Goal: Task Accomplishment & Management: Complete application form

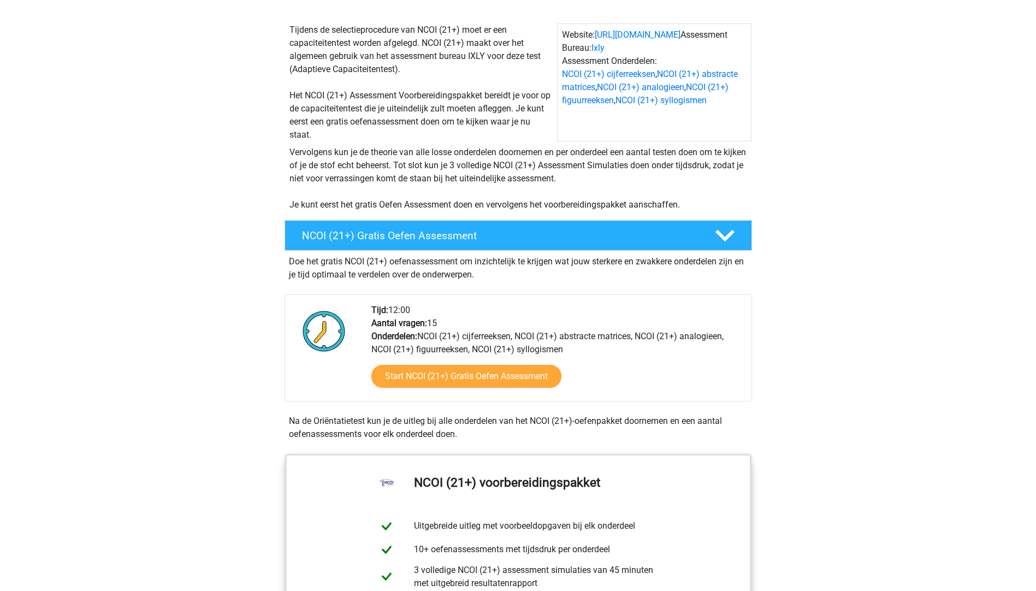
scroll to position [164, 0]
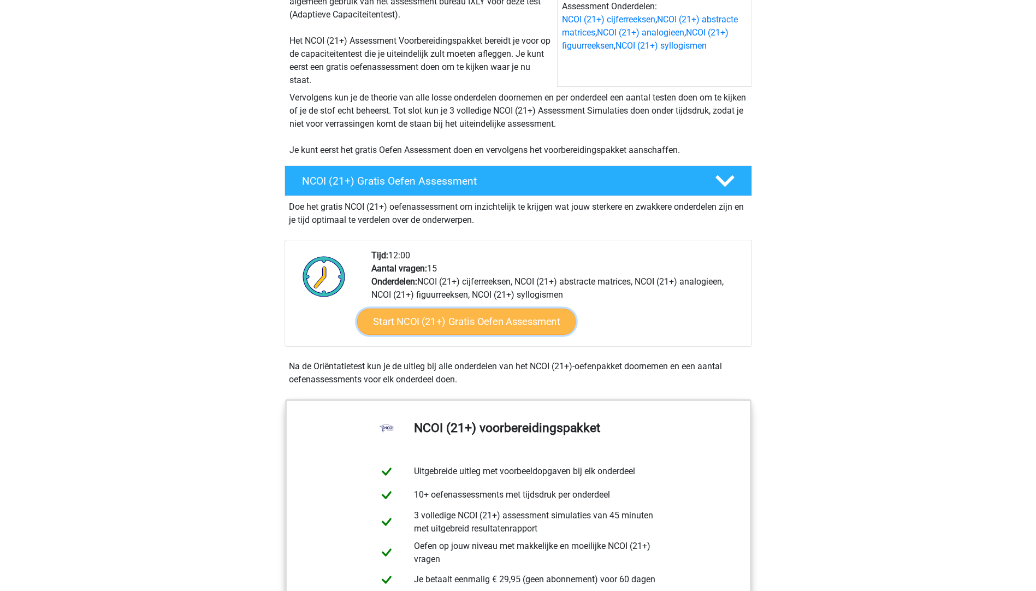
click at [479, 319] on link "Start NCOI (21+) Gratis Oefen Assessment" at bounding box center [466, 322] width 219 height 26
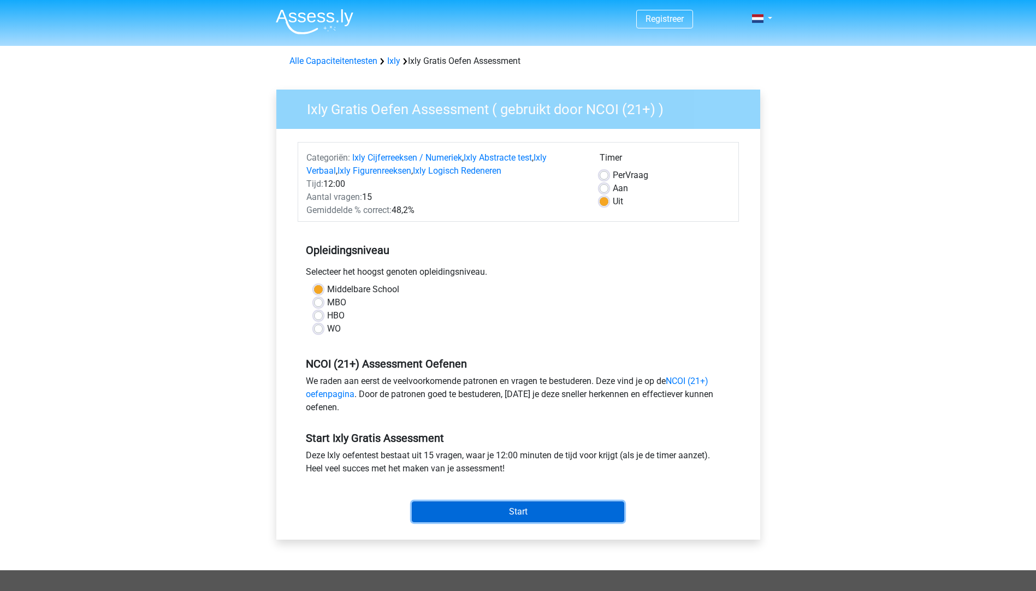
click at [553, 514] on input "Start" at bounding box center [518, 512] width 213 height 21
click at [618, 179] on span "Per" at bounding box center [619, 175] width 13 height 10
click at [609, 179] on input "Per Vraag" at bounding box center [604, 174] width 9 height 11
radio input "true"
click at [550, 512] on input "Start" at bounding box center [518, 512] width 213 height 21
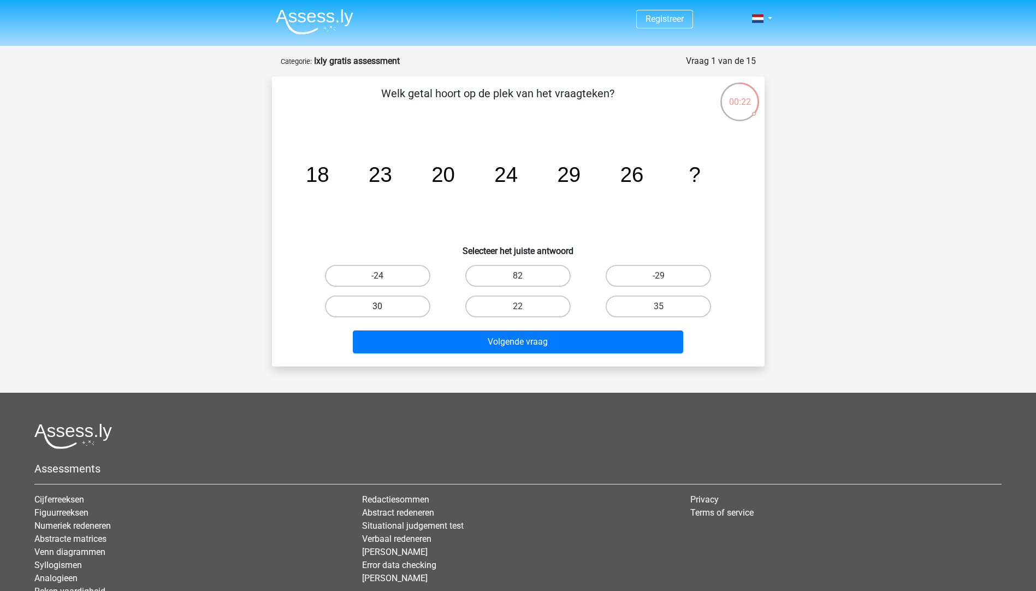
click at [392, 304] on label "30" at bounding box center [377, 307] width 105 height 22
click at [385, 307] on input "30" at bounding box center [381, 310] width 7 height 7
radio input "true"
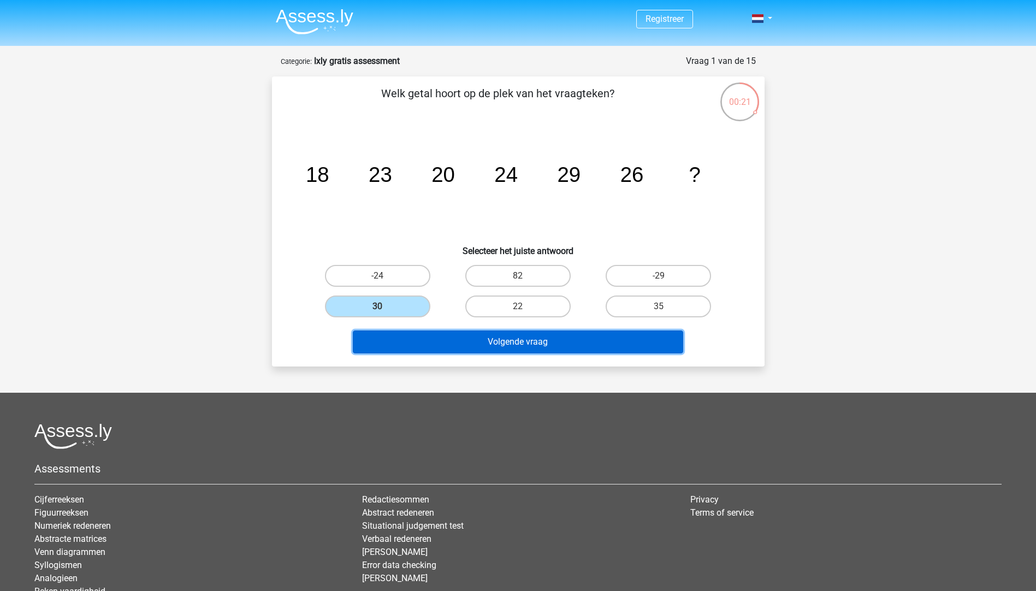
click at [452, 342] on button "Volgende vraag" at bounding box center [518, 342] width 331 height 23
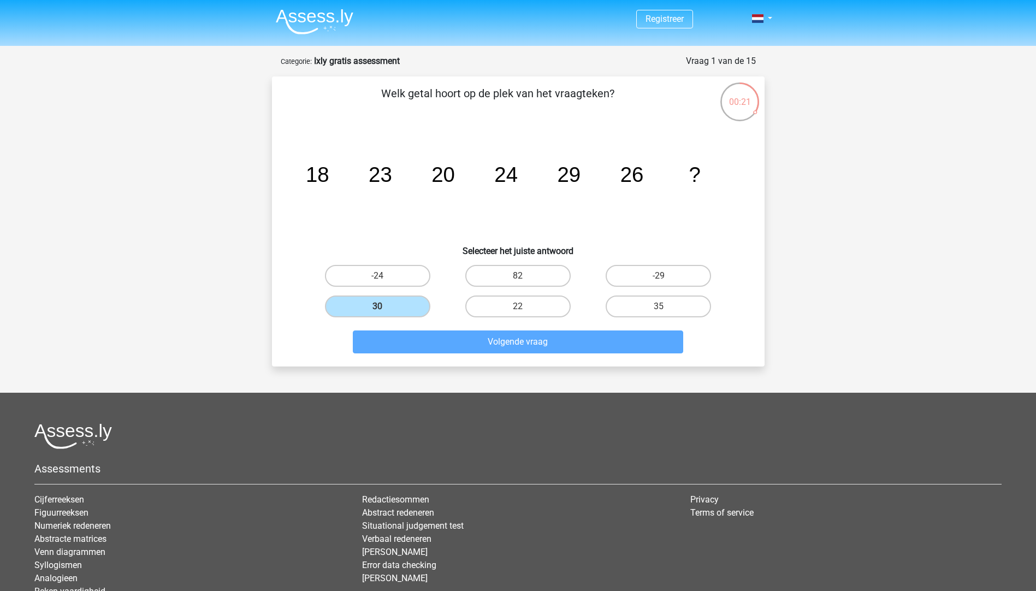
scroll to position [55, 0]
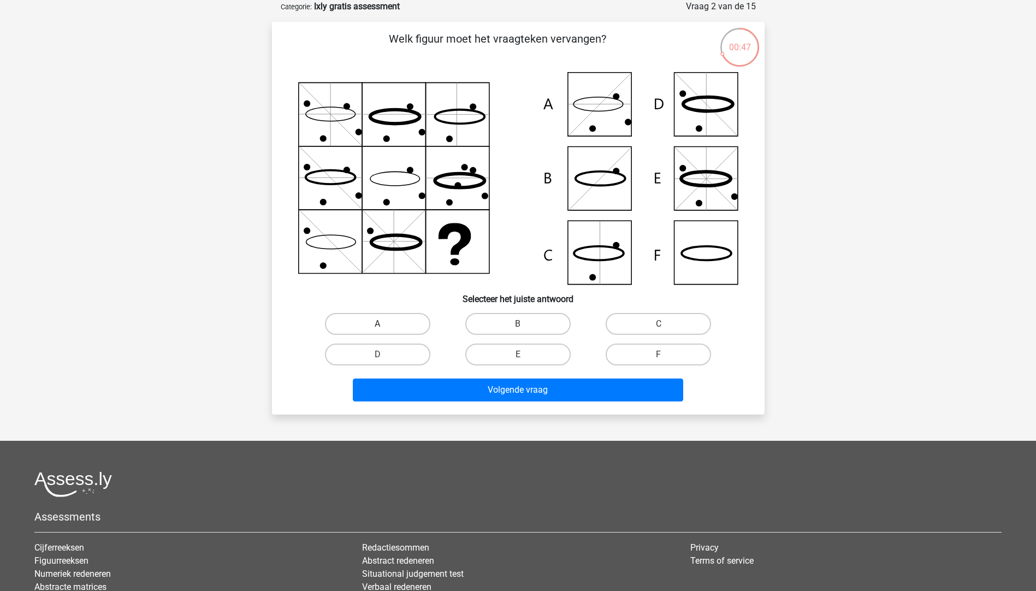
click at [378, 320] on label "A" at bounding box center [377, 324] width 105 height 22
click at [378, 324] on input "A" at bounding box center [381, 327] width 7 height 7
radio input "true"
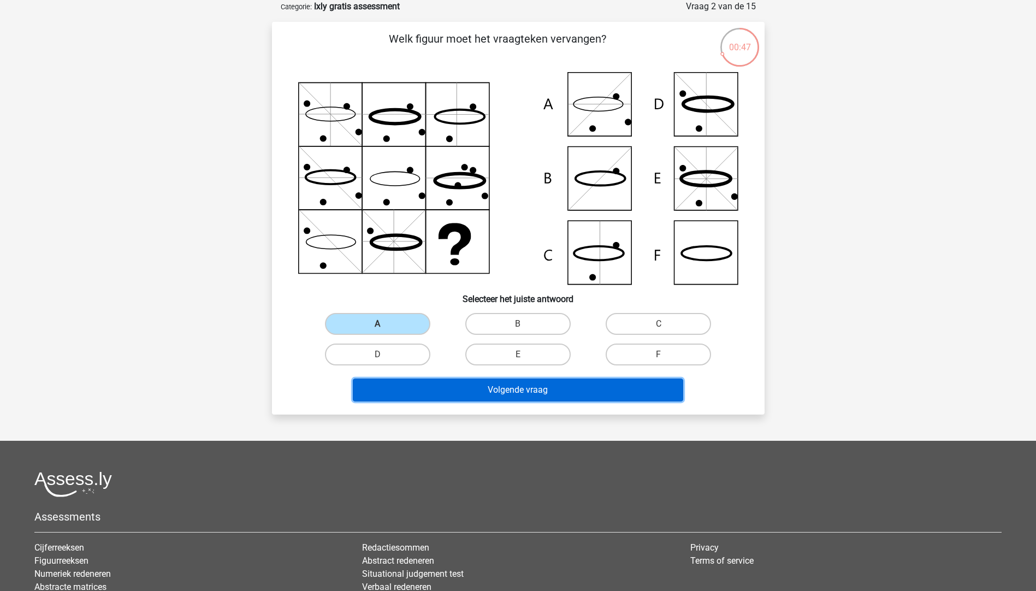
click at [411, 389] on button "Volgende vraag" at bounding box center [518, 390] width 331 height 23
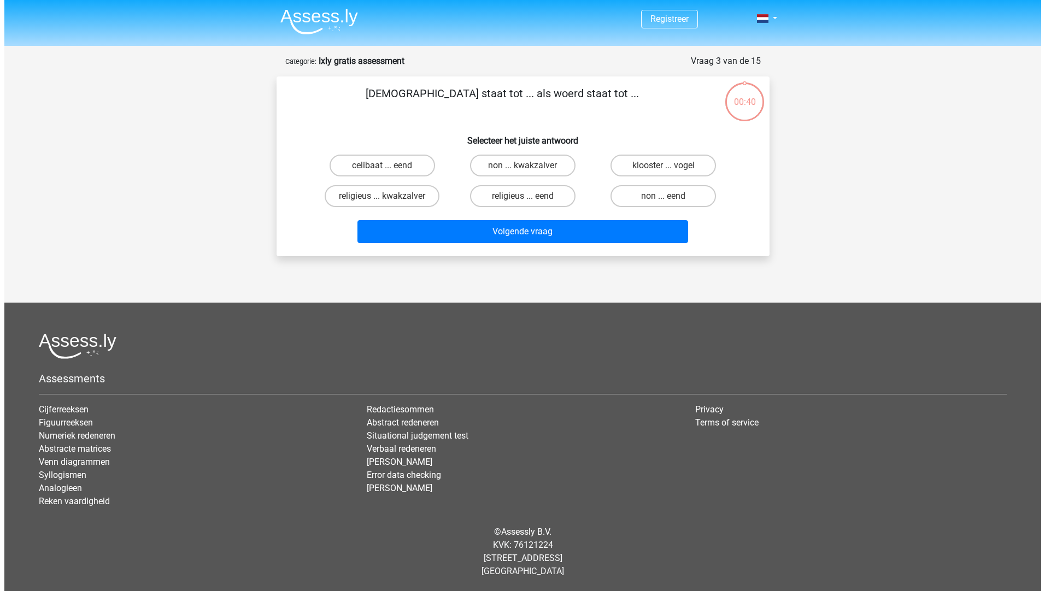
scroll to position [0, 0]
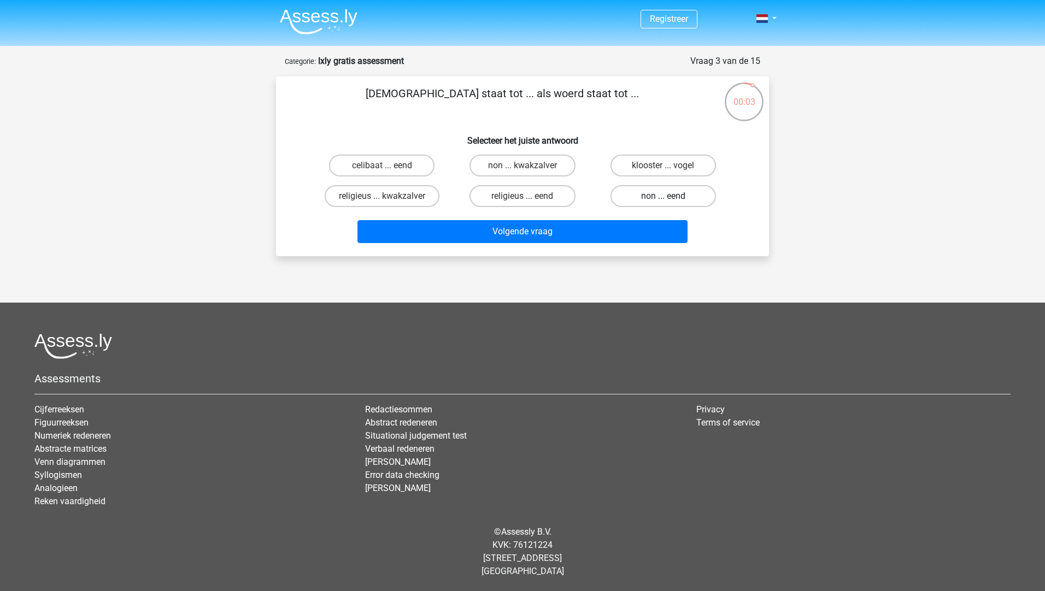
click at [635, 192] on label "non ... eend" at bounding box center [662, 196] width 105 height 22
click at [663, 196] on input "non ... eend" at bounding box center [666, 199] width 7 height 7
radio input "true"
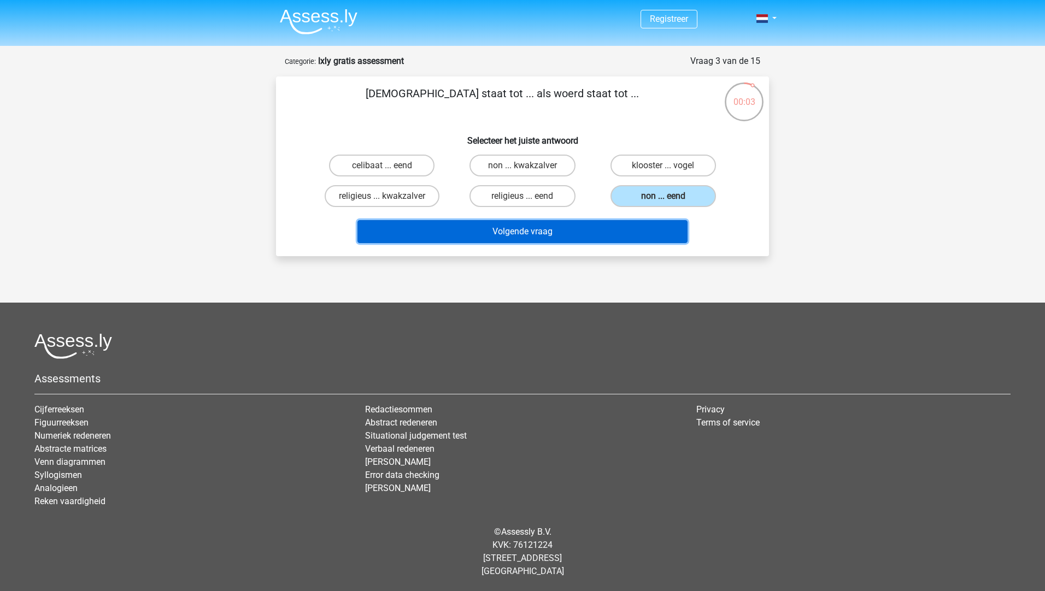
click at [620, 222] on button "Volgende vraag" at bounding box center [522, 231] width 331 height 23
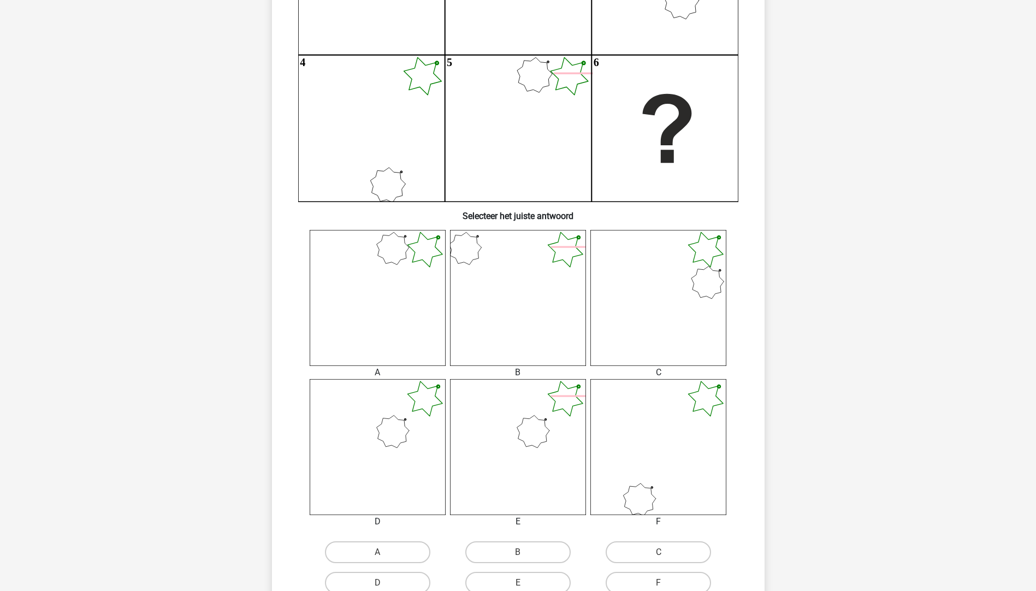
scroll to position [273, 0]
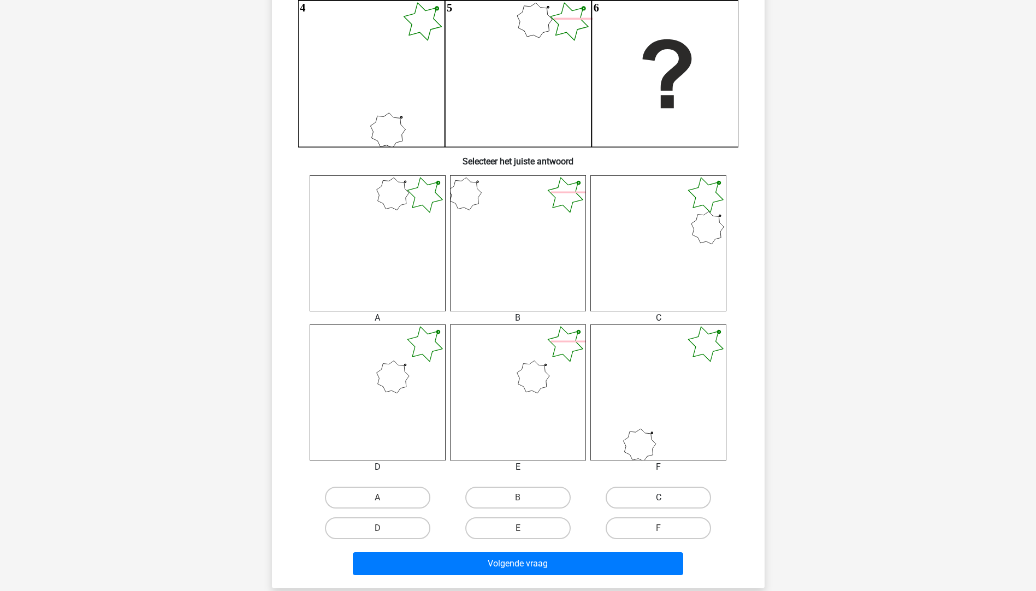
click at [624, 497] on label "C" at bounding box center [658, 498] width 105 height 22
click at [659, 498] on input "C" at bounding box center [662, 501] width 7 height 7
radio input "true"
click at [604, 547] on div "Volgende vraag" at bounding box center [519, 562] width 458 height 36
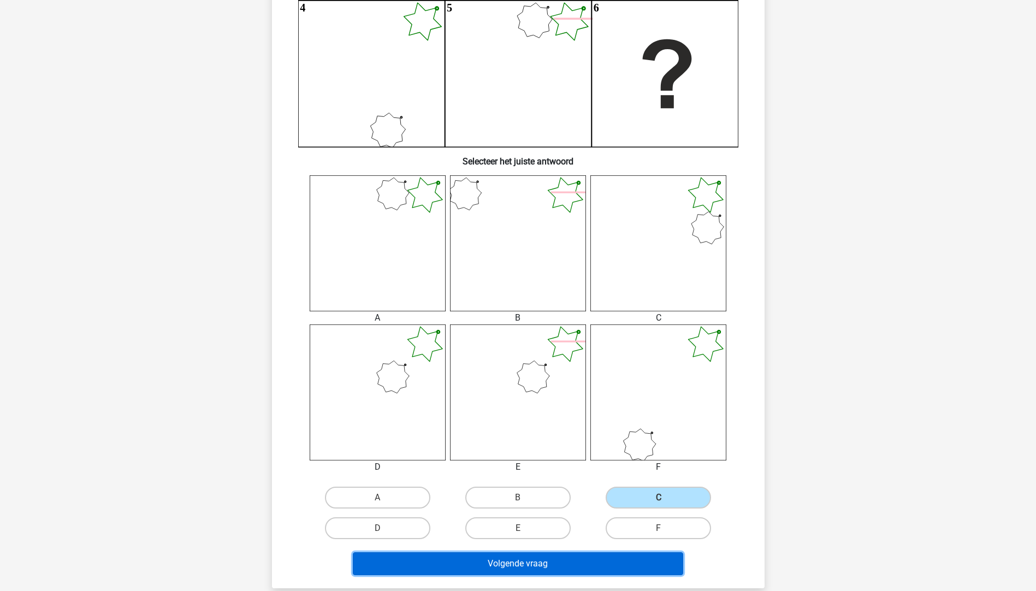
click at [624, 562] on button "Volgende vraag" at bounding box center [518, 563] width 331 height 23
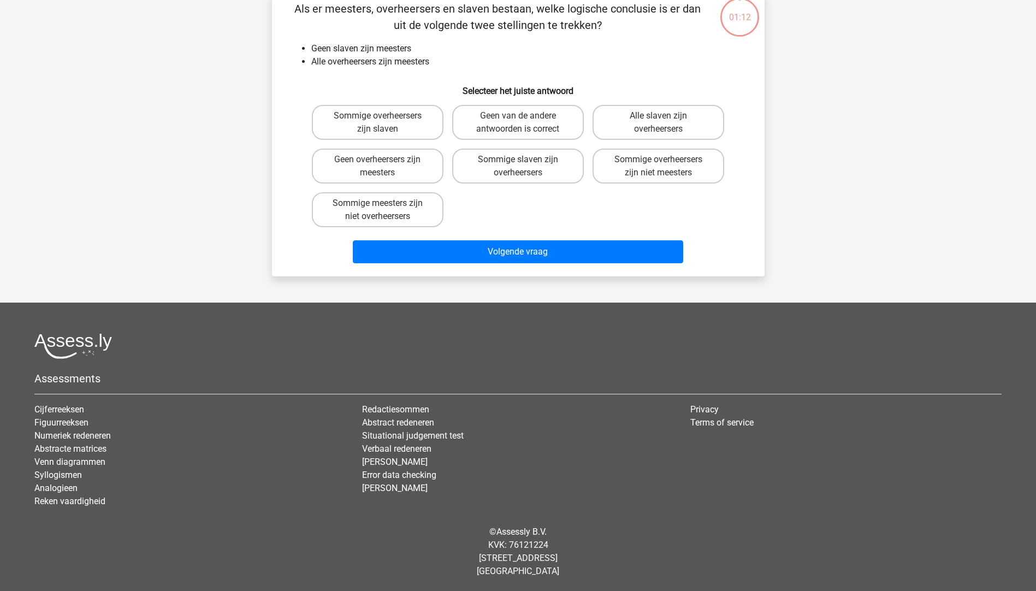
scroll to position [55, 0]
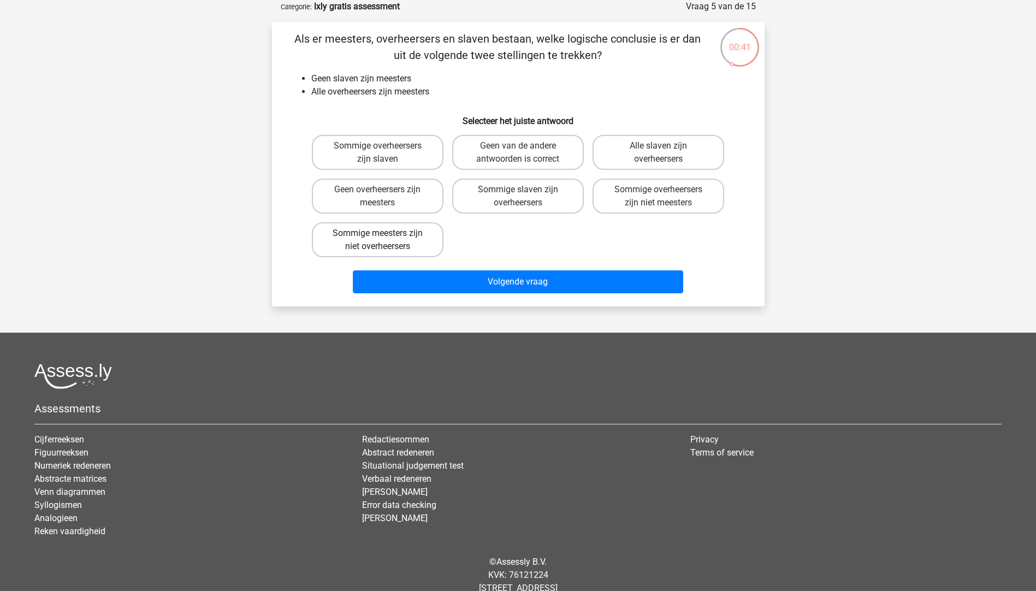
click at [393, 244] on label "Sommige meesters zijn niet overheersers" at bounding box center [378, 239] width 132 height 35
click at [385, 240] on input "Sommige meesters zijn niet overheersers" at bounding box center [381, 236] width 7 height 7
radio input "true"
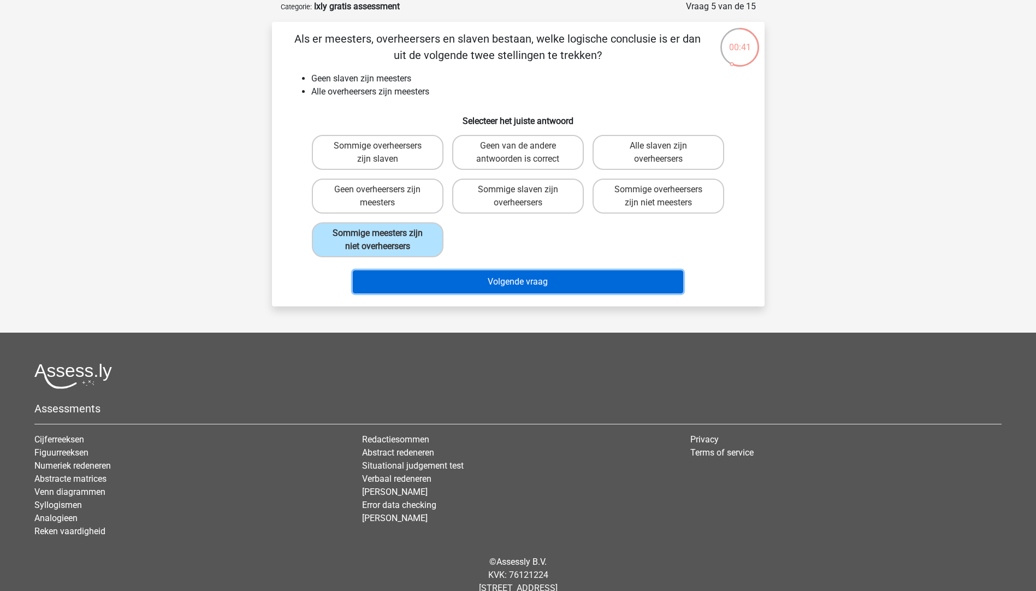
click at [412, 283] on button "Volgende vraag" at bounding box center [518, 281] width 331 height 23
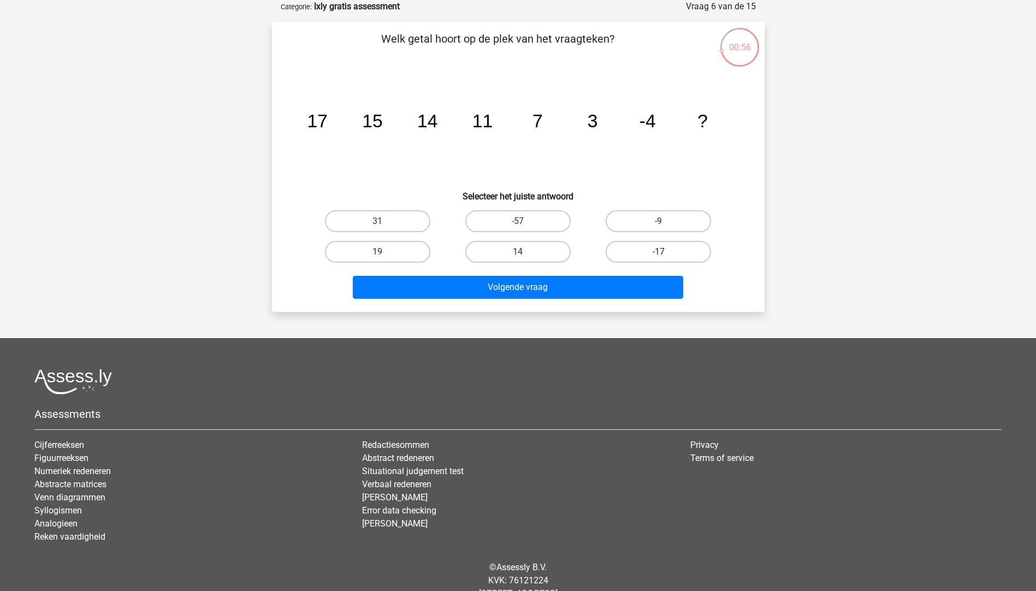
click at [657, 249] on label "-17" at bounding box center [658, 252] width 105 height 22
click at [659, 252] on input "-17" at bounding box center [662, 255] width 7 height 7
radio input "true"
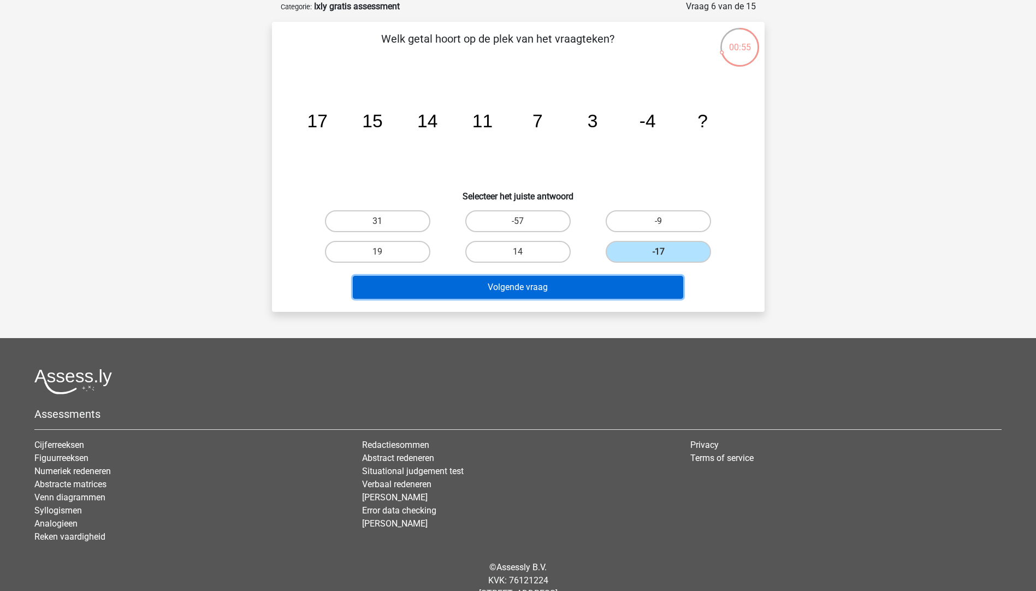
click at [635, 283] on button "Volgende vraag" at bounding box center [518, 287] width 331 height 23
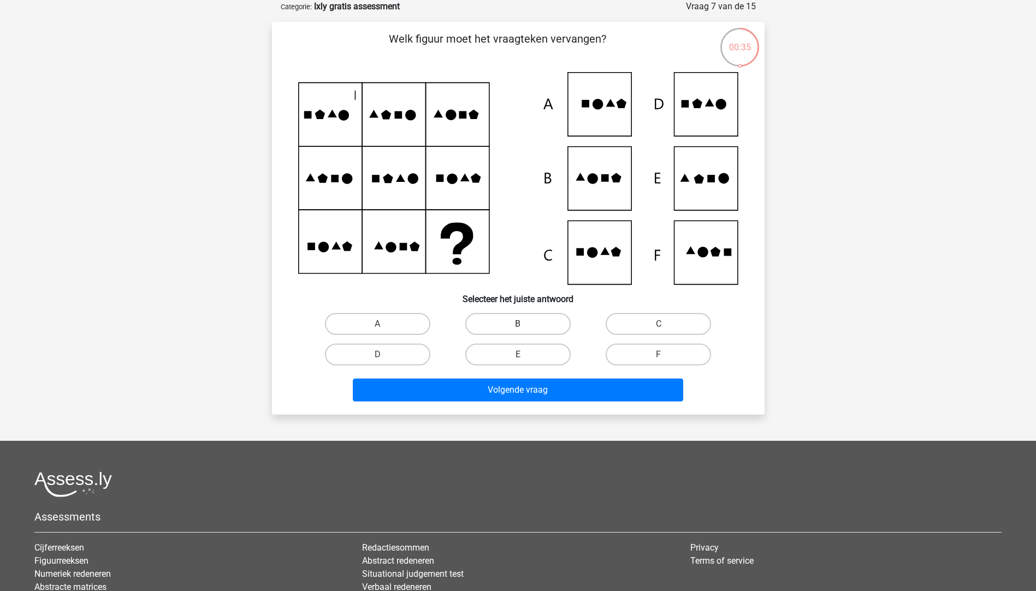
click at [526, 326] on label "B" at bounding box center [518, 324] width 105 height 22
click at [525, 326] on input "B" at bounding box center [521, 327] width 7 height 7
radio input "true"
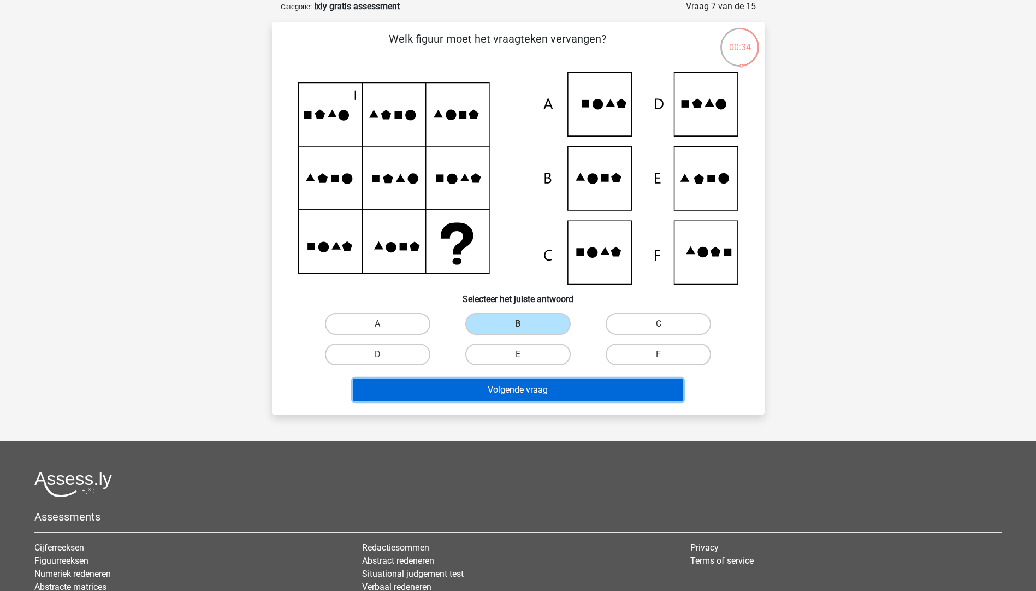
click at [544, 391] on button "Volgende vraag" at bounding box center [518, 390] width 331 height 23
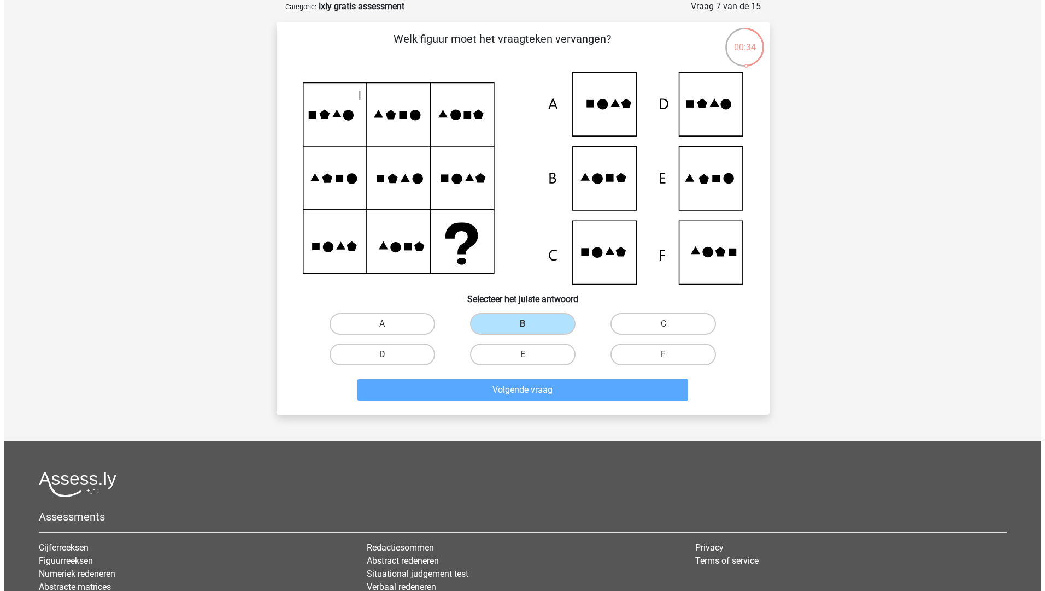
scroll to position [0, 0]
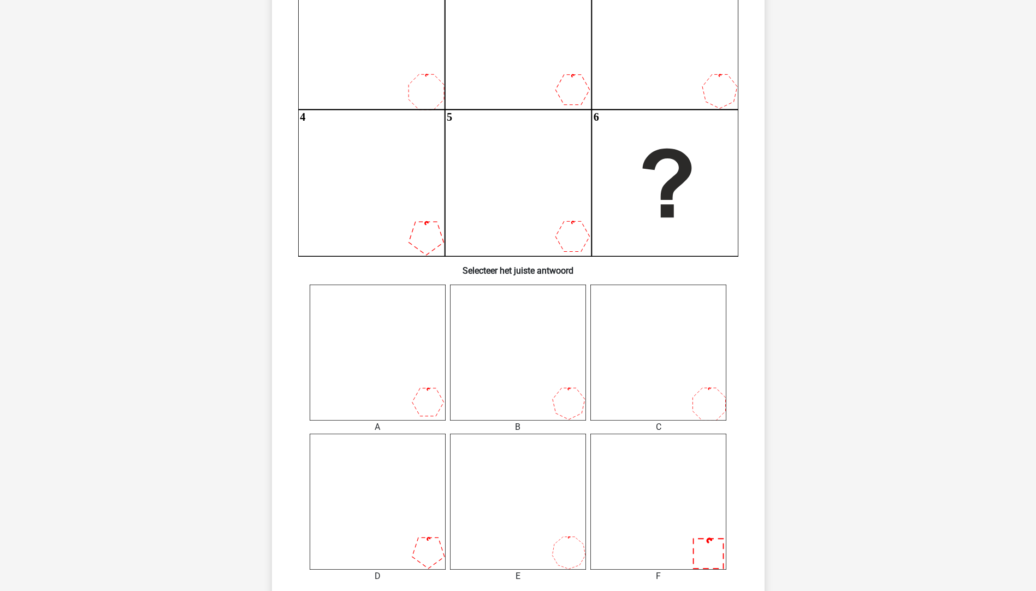
scroll to position [109, 0]
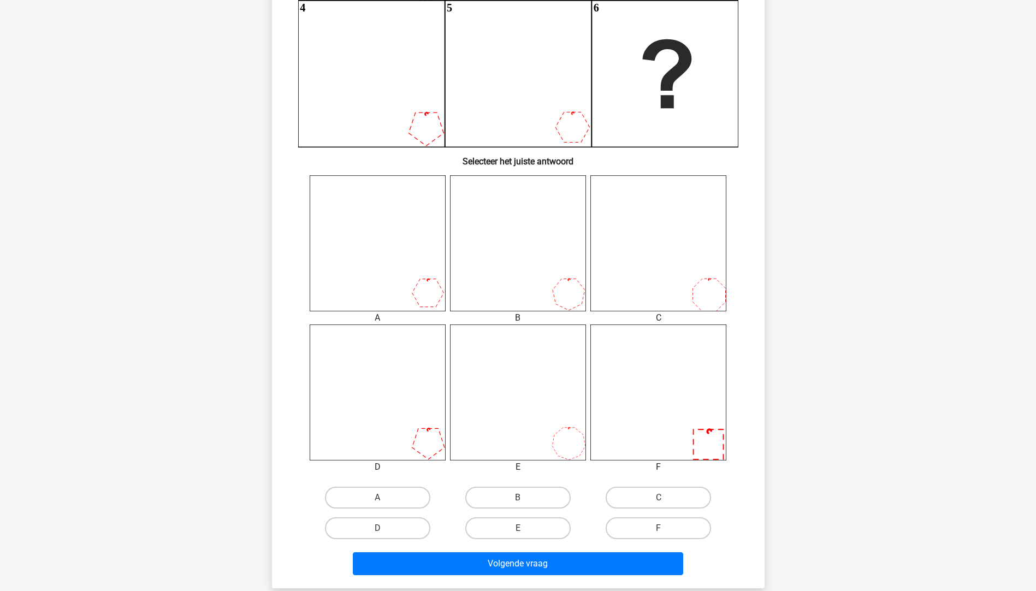
drag, startPoint x: 918, startPoint y: 389, endPoint x: 914, endPoint y: 394, distance: 7.4
click at [914, 394] on div "Registreer" at bounding box center [518, 315] width 1036 height 1176
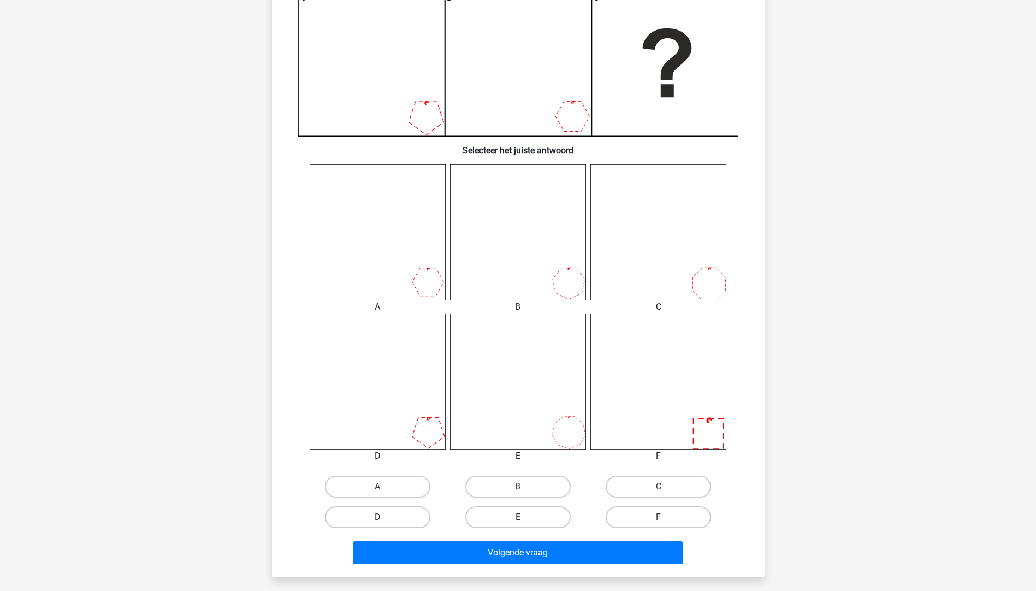
drag, startPoint x: 881, startPoint y: 370, endPoint x: 853, endPoint y: 390, distance: 33.7
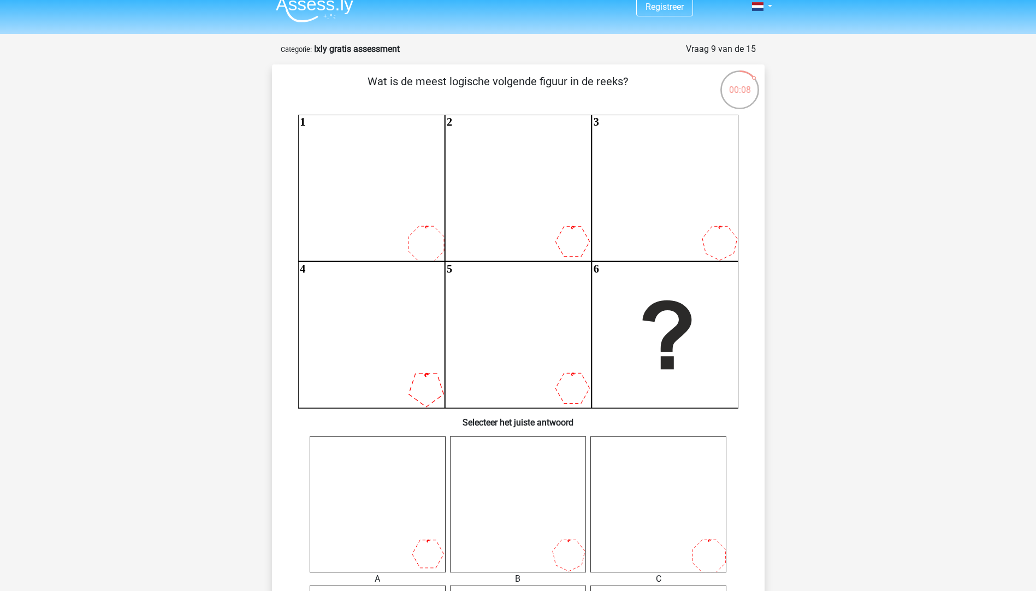
scroll to position [285, 0]
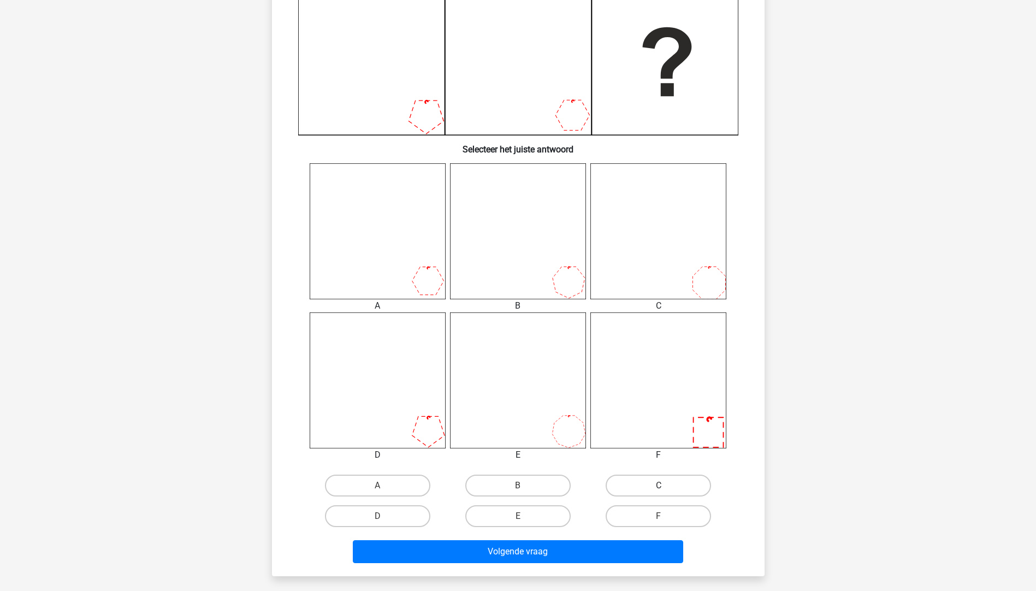
click at [628, 491] on label "C" at bounding box center [658, 486] width 105 height 22
click at [659, 491] on input "C" at bounding box center [662, 489] width 7 height 7
radio input "true"
click at [620, 538] on div "Volgende vraag" at bounding box center [519, 550] width 458 height 36
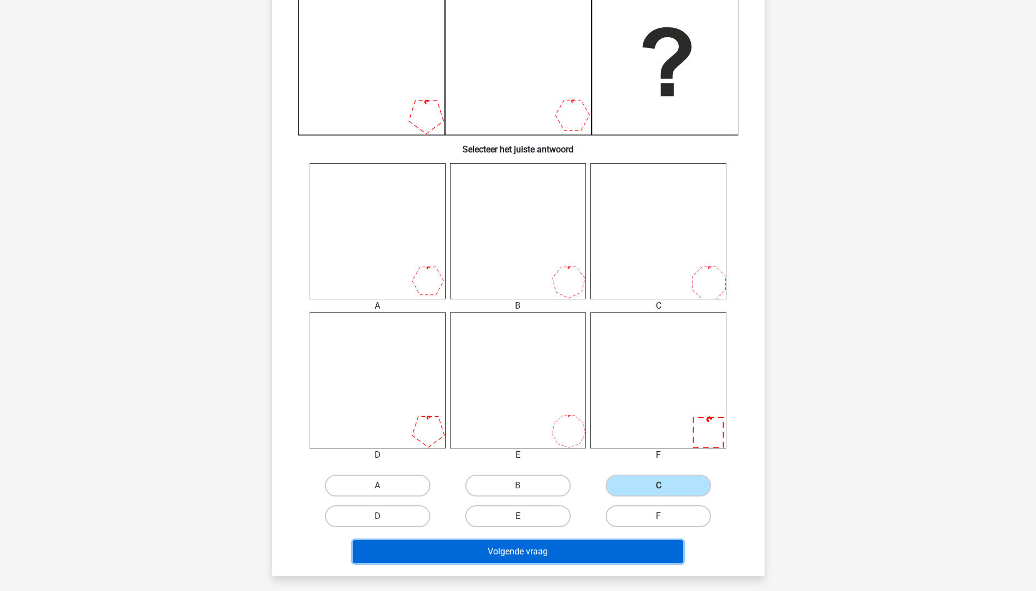
click at [626, 552] on button "Volgende vraag" at bounding box center [518, 551] width 331 height 23
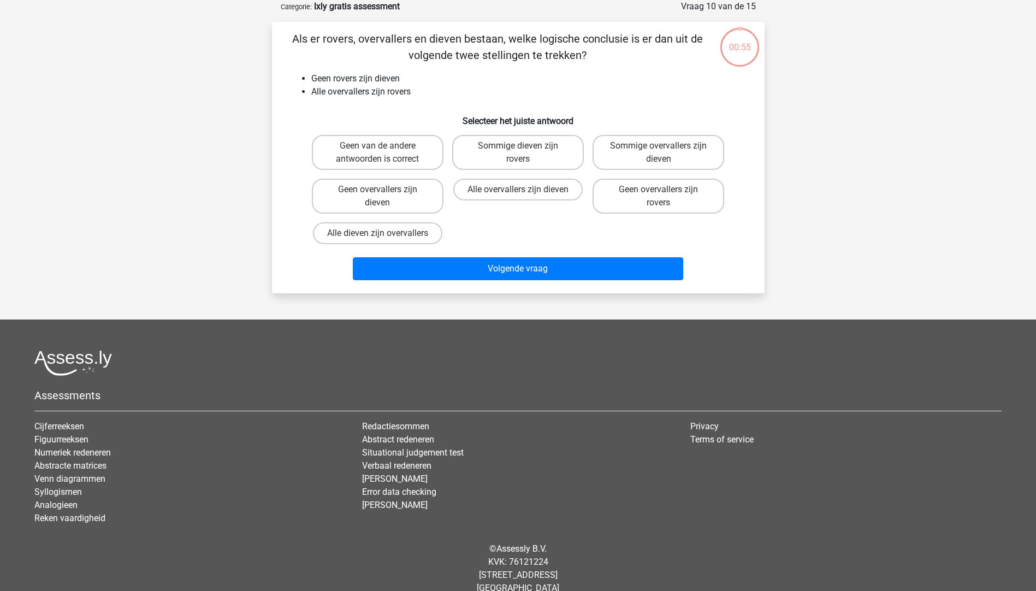
scroll to position [0, 0]
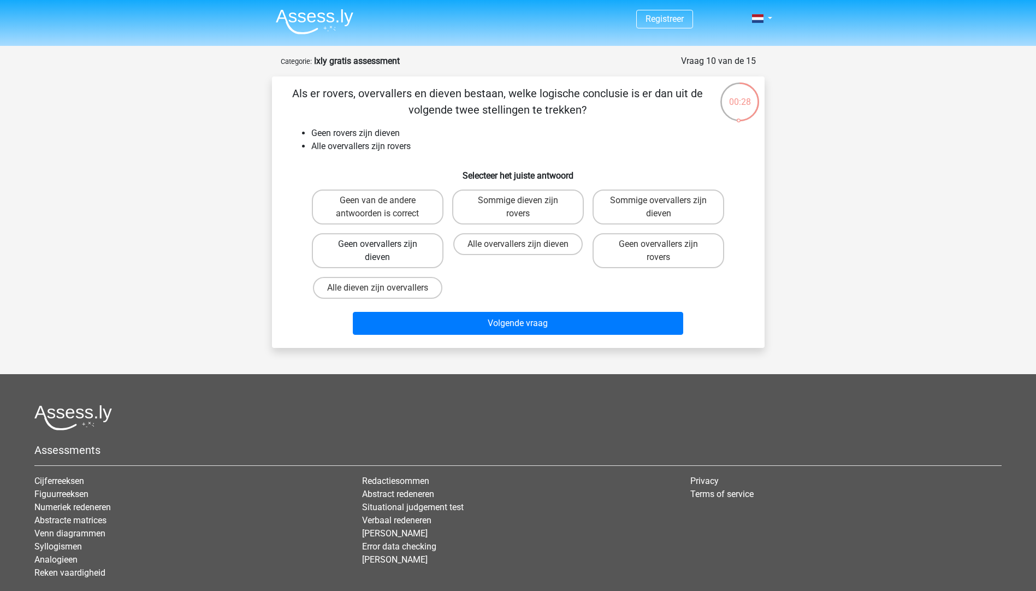
click at [416, 250] on label "Geen overvallers zijn dieven" at bounding box center [378, 250] width 132 height 35
click at [385, 250] on input "Geen overvallers zijn dieven" at bounding box center [381, 247] width 7 height 7
radio input "true"
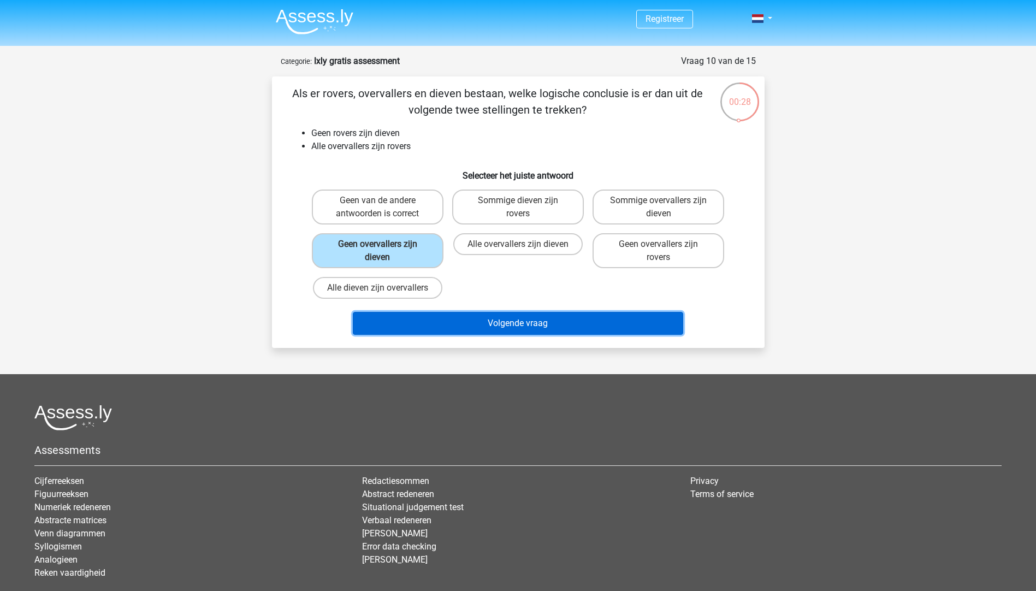
click at [482, 328] on button "Volgende vraag" at bounding box center [518, 323] width 331 height 23
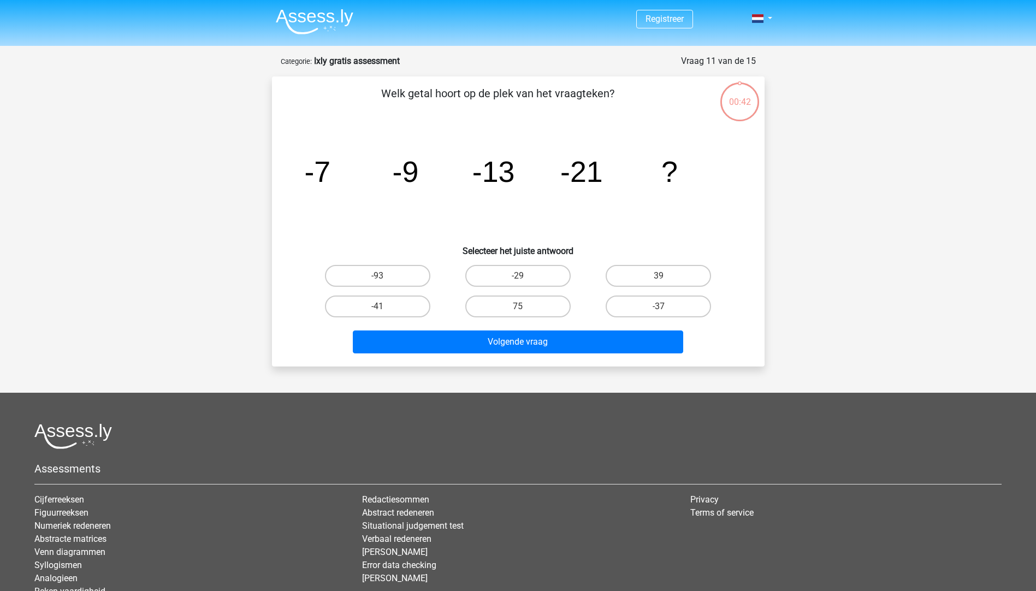
scroll to position [55, 0]
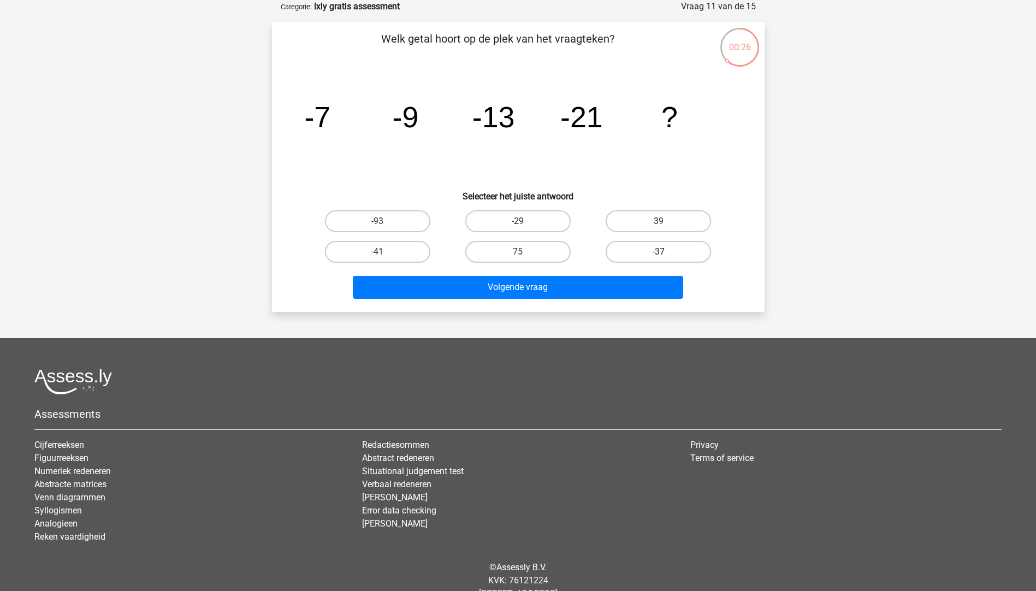
click at [680, 252] on label "-37" at bounding box center [658, 252] width 105 height 22
click at [666, 252] on input "-37" at bounding box center [662, 255] width 7 height 7
radio input "true"
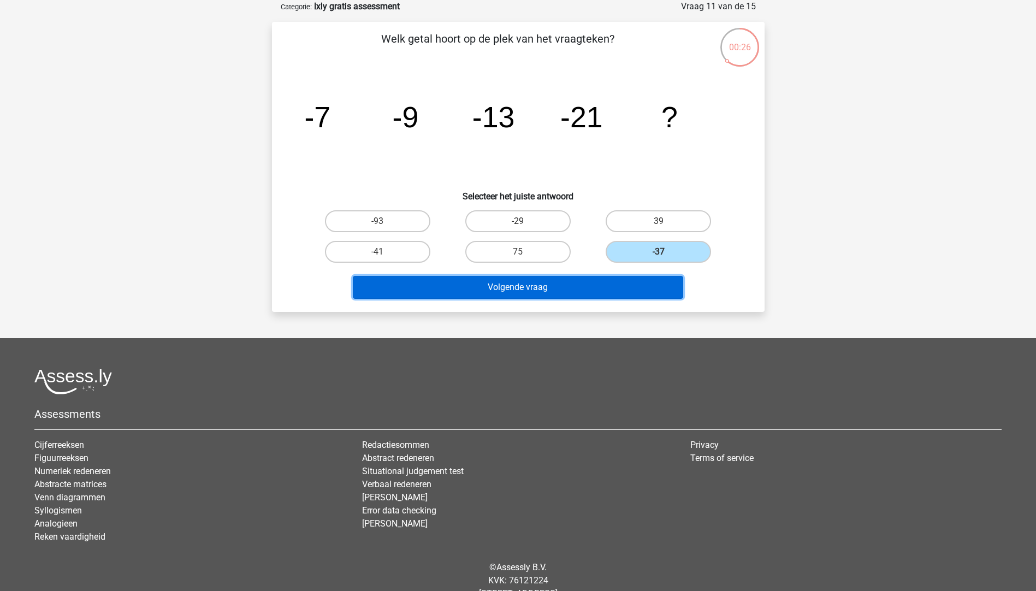
click at [647, 282] on button "Volgende vraag" at bounding box center [518, 287] width 331 height 23
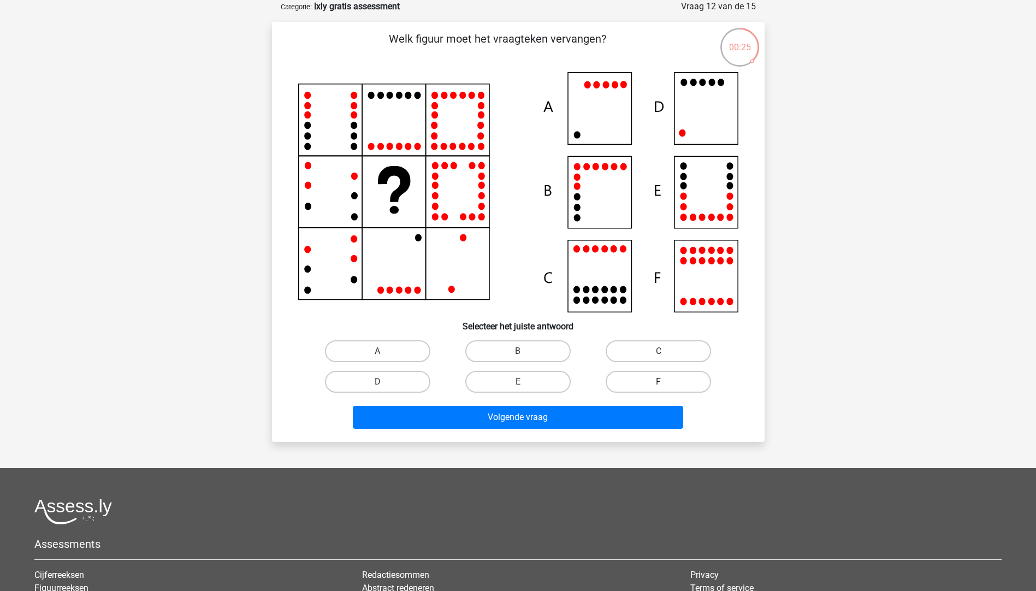
click at [681, 382] on label "F" at bounding box center [658, 382] width 105 height 22
click at [666, 382] on input "F" at bounding box center [662, 385] width 7 height 7
radio input "true"
click at [596, 433] on div "Welk figuur moet het vraagteken vervangen?" at bounding box center [518, 232] width 493 height 420
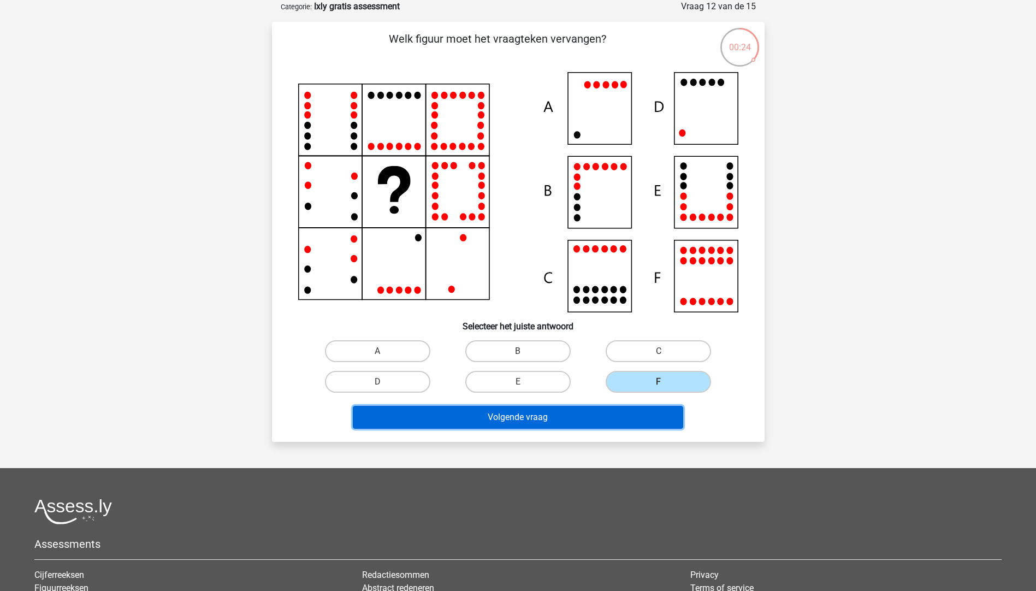
drag, startPoint x: 592, startPoint y: 419, endPoint x: 588, endPoint y: 409, distance: 10.6
click at [592, 415] on button "Volgende vraag" at bounding box center [518, 417] width 331 height 23
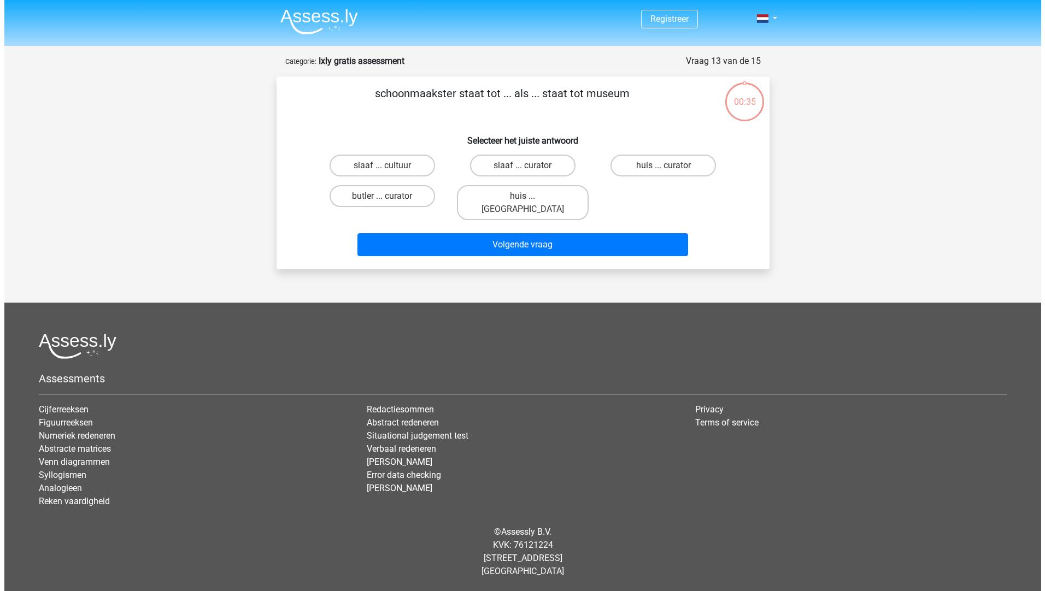
scroll to position [0, 0]
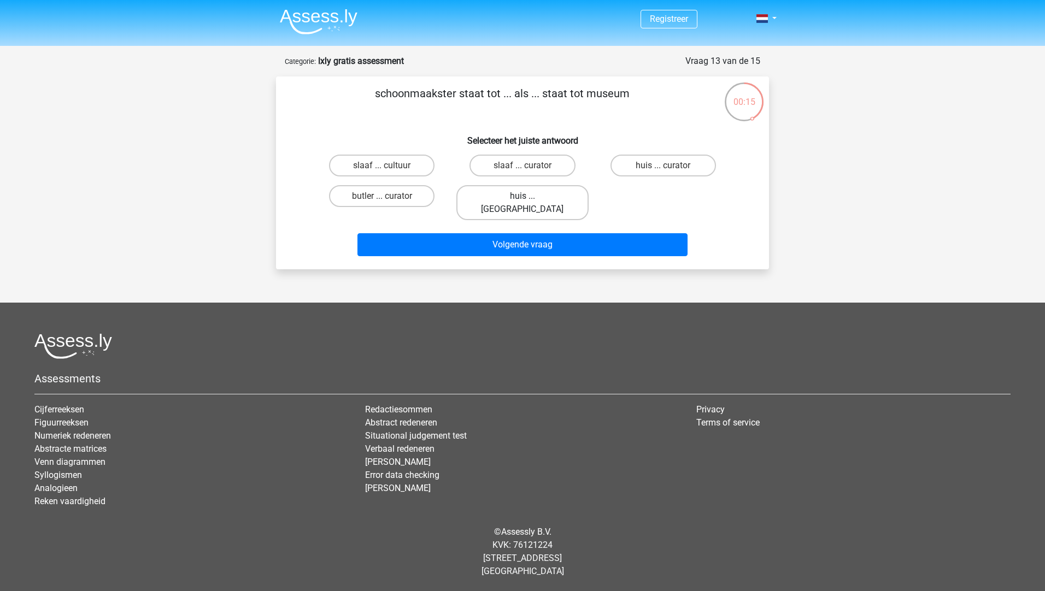
click at [485, 196] on label "huis ... louvre" at bounding box center [522, 202] width 132 height 35
click at [522, 196] on input "huis ... louvre" at bounding box center [525, 199] width 7 height 7
radio input "true"
click at [623, 168] on label "huis ... curator" at bounding box center [662, 166] width 105 height 22
click at [663, 168] on input "huis ... curator" at bounding box center [666, 169] width 7 height 7
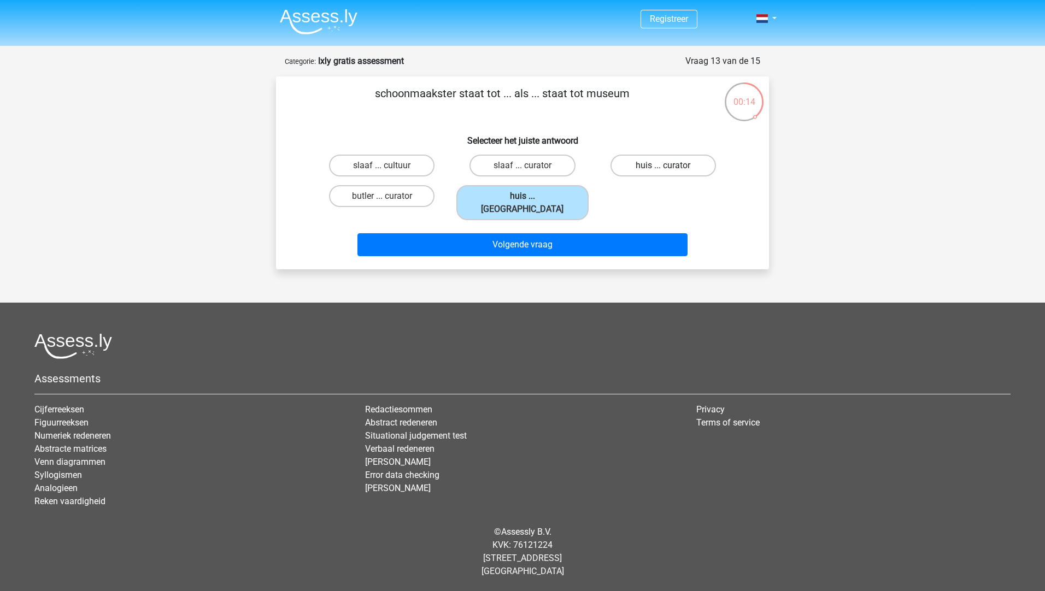
radio input "true"
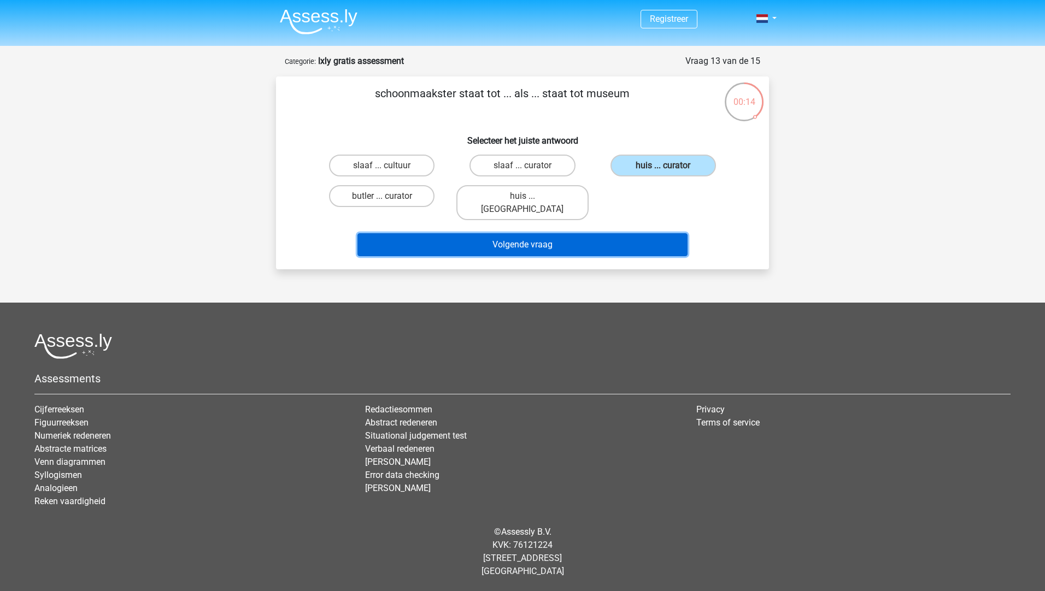
click at [625, 233] on button "Volgende vraag" at bounding box center [522, 244] width 331 height 23
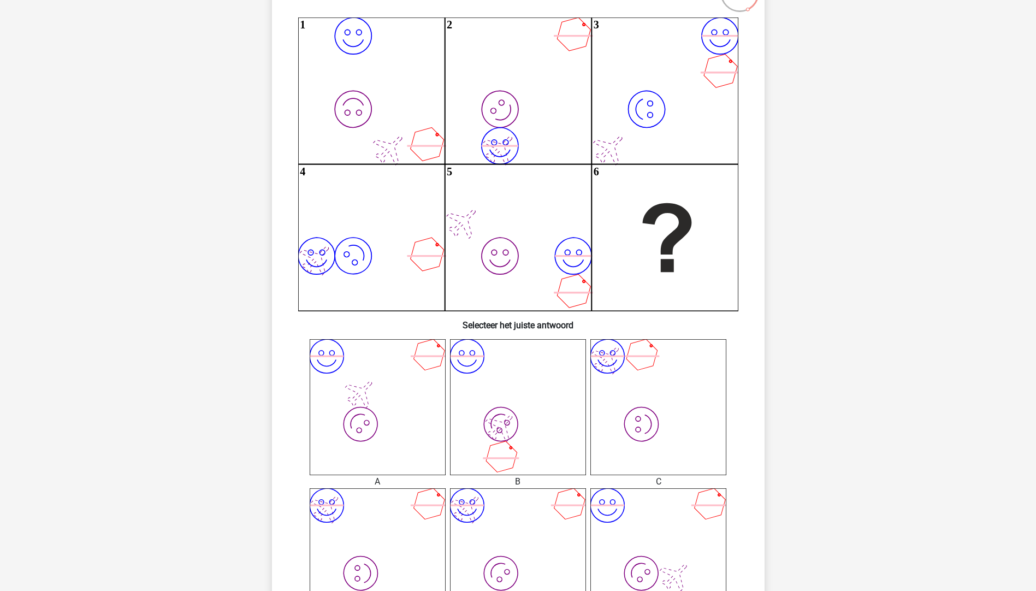
scroll to position [328, 0]
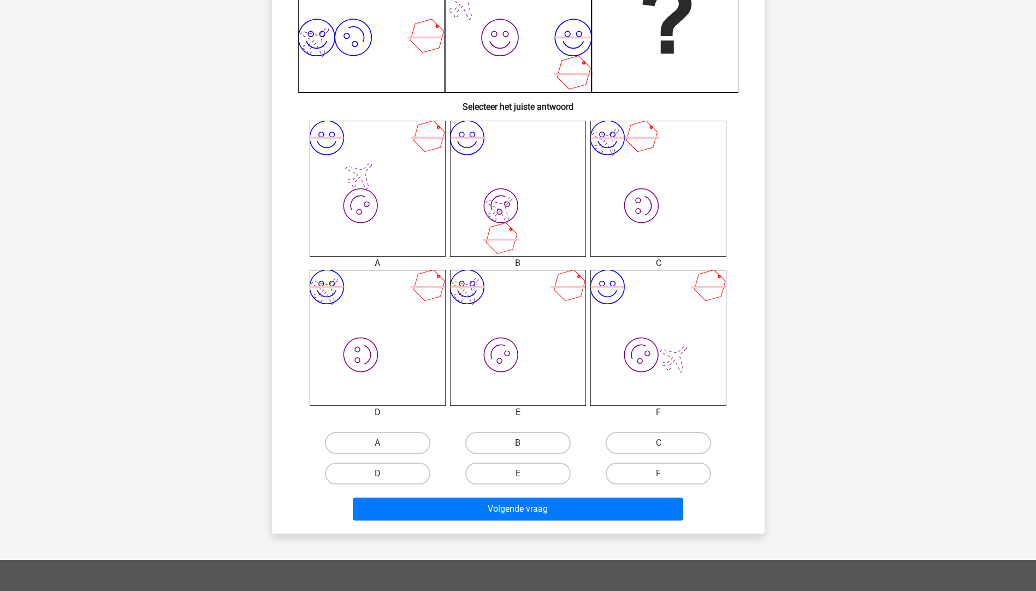
click at [539, 450] on label "B" at bounding box center [518, 443] width 105 height 22
click at [525, 450] on input "B" at bounding box center [521, 446] width 7 height 7
radio input "true"
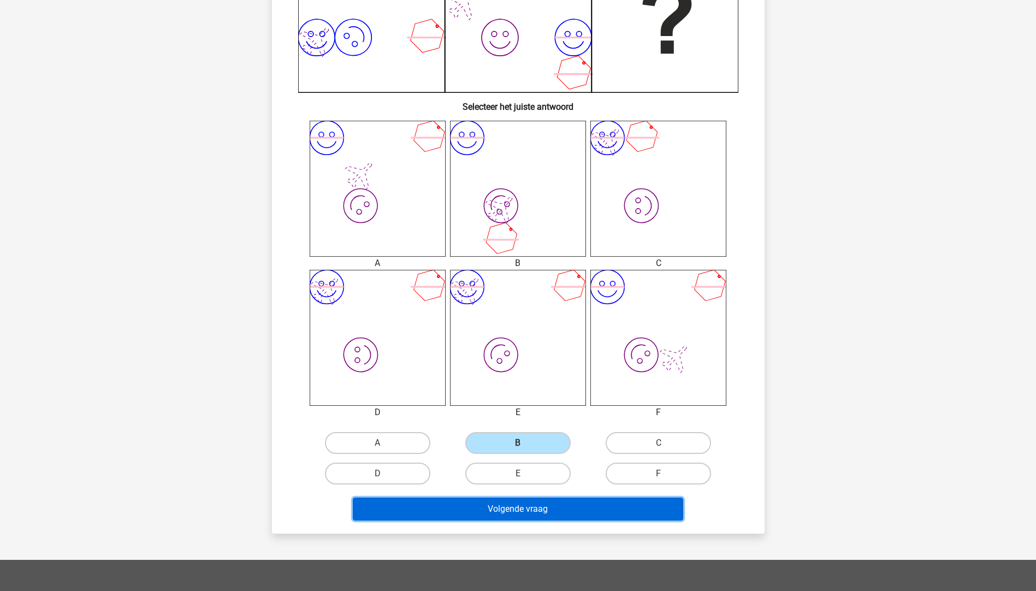
click at [550, 520] on button "Volgende vraag" at bounding box center [518, 509] width 331 height 23
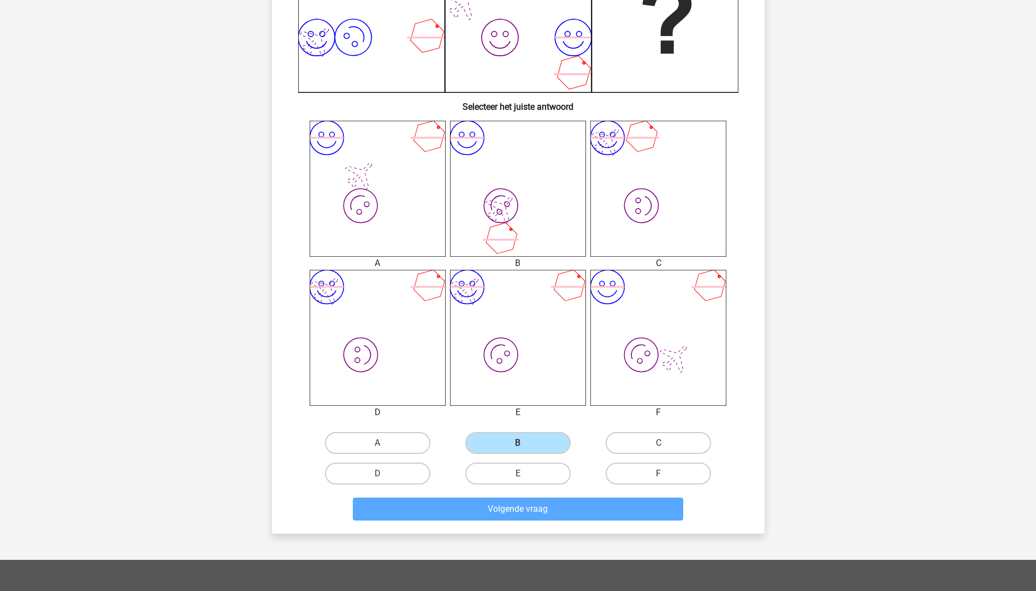
scroll to position [55, 0]
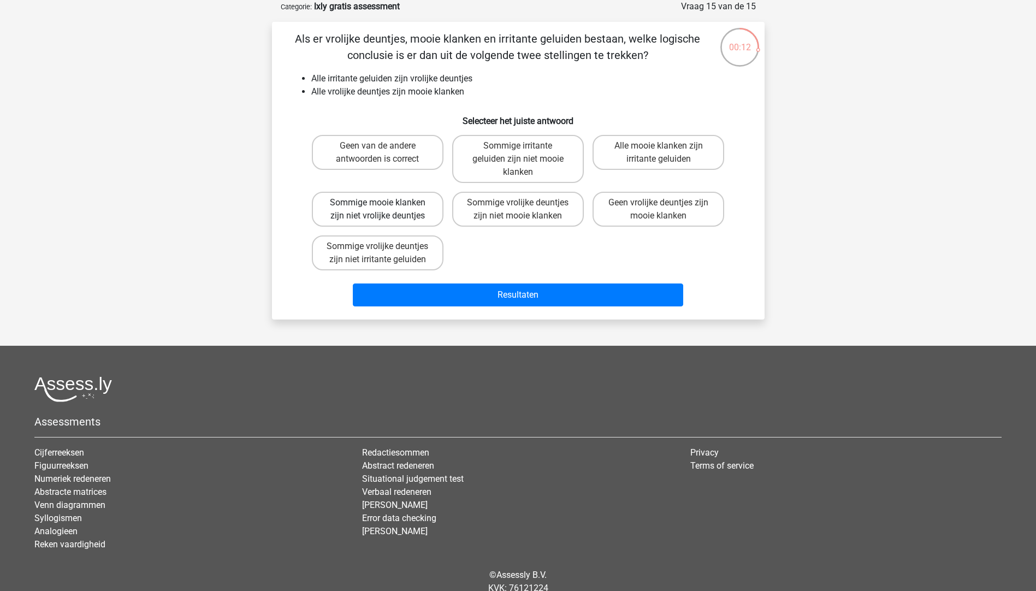
click at [418, 211] on label "Sommige mooie klanken zijn niet vrolijke deuntjes" at bounding box center [378, 209] width 132 height 35
click at [385, 210] on input "Sommige mooie klanken zijn niet vrolijke deuntjes" at bounding box center [381, 206] width 7 height 7
radio input "true"
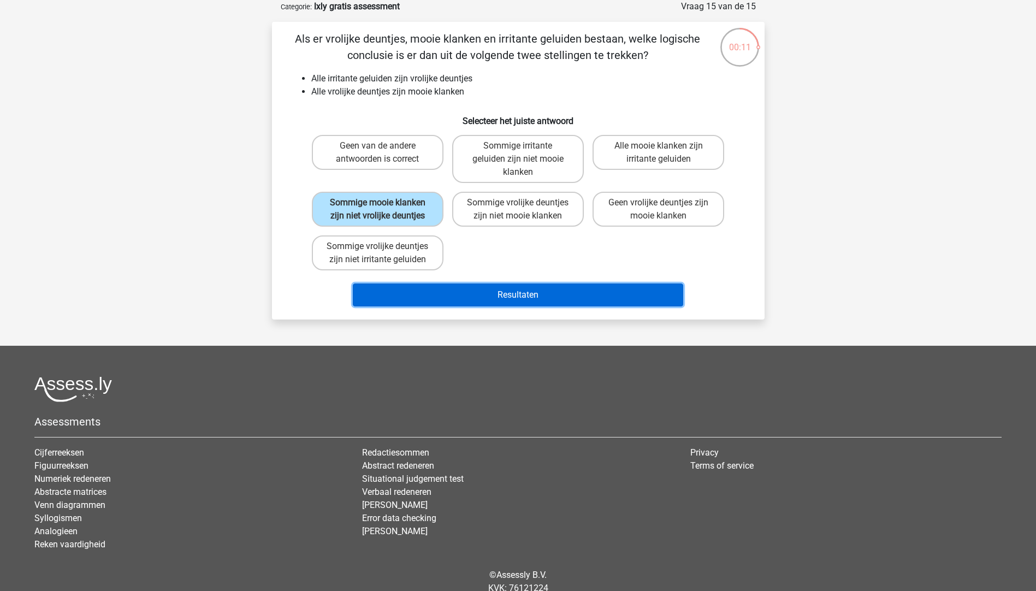
click at [554, 287] on button "Resultaten" at bounding box center [518, 295] width 331 height 23
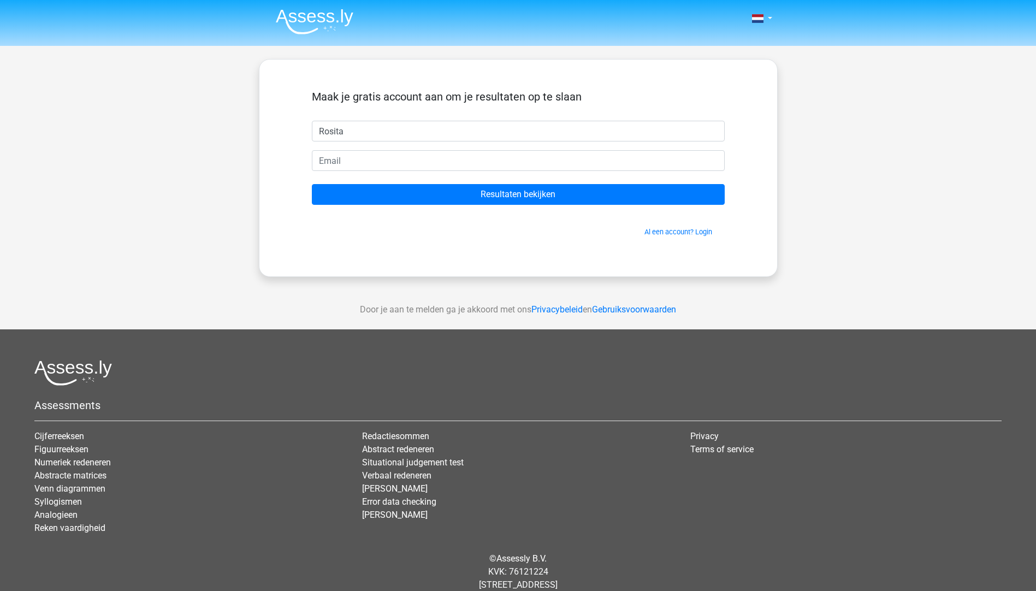
type input "Rosita"
click at [433, 164] on input "email" at bounding box center [518, 160] width 413 height 21
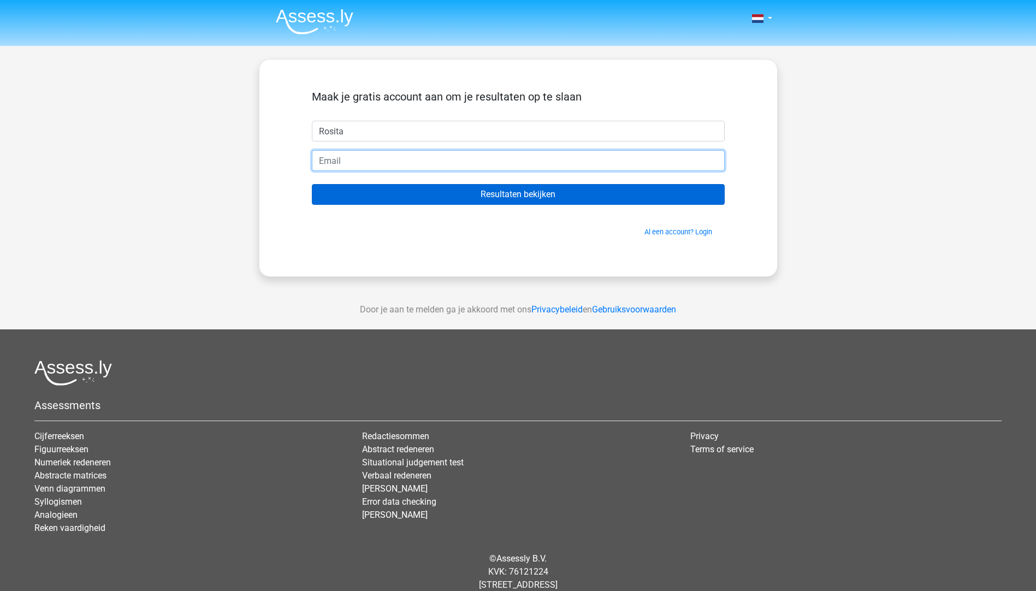
type input "[PERSON_NAME][EMAIL_ADDRESS][DOMAIN_NAME]"
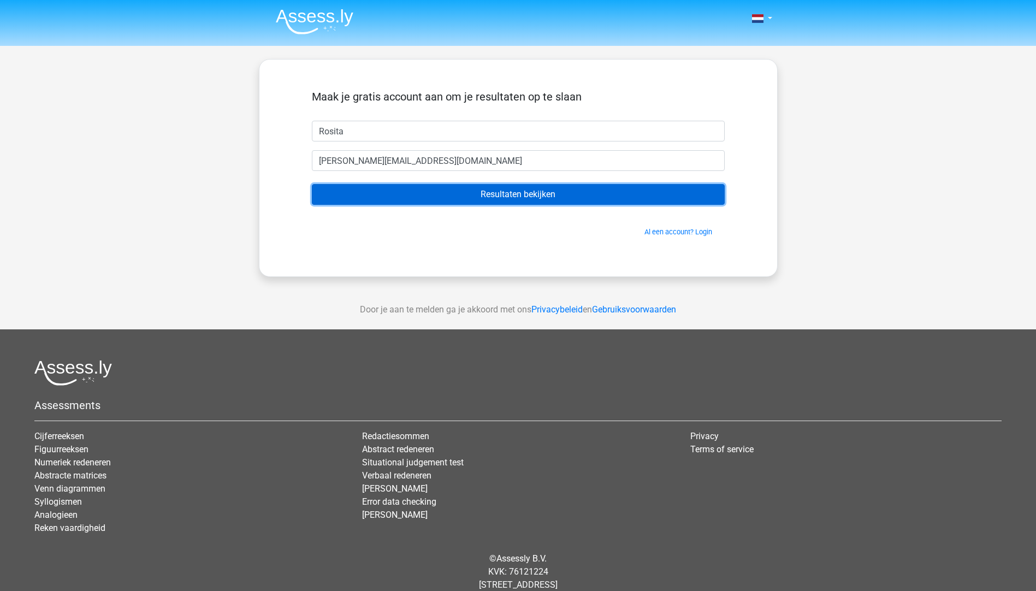
click at [350, 191] on input "Resultaten bekijken" at bounding box center [518, 194] width 413 height 21
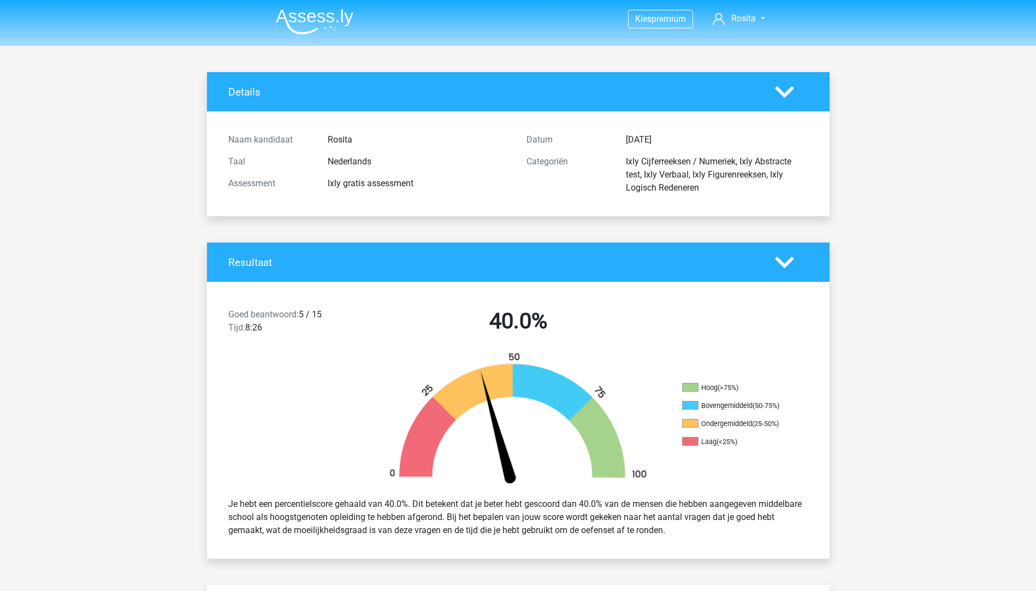
scroll to position [55, 0]
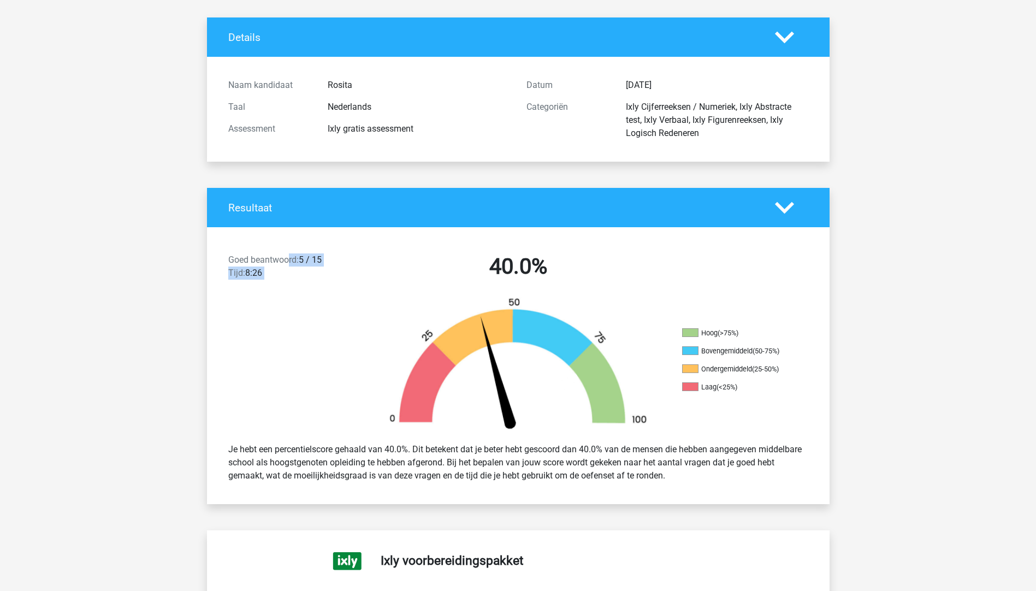
drag, startPoint x: 291, startPoint y: 257, endPoint x: 370, endPoint y: 261, distance: 79.3
click at [370, 261] on div "Goed beantwoord: 5 / 15 Tijd: 8:26 40.0%" at bounding box center [518, 268] width 623 height 57
drag, startPoint x: 370, startPoint y: 261, endPoint x: 352, endPoint y: 315, distance: 56.8
click at [351, 317] on div at bounding box center [285, 365] width 156 height 137
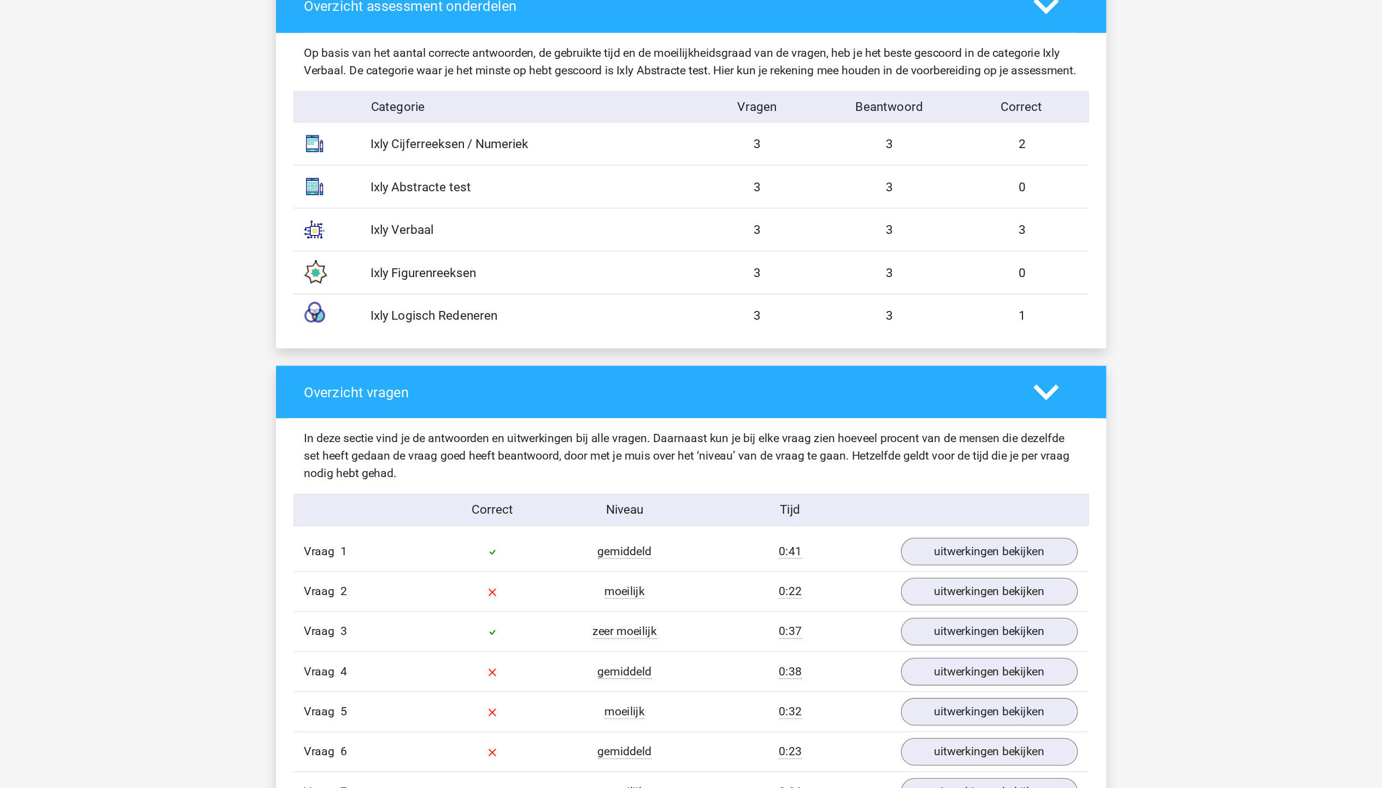
scroll to position [929, 0]
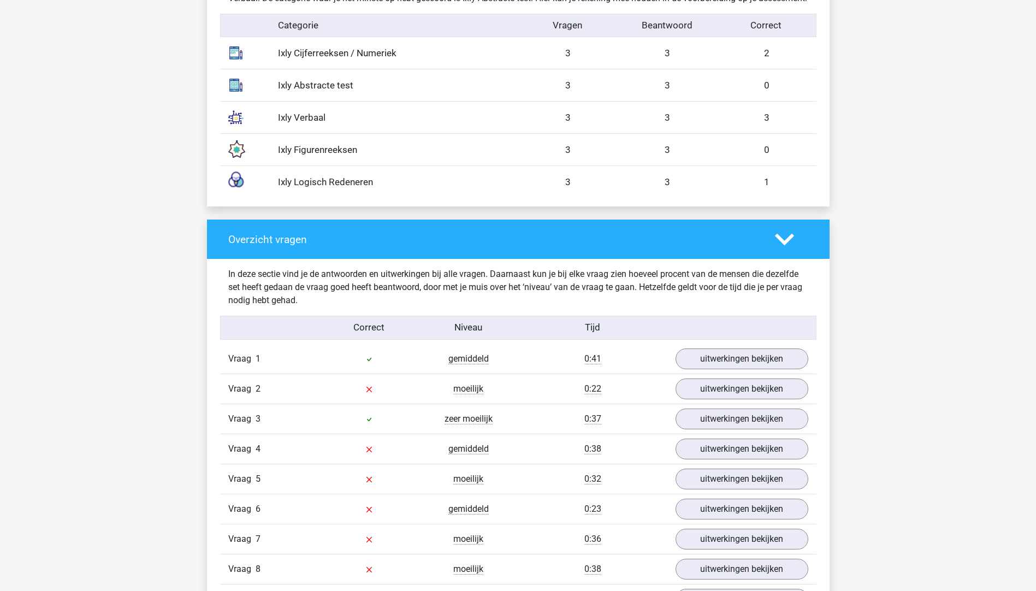
drag, startPoint x: 877, startPoint y: 281, endPoint x: 945, endPoint y: 201, distance: 105.0
click at [945, 201] on div "Kies premium Rosita R.luchtmeijer@hotmail.com" at bounding box center [518, 525] width 1036 height 2908
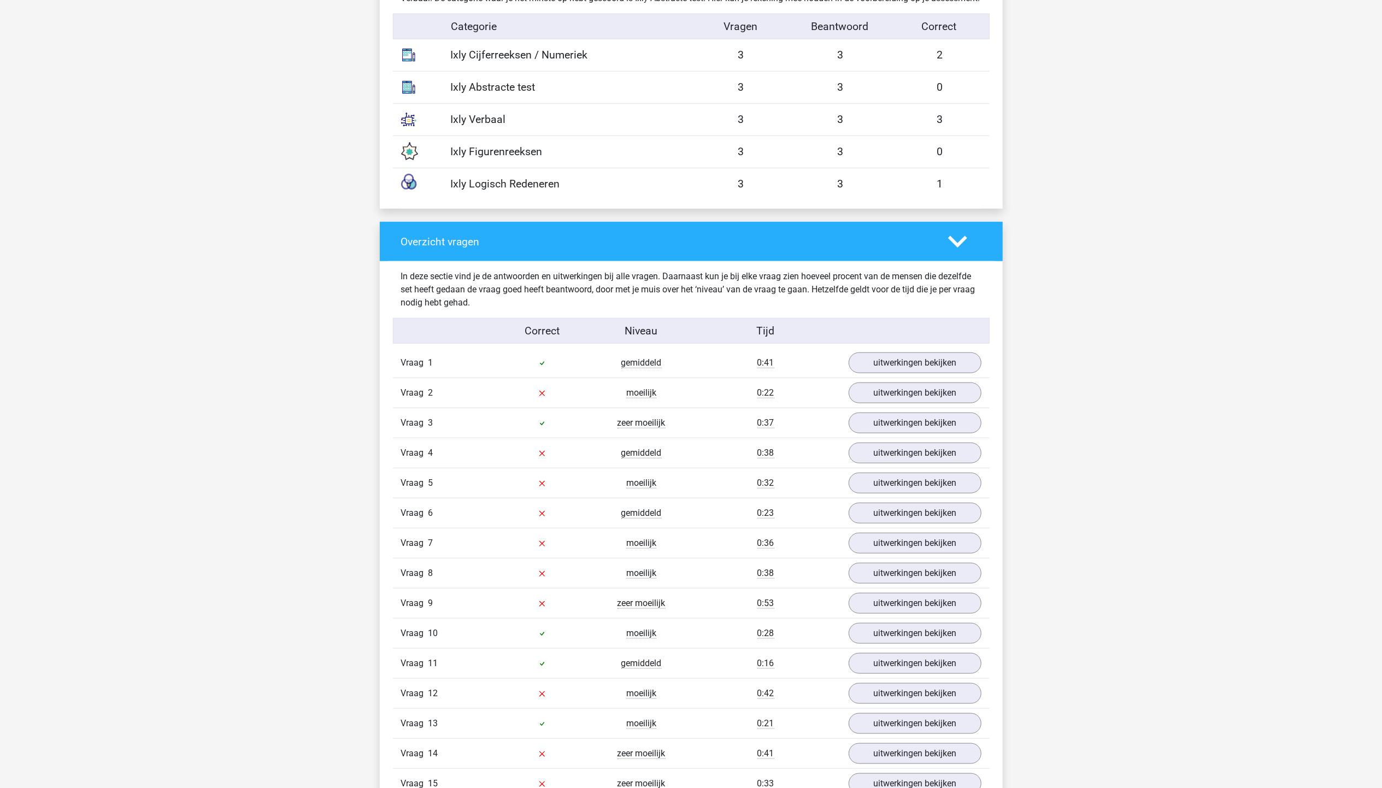
drag, startPoint x: 1044, startPoint y: 1, endPoint x: 1046, endPoint y: 267, distance: 266.1
click at [1036, 269] on div "Kies premium Rosita R.luchtmeijer@hotmail.com" at bounding box center [691, 527] width 1382 height 2913
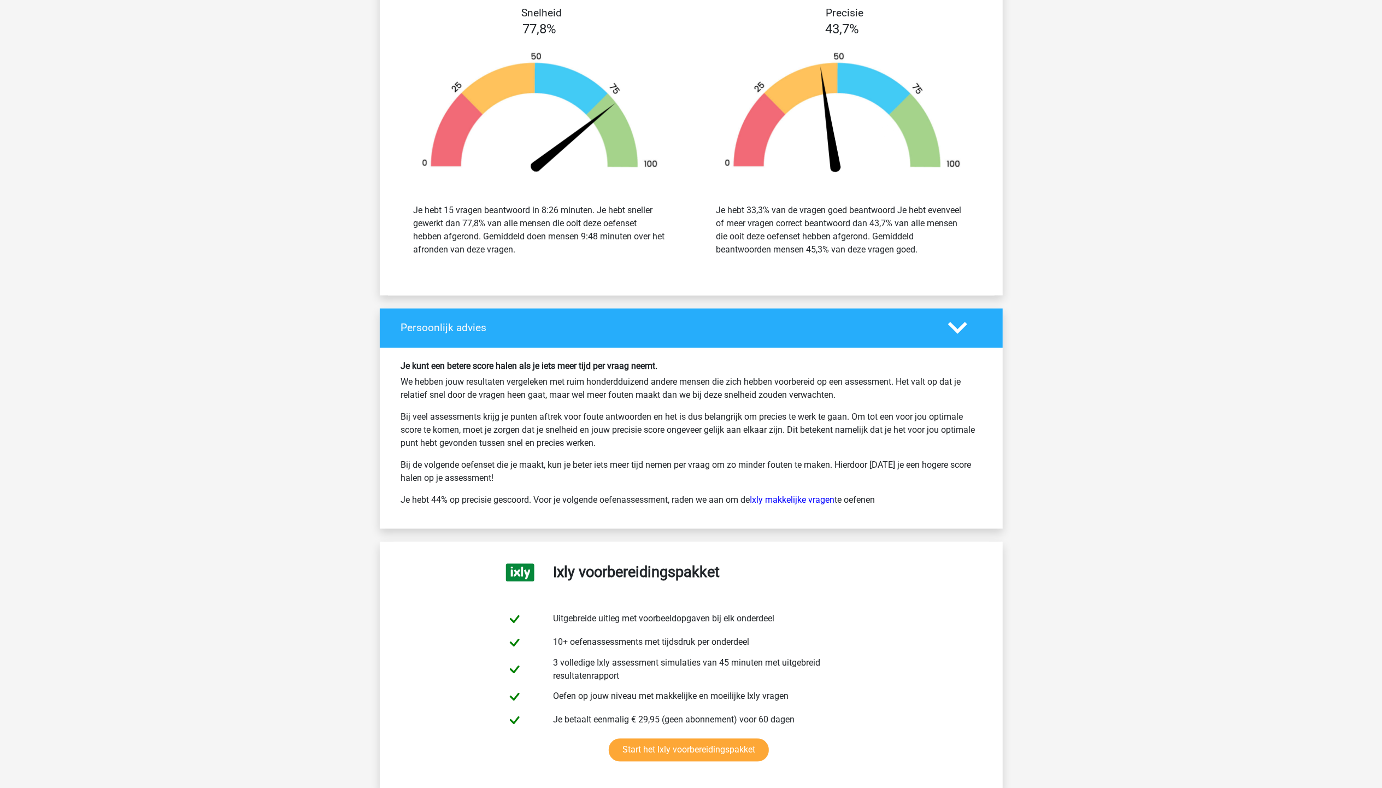
scroll to position [2147, 0]
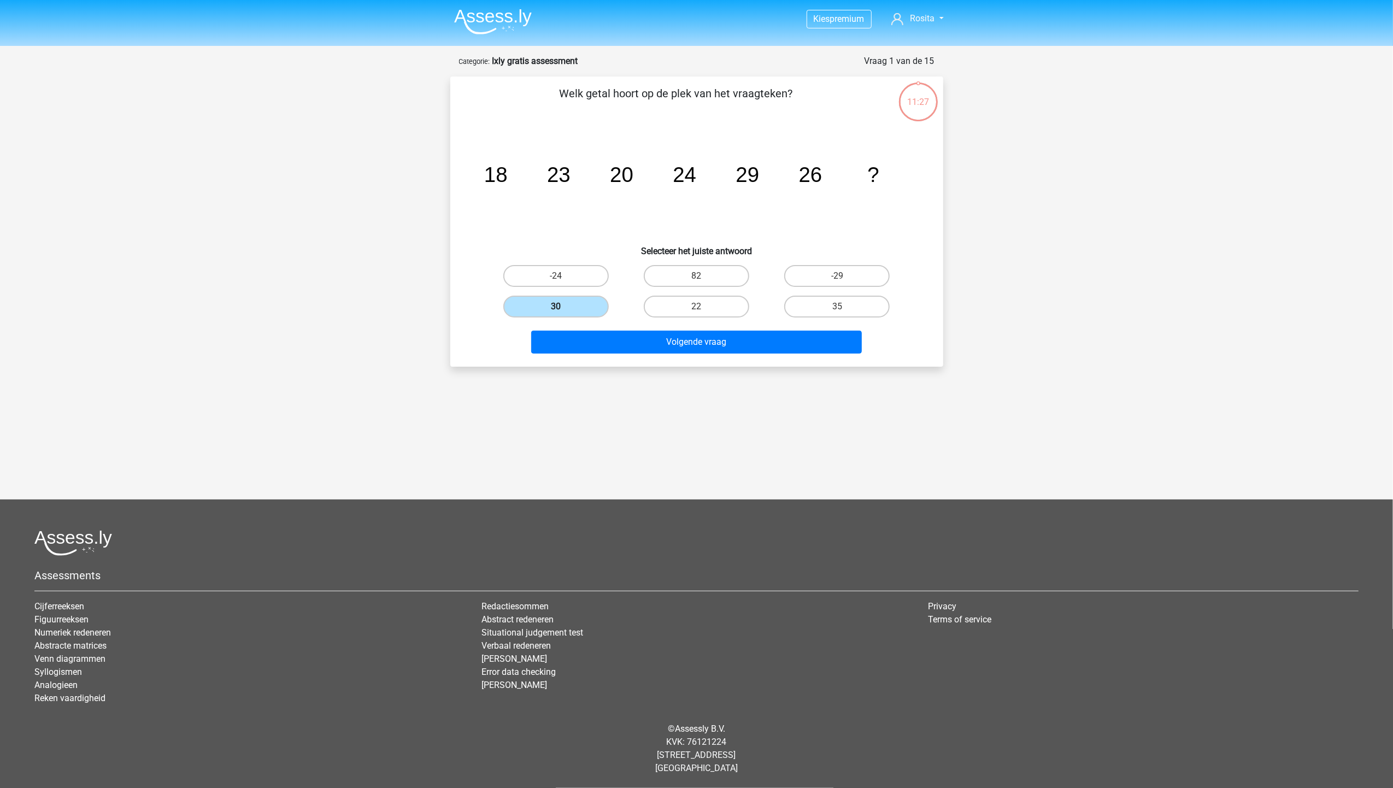
click at [579, 313] on label "30" at bounding box center [555, 307] width 105 height 22
click at [563, 313] on input "30" at bounding box center [559, 310] width 7 height 7
click at [632, 342] on button "Volgende vraag" at bounding box center [696, 342] width 331 height 23
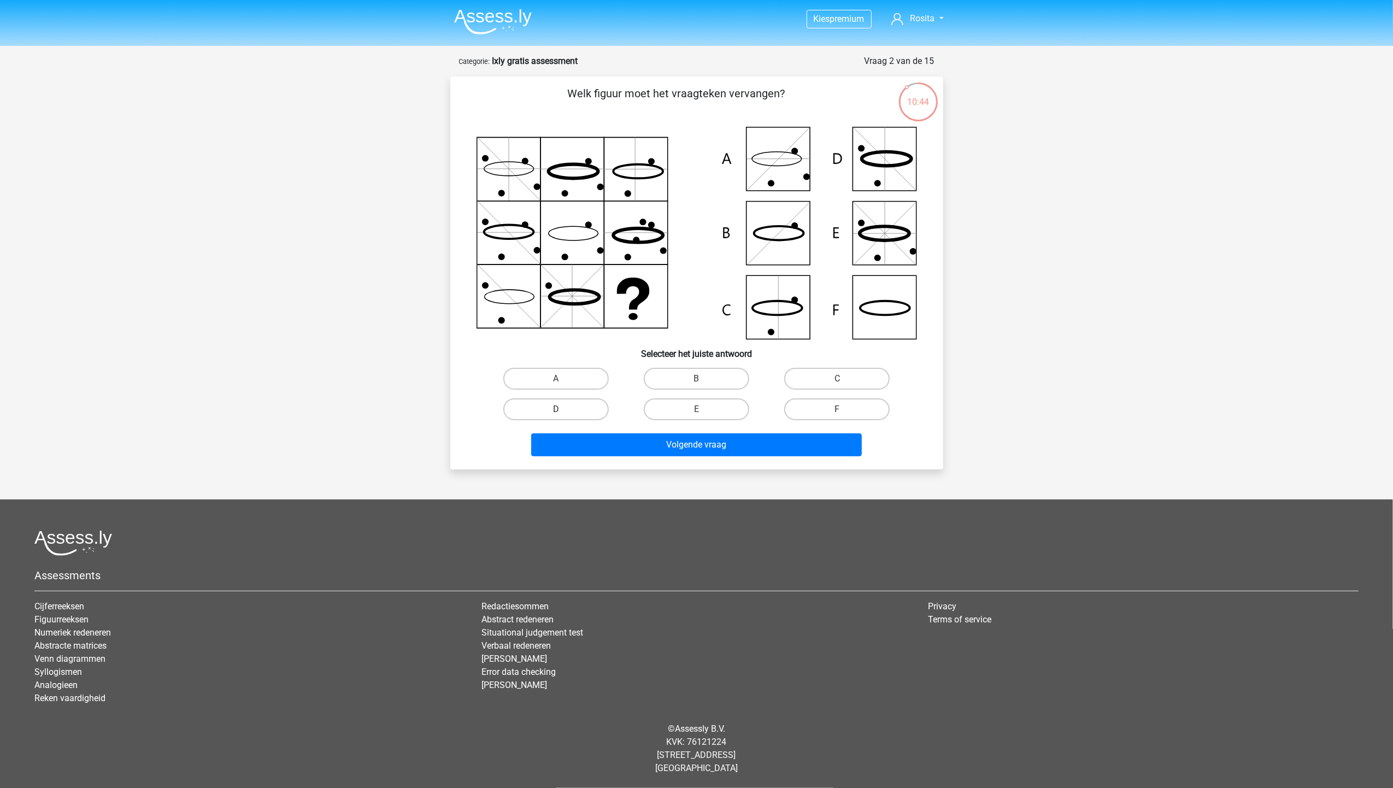
click at [529, 412] on label "D" at bounding box center [555, 409] width 105 height 22
click at [556, 412] on input "D" at bounding box center [559, 412] width 7 height 7
radio input "true"
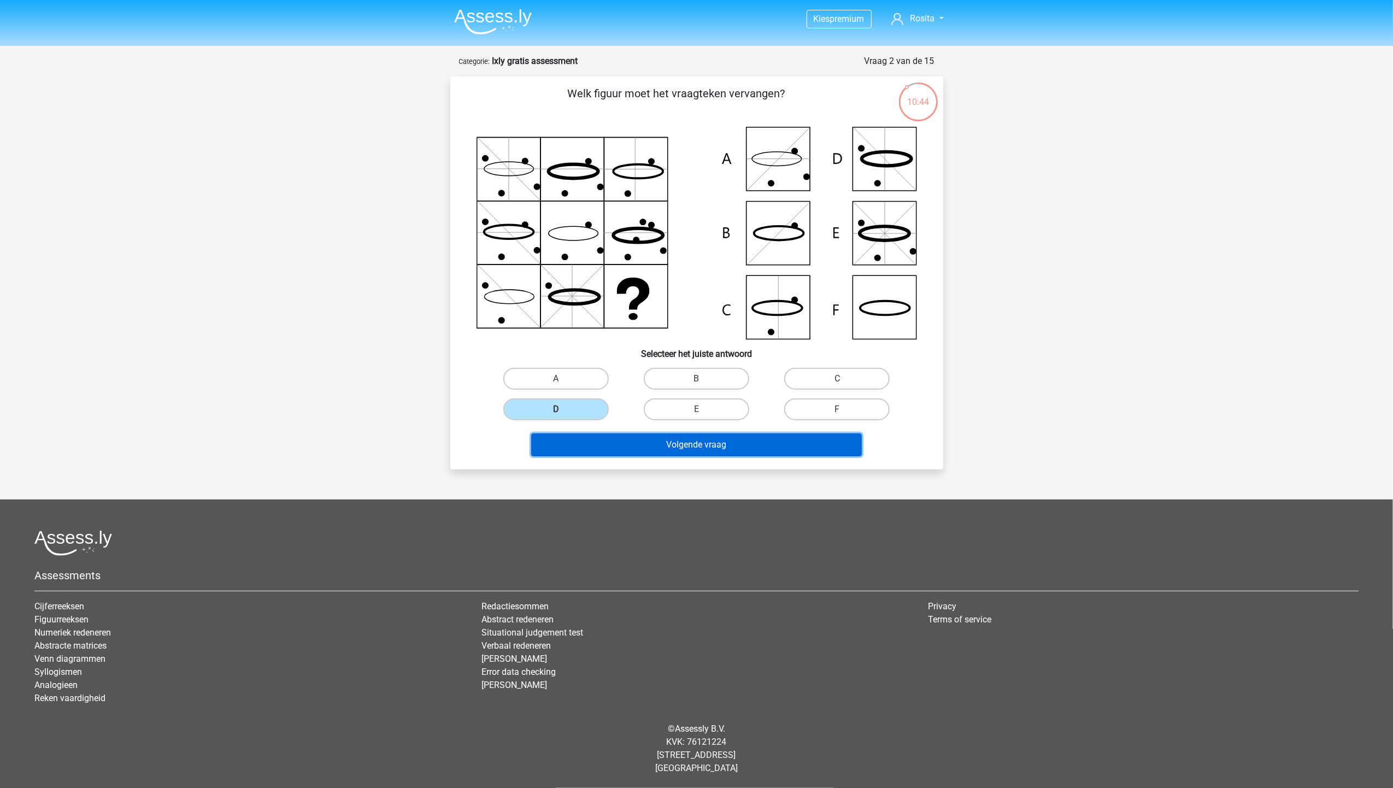
click at [562, 437] on button "Volgende vraag" at bounding box center [696, 444] width 331 height 23
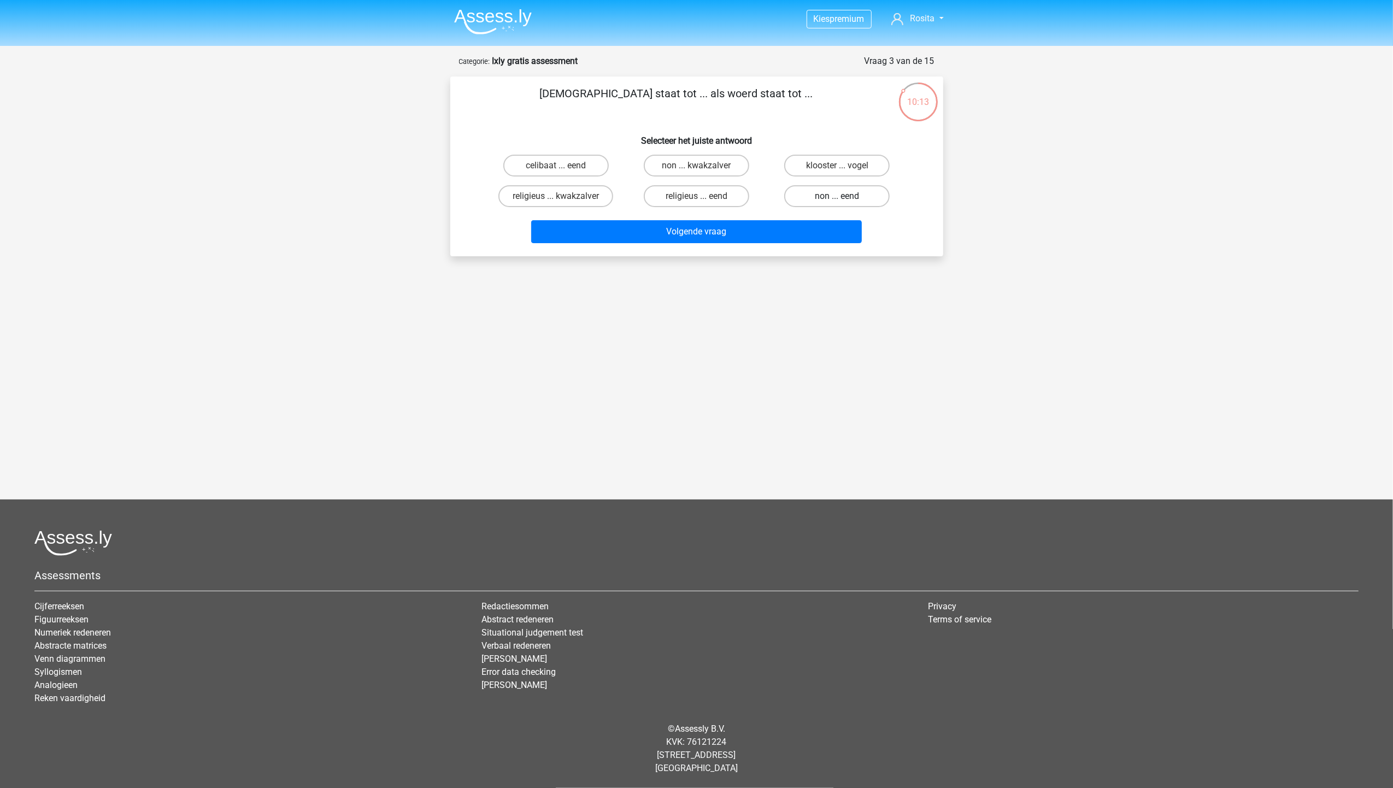
click at [803, 198] on label "non ... eend" at bounding box center [836, 196] width 105 height 22
click at [837, 198] on input "non ... eend" at bounding box center [840, 199] width 7 height 7
radio input "true"
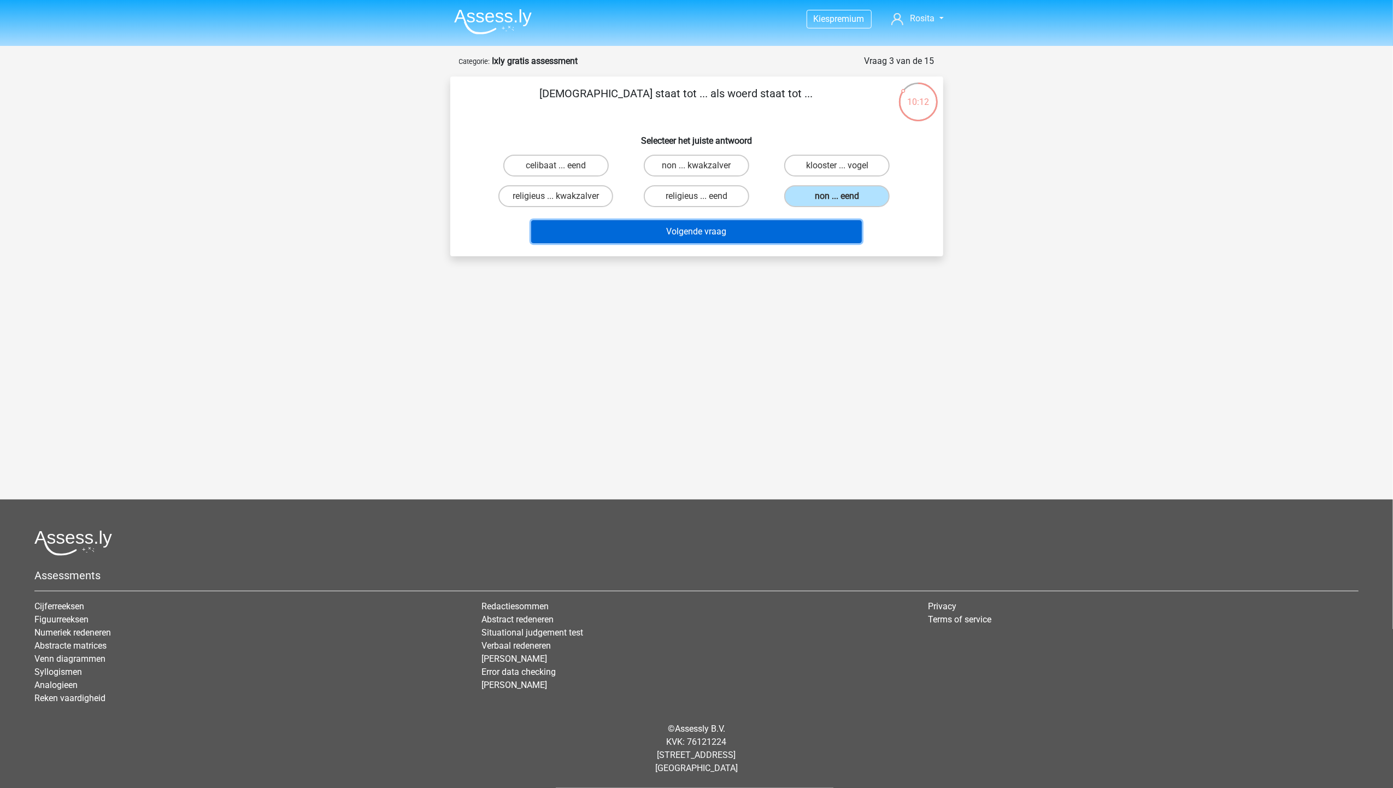
click at [803, 235] on button "Volgende vraag" at bounding box center [696, 231] width 331 height 23
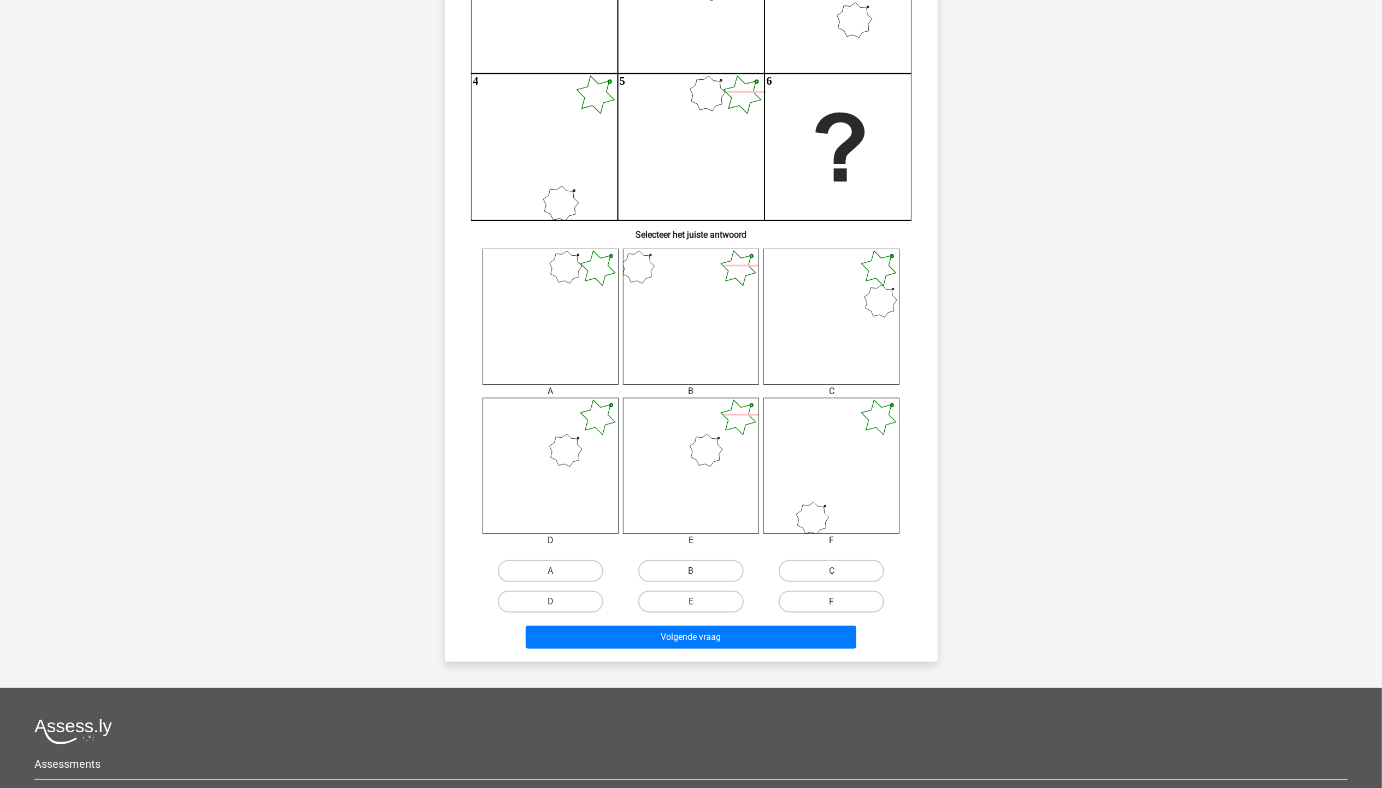
scroll to position [273, 0]
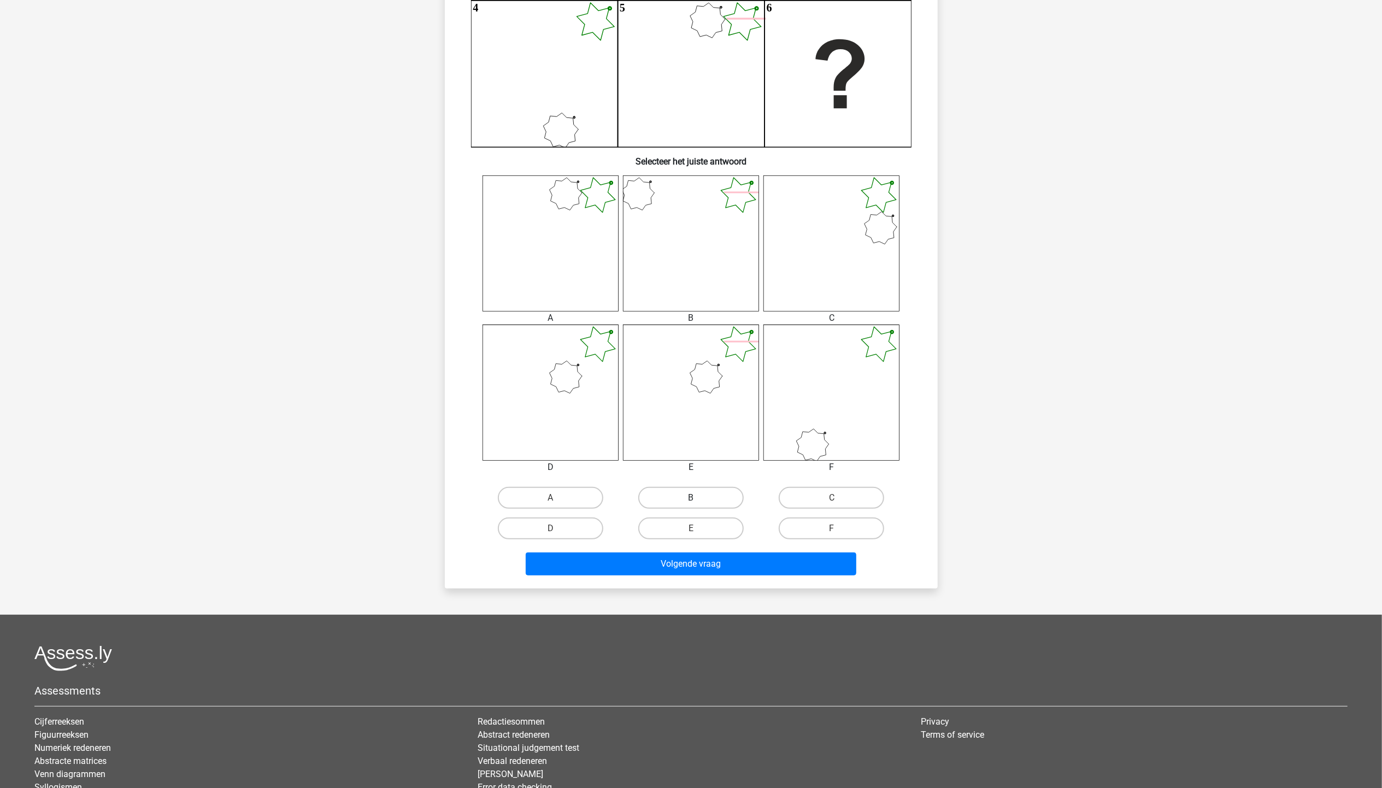
click at [712, 487] on label "B" at bounding box center [690, 498] width 105 height 22
click at [698, 498] on input "B" at bounding box center [694, 501] width 7 height 7
radio input "true"
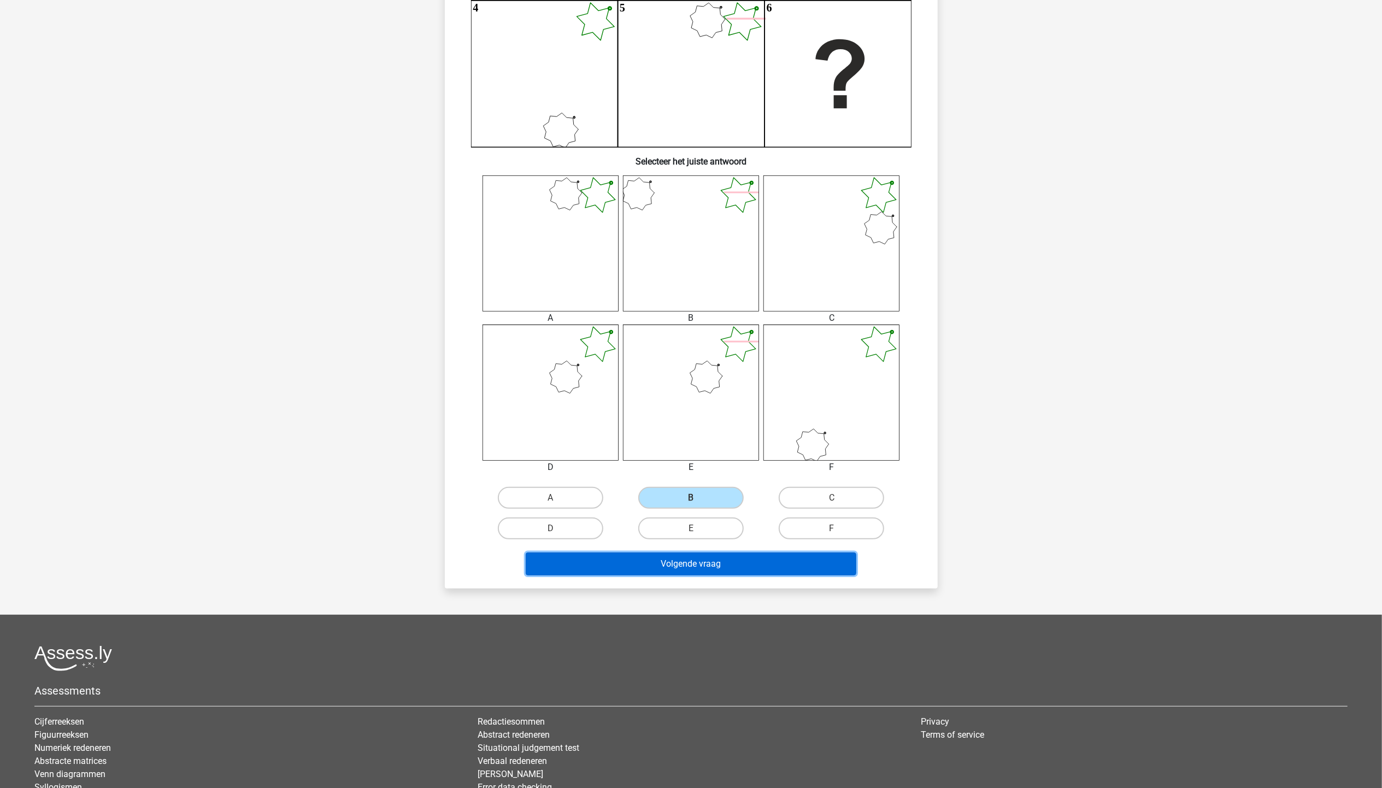
click at [717, 570] on button "Volgende vraag" at bounding box center [691, 563] width 331 height 23
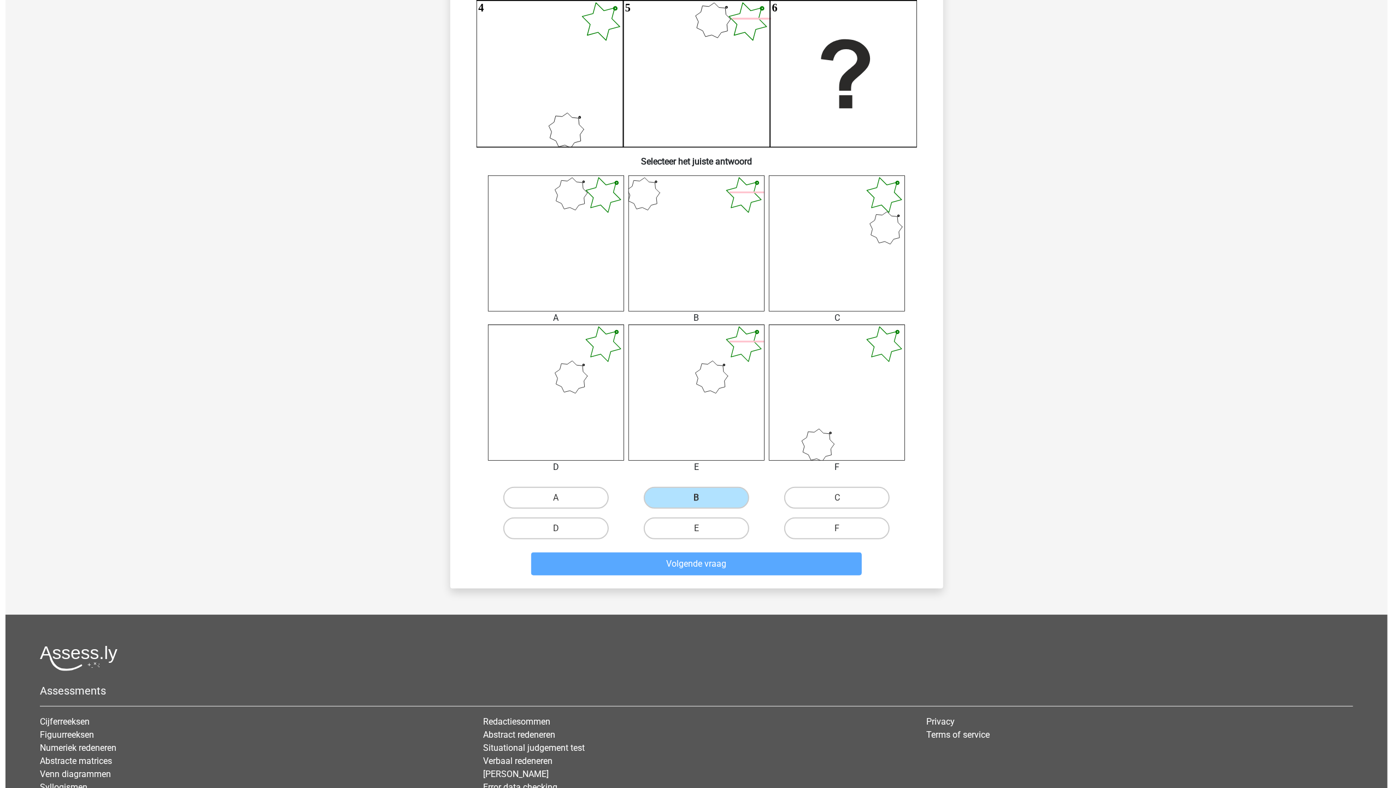
scroll to position [0, 0]
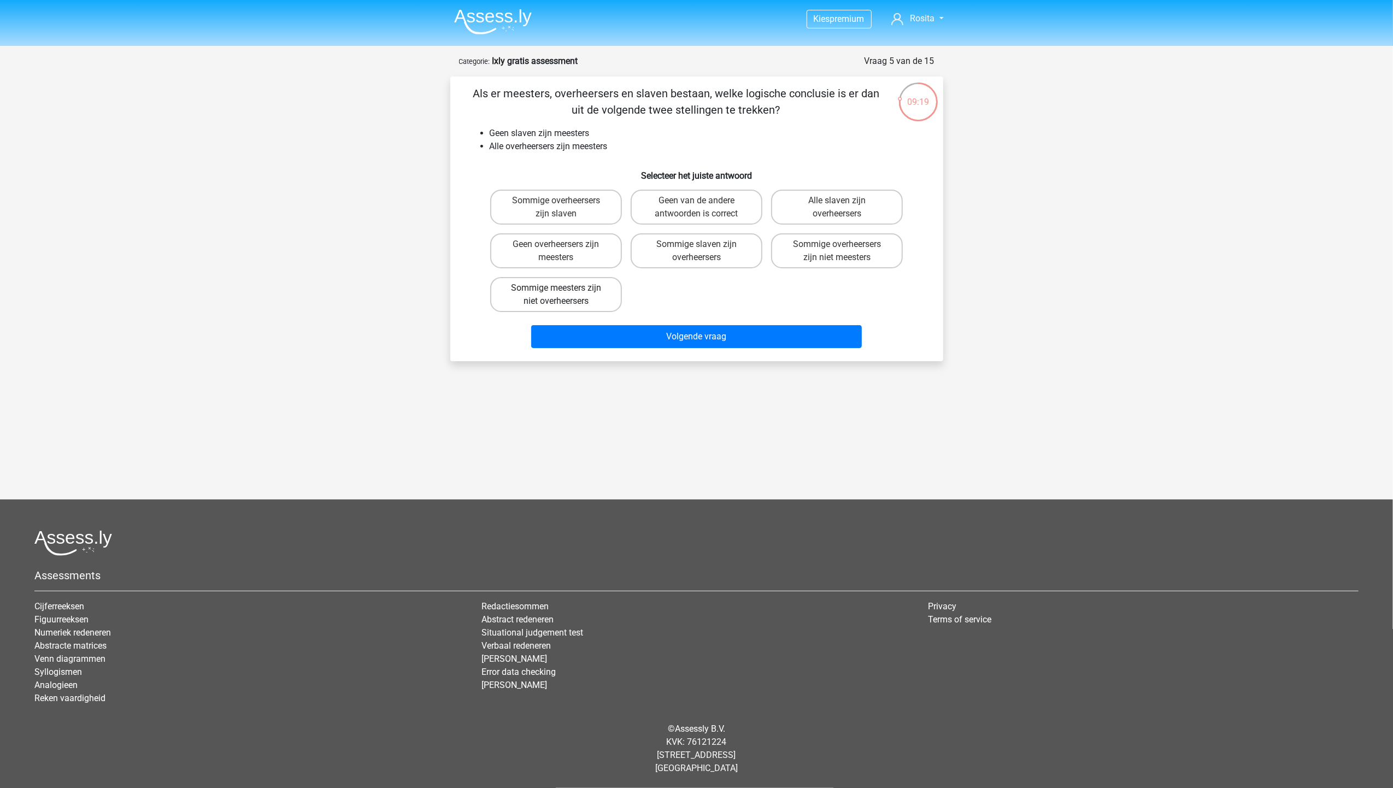
click at [588, 291] on label "Sommige meesters zijn niet overheersers" at bounding box center [556, 294] width 132 height 35
click at [563, 291] on input "Sommige meesters zijn niet overheersers" at bounding box center [559, 291] width 7 height 7
radio input "true"
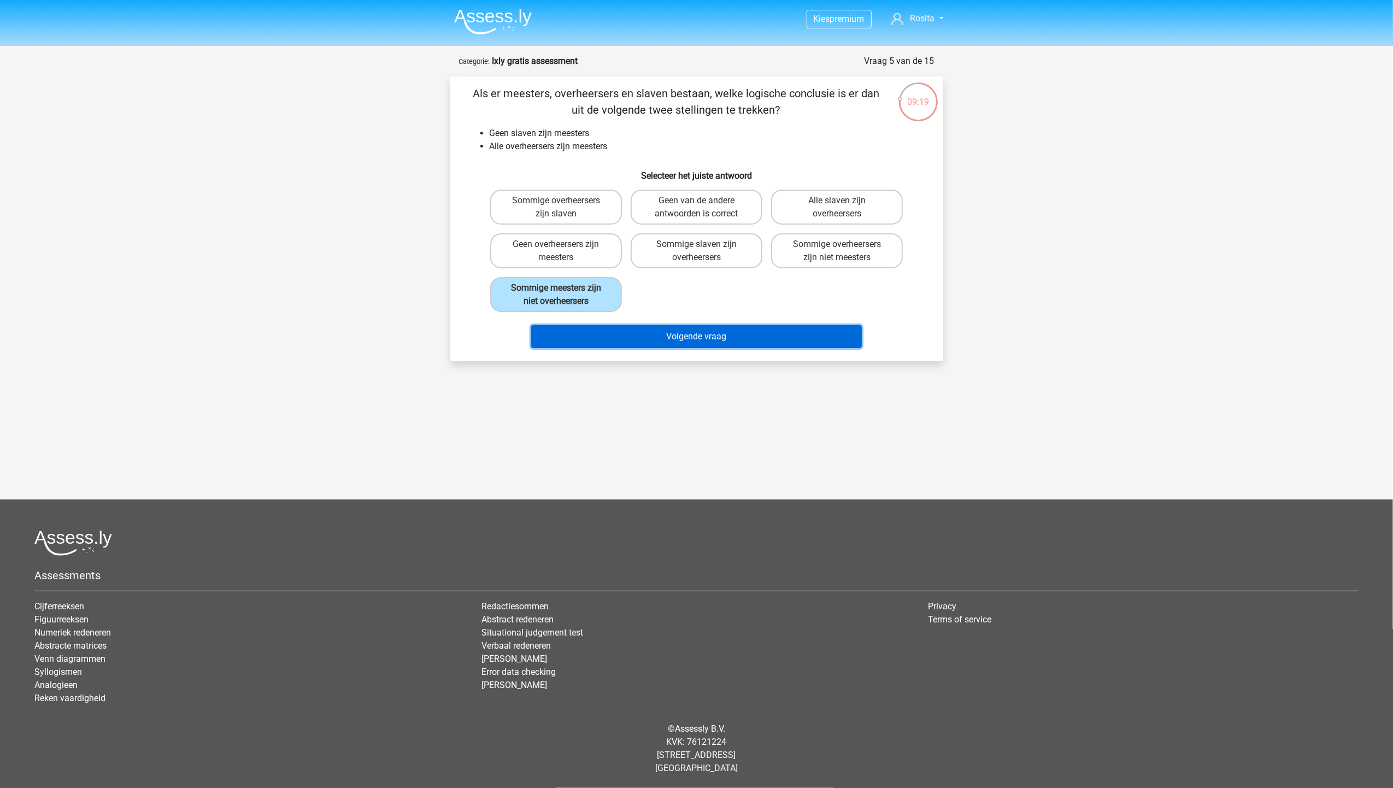
click at [611, 339] on button "Volgende vraag" at bounding box center [696, 336] width 331 height 23
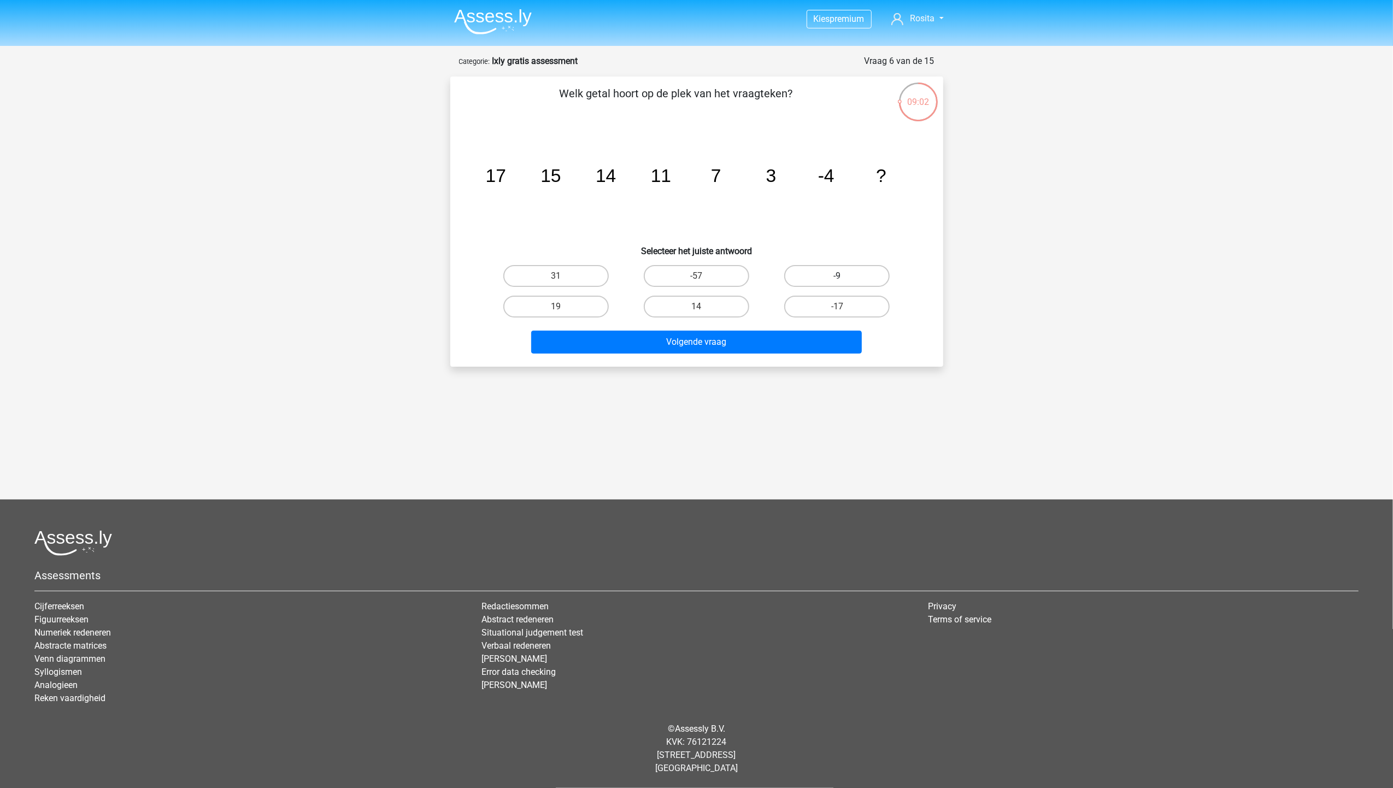
click at [869, 280] on label "-9" at bounding box center [836, 276] width 105 height 22
click at [844, 280] on input "-9" at bounding box center [840, 279] width 7 height 7
radio input "true"
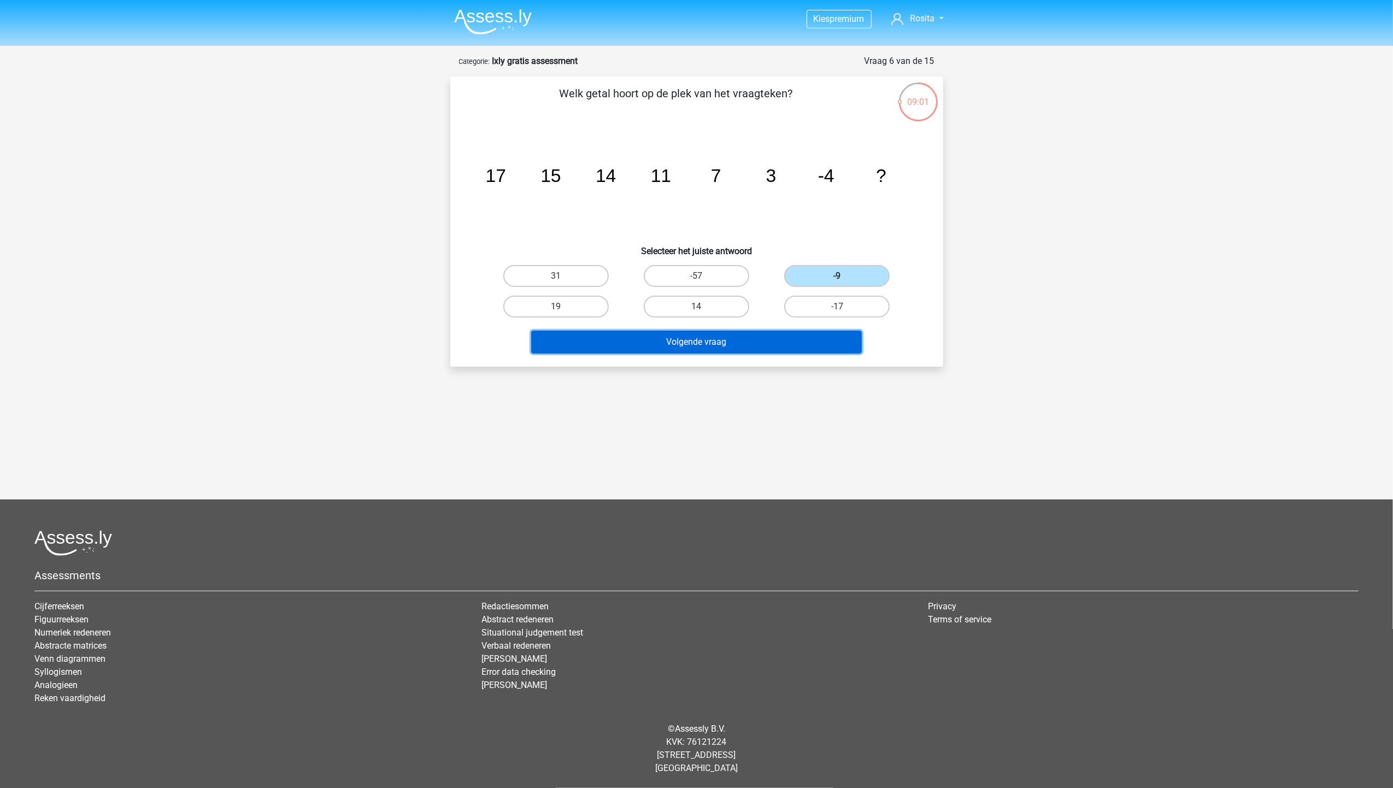
drag, startPoint x: 820, startPoint y: 343, endPoint x: 828, endPoint y: 339, distance: 9.3
click at [822, 343] on button "Volgende vraag" at bounding box center [696, 342] width 331 height 23
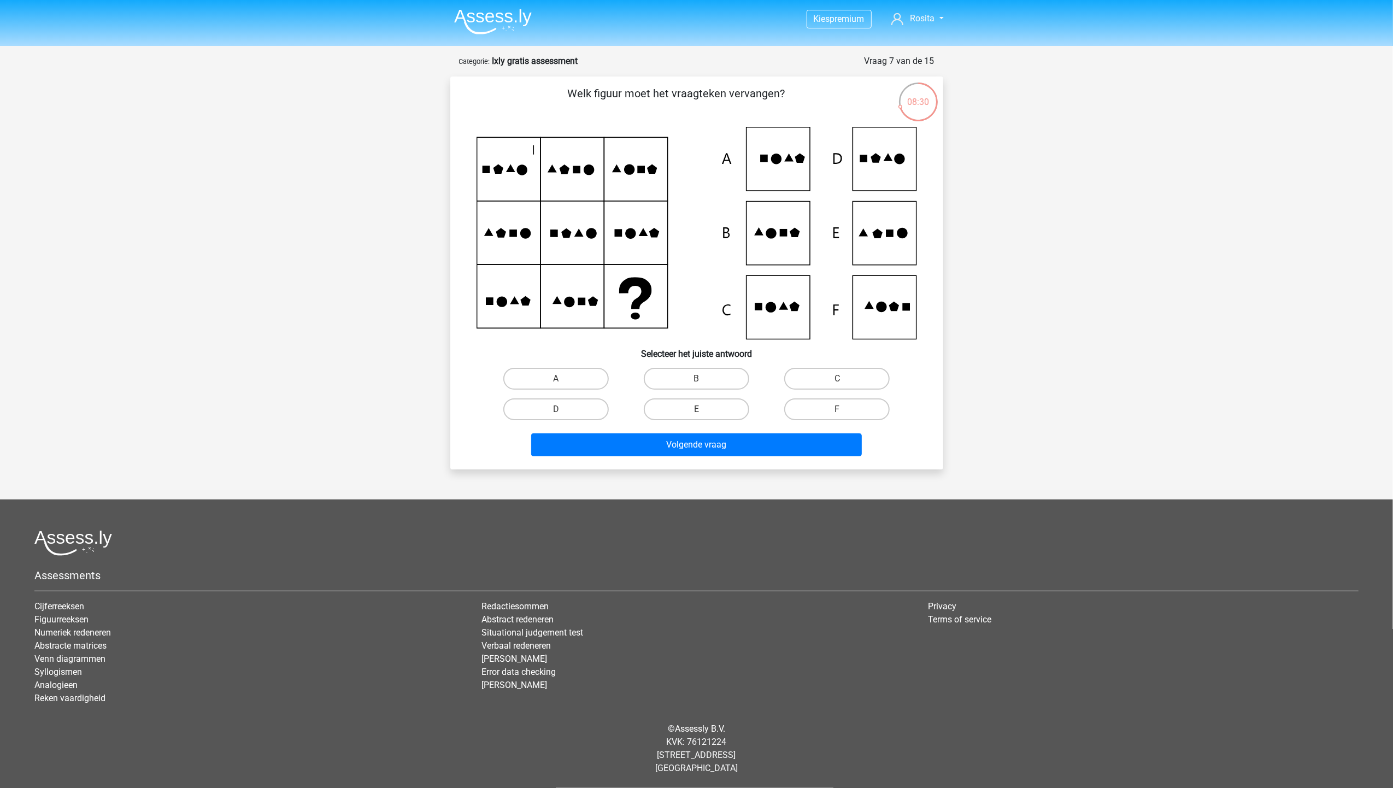
click at [820, 364] on div "C" at bounding box center [837, 378] width 140 height 31
click at [823, 373] on label "C" at bounding box center [836, 379] width 105 height 22
click at [837, 379] on input "C" at bounding box center [840, 382] width 7 height 7
radio input "true"
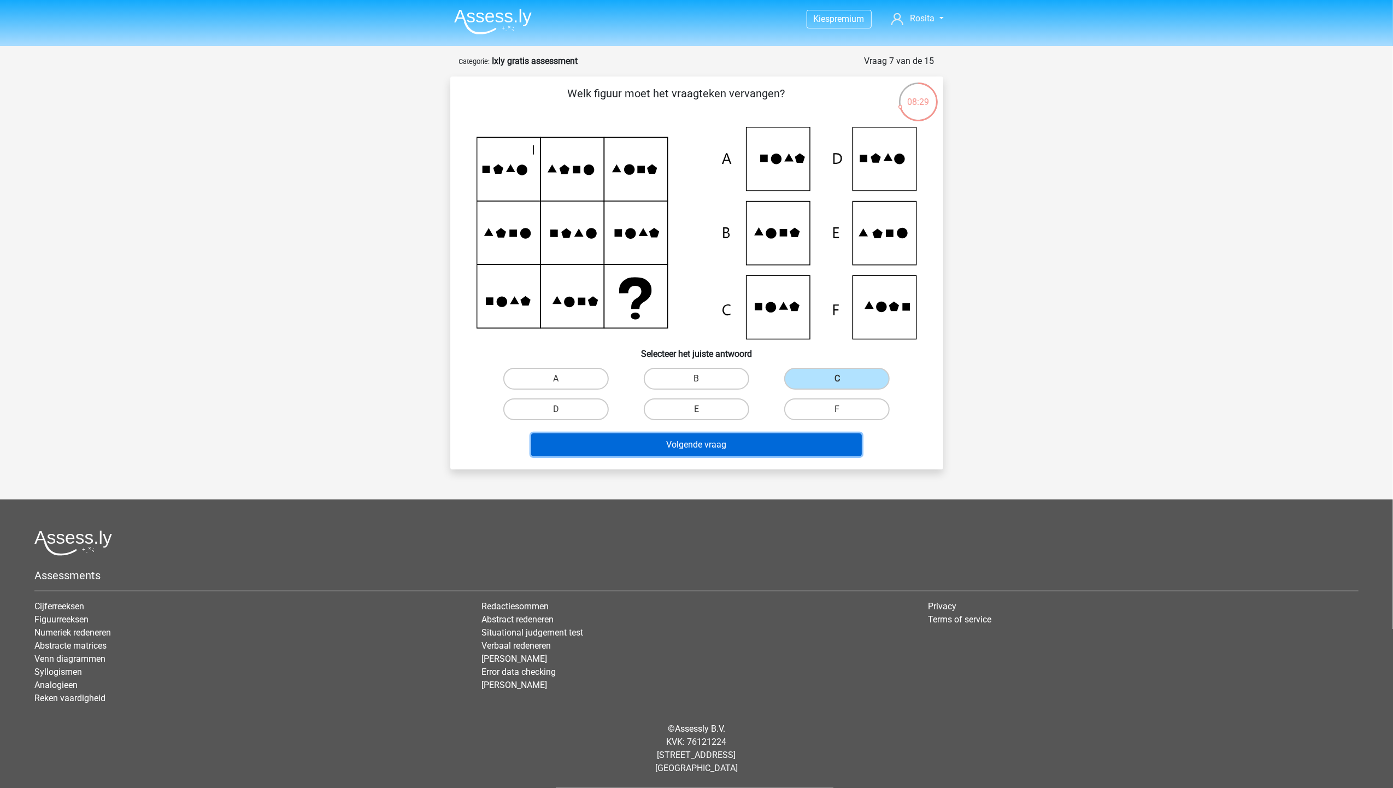
click at [743, 451] on button "Volgende vraag" at bounding box center [696, 444] width 331 height 23
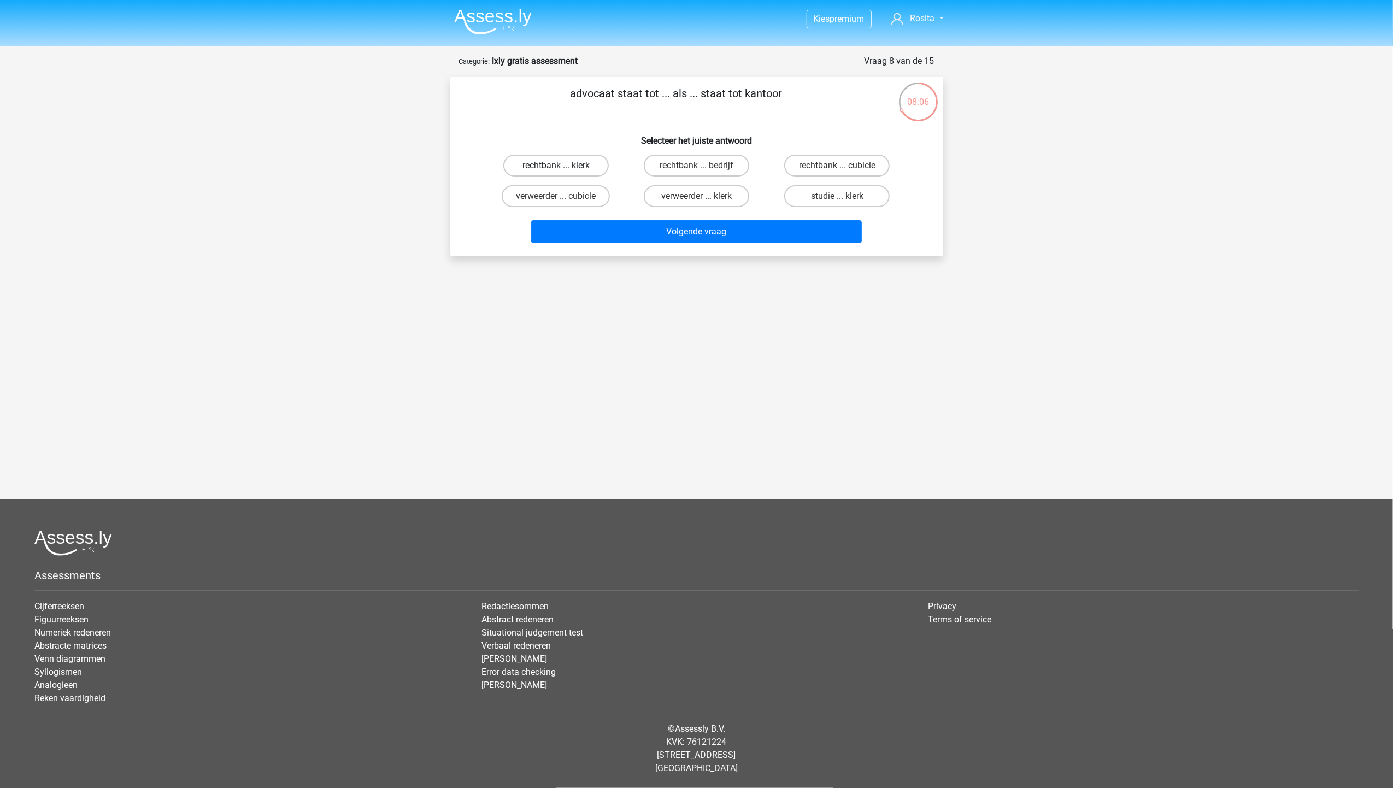
click at [589, 164] on label "rechtbank ... klerk" at bounding box center [555, 166] width 105 height 22
click at [563, 166] on input "rechtbank ... klerk" at bounding box center [559, 169] width 7 height 7
radio input "true"
click at [637, 243] on div "Volgende vraag" at bounding box center [697, 233] width 422 height 27
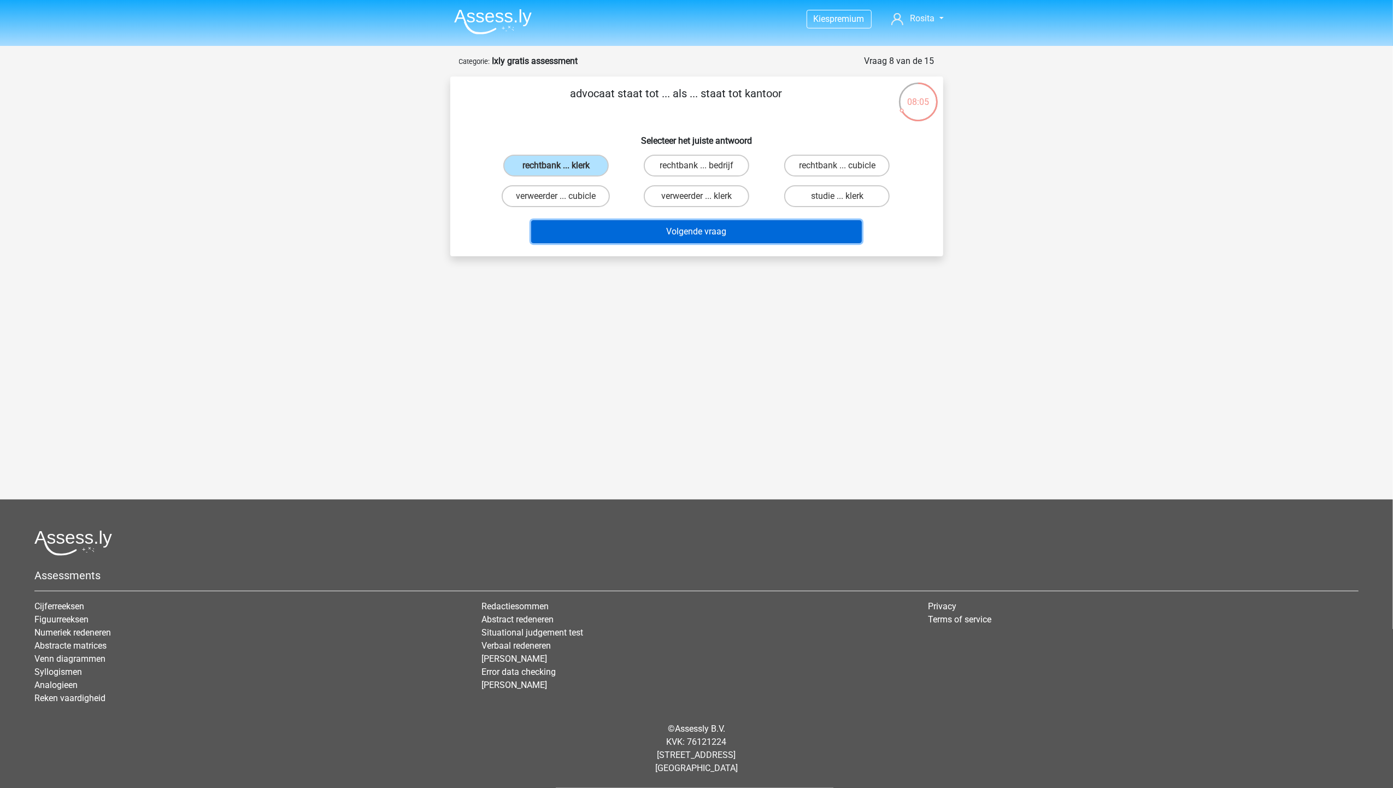
click at [650, 229] on button "Volgende vraag" at bounding box center [696, 231] width 331 height 23
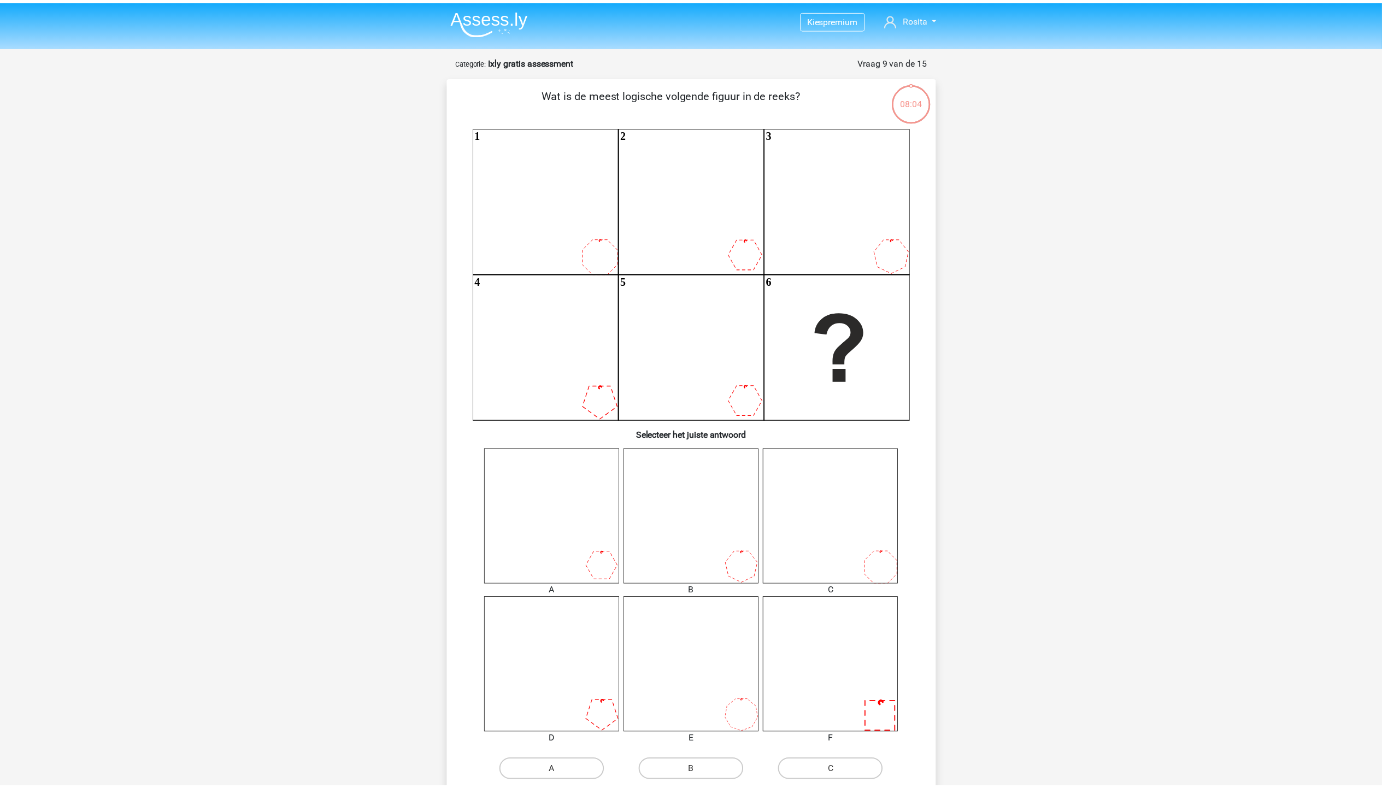
scroll to position [55, 0]
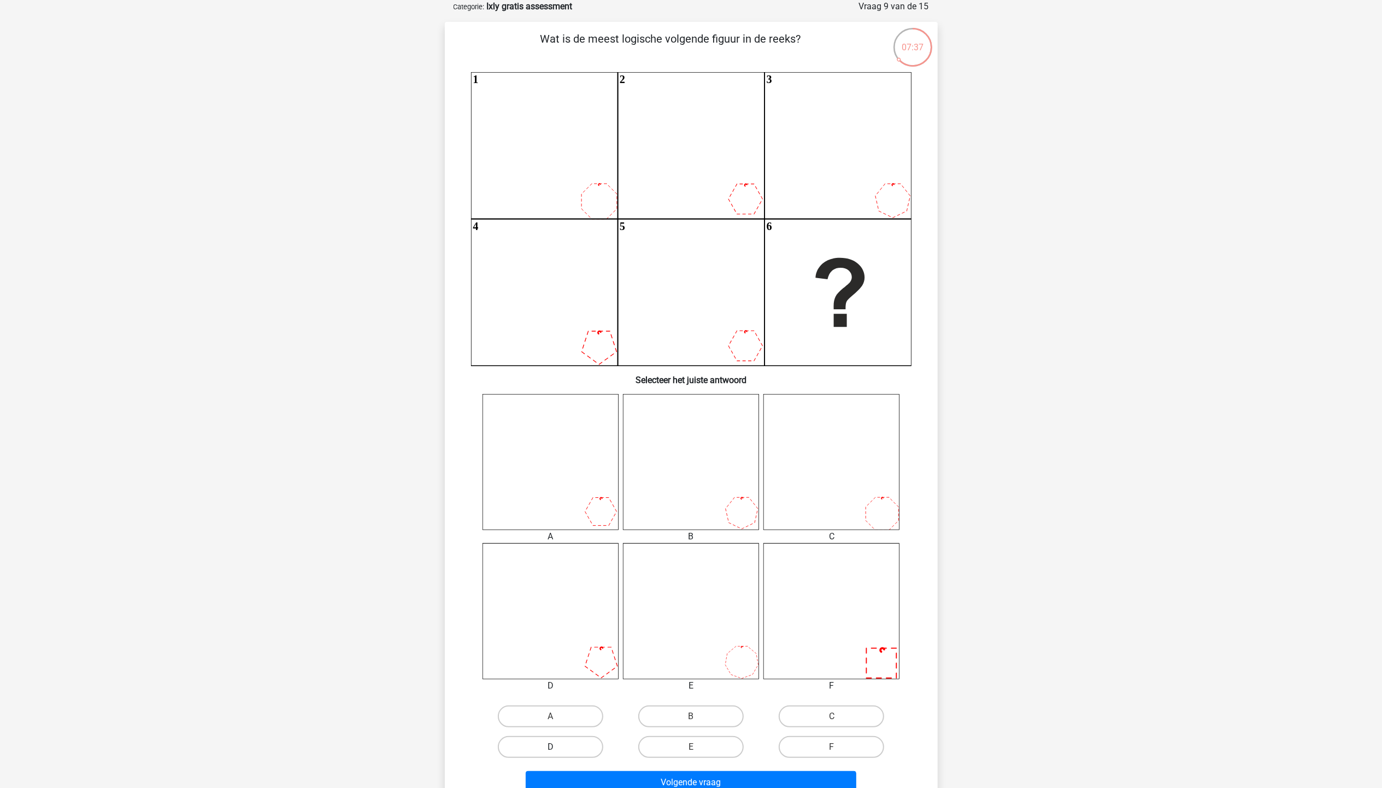
click at [536, 746] on label "D" at bounding box center [550, 747] width 105 height 22
click at [550, 747] on input "D" at bounding box center [553, 750] width 7 height 7
radio input "true"
click at [562, 776] on button "Volgende vraag" at bounding box center [691, 782] width 331 height 23
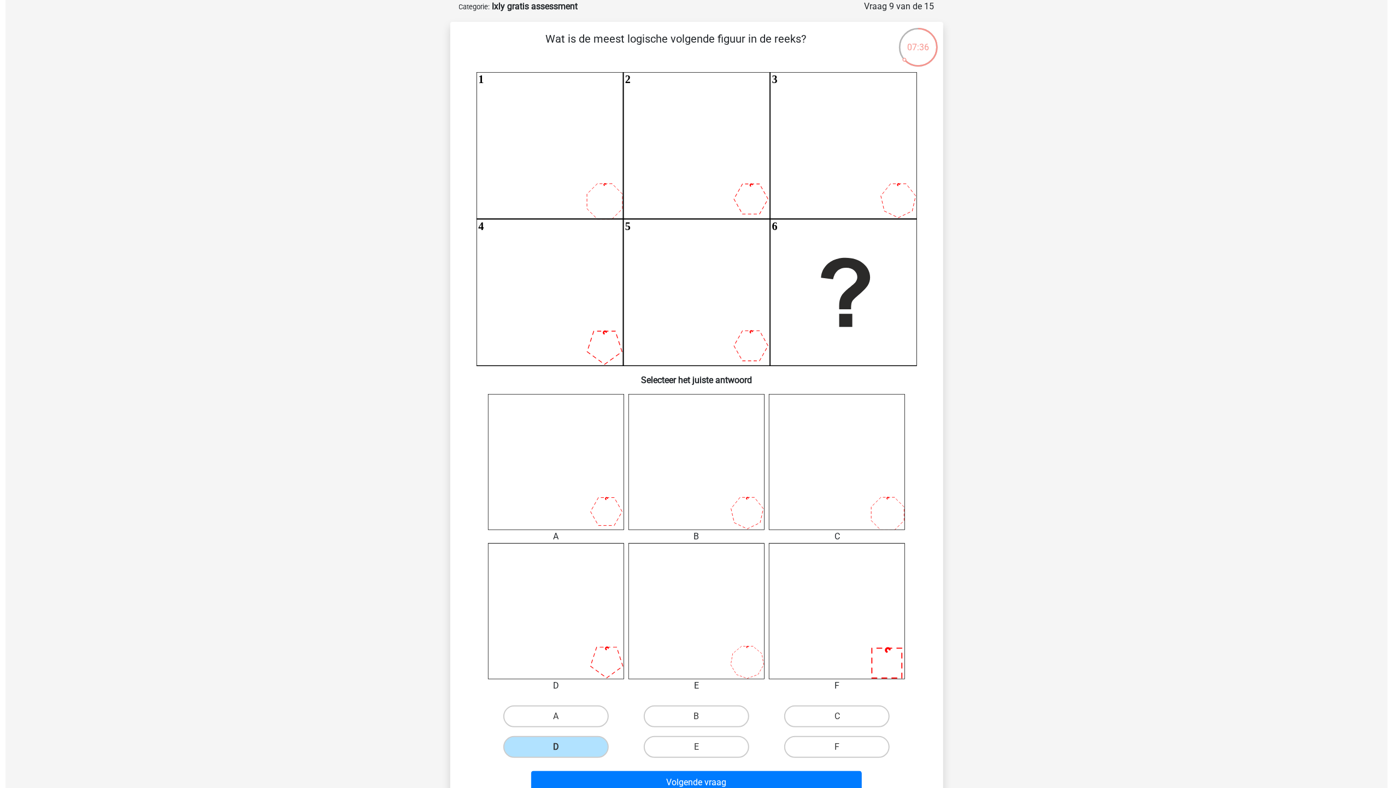
scroll to position [0, 0]
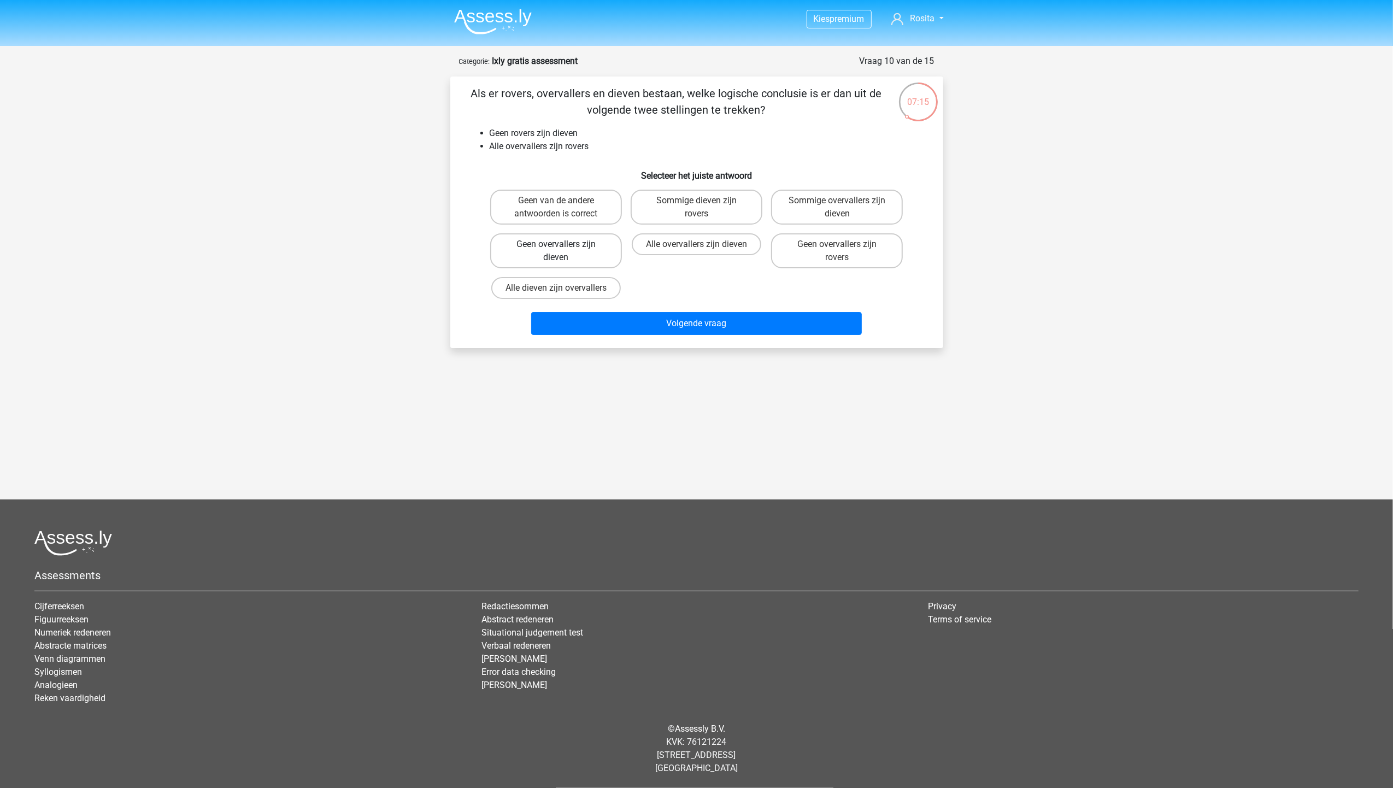
click at [588, 258] on label "Geen overvallers zijn dieven" at bounding box center [556, 250] width 132 height 35
click at [563, 251] on input "Geen overvallers zijn dieven" at bounding box center [559, 247] width 7 height 7
radio input "true"
click at [639, 320] on button "Volgende vraag" at bounding box center [696, 323] width 331 height 23
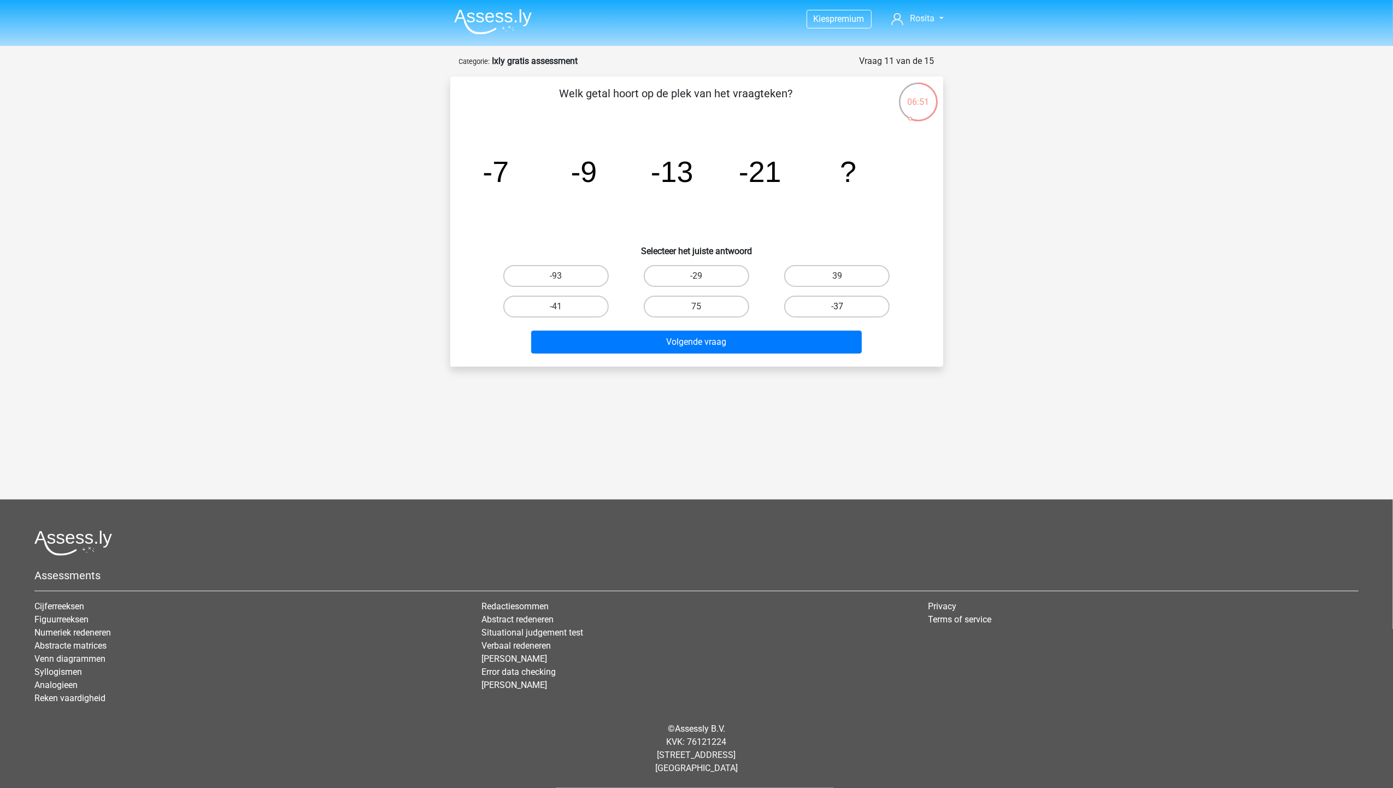
click at [816, 303] on label "-37" at bounding box center [836, 307] width 105 height 22
click at [837, 307] on input "-37" at bounding box center [840, 310] width 7 height 7
radio input "true"
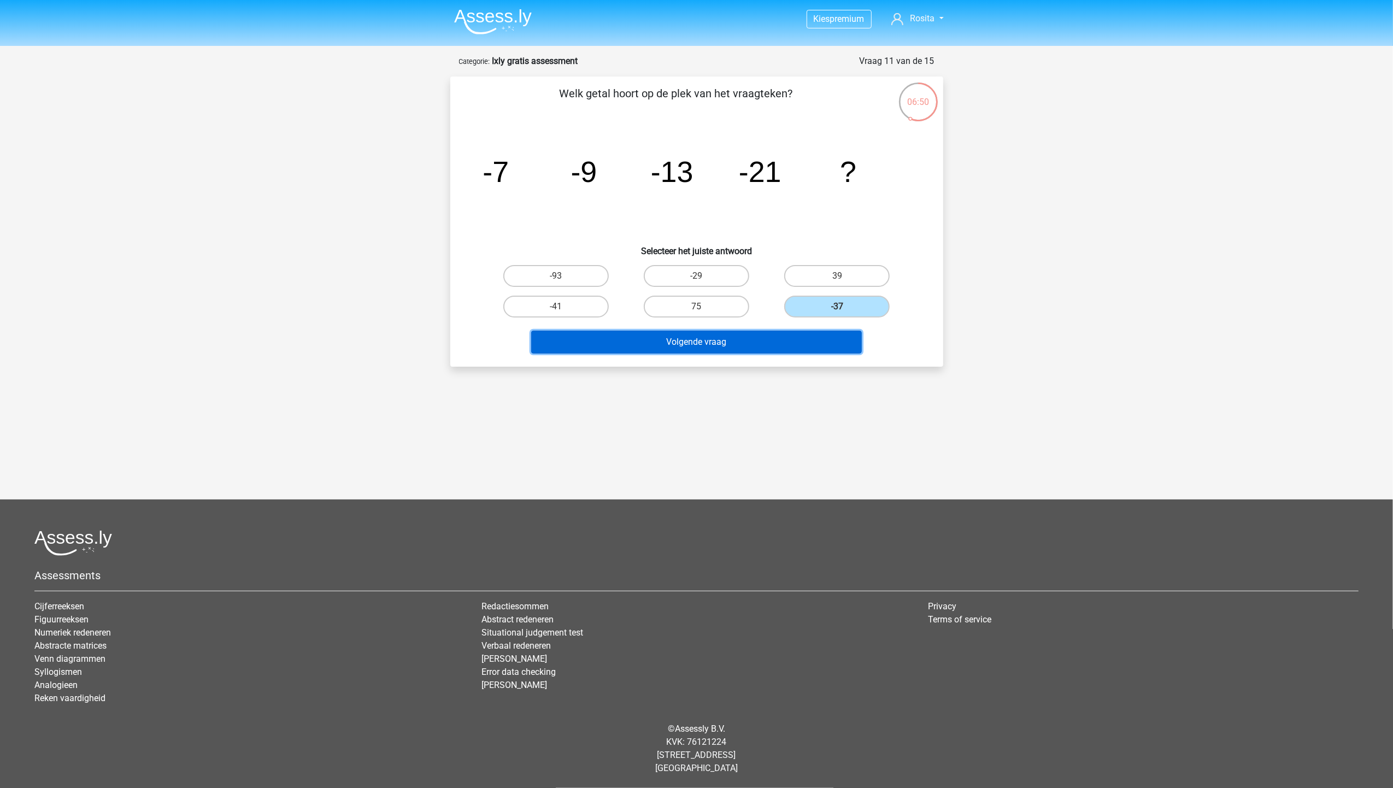
click at [803, 339] on button "Volgende vraag" at bounding box center [696, 342] width 331 height 23
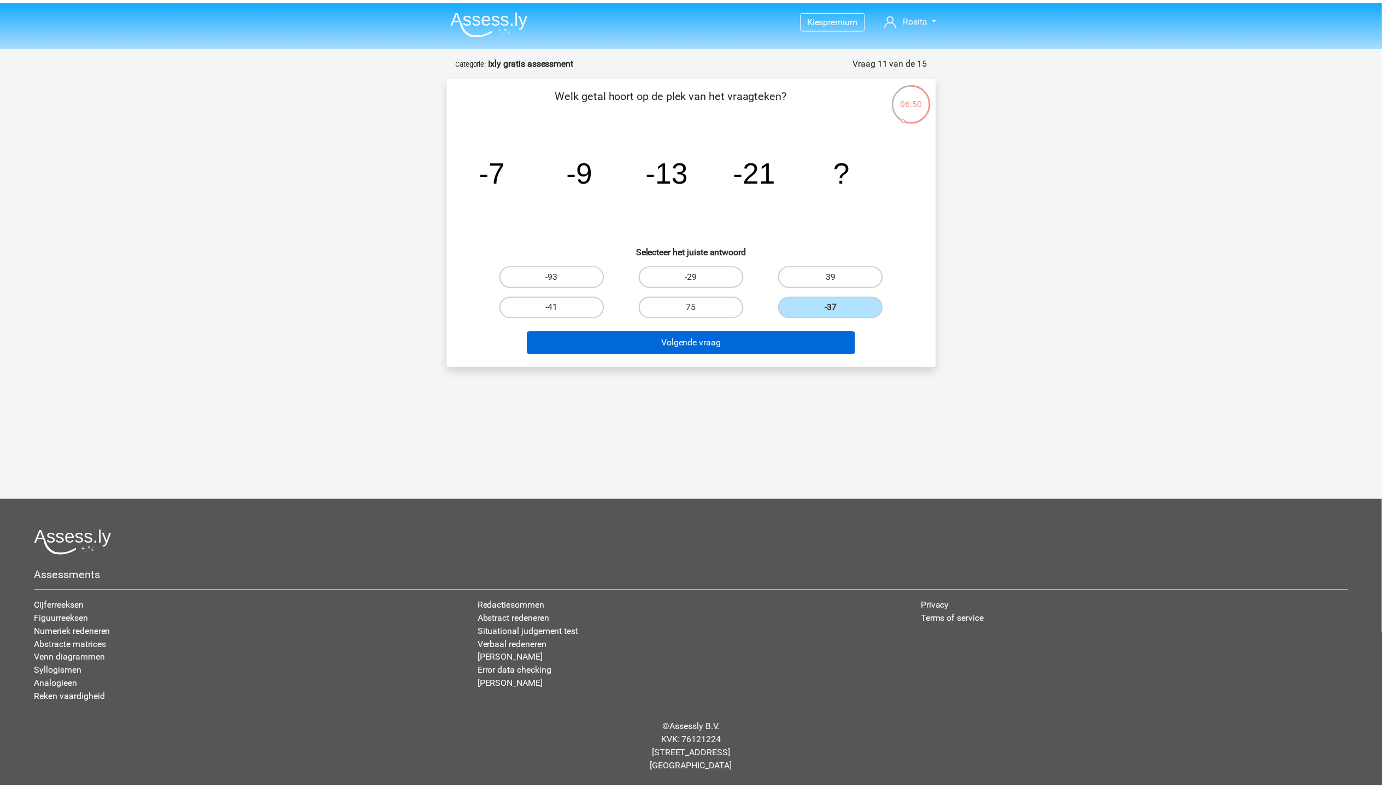
scroll to position [22, 0]
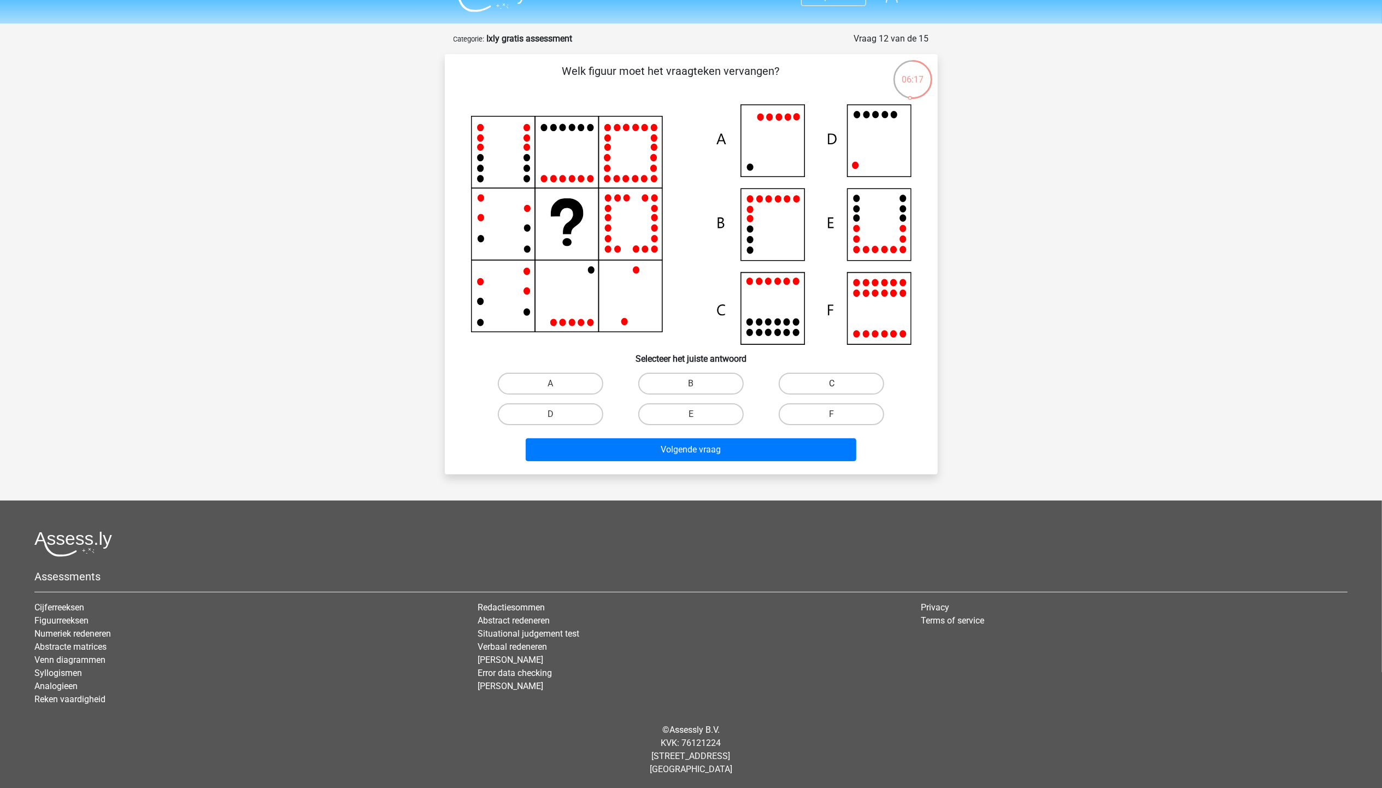
click at [803, 376] on label "C" at bounding box center [831, 384] width 105 height 22
click at [832, 384] on input "C" at bounding box center [835, 387] width 7 height 7
radio input "true"
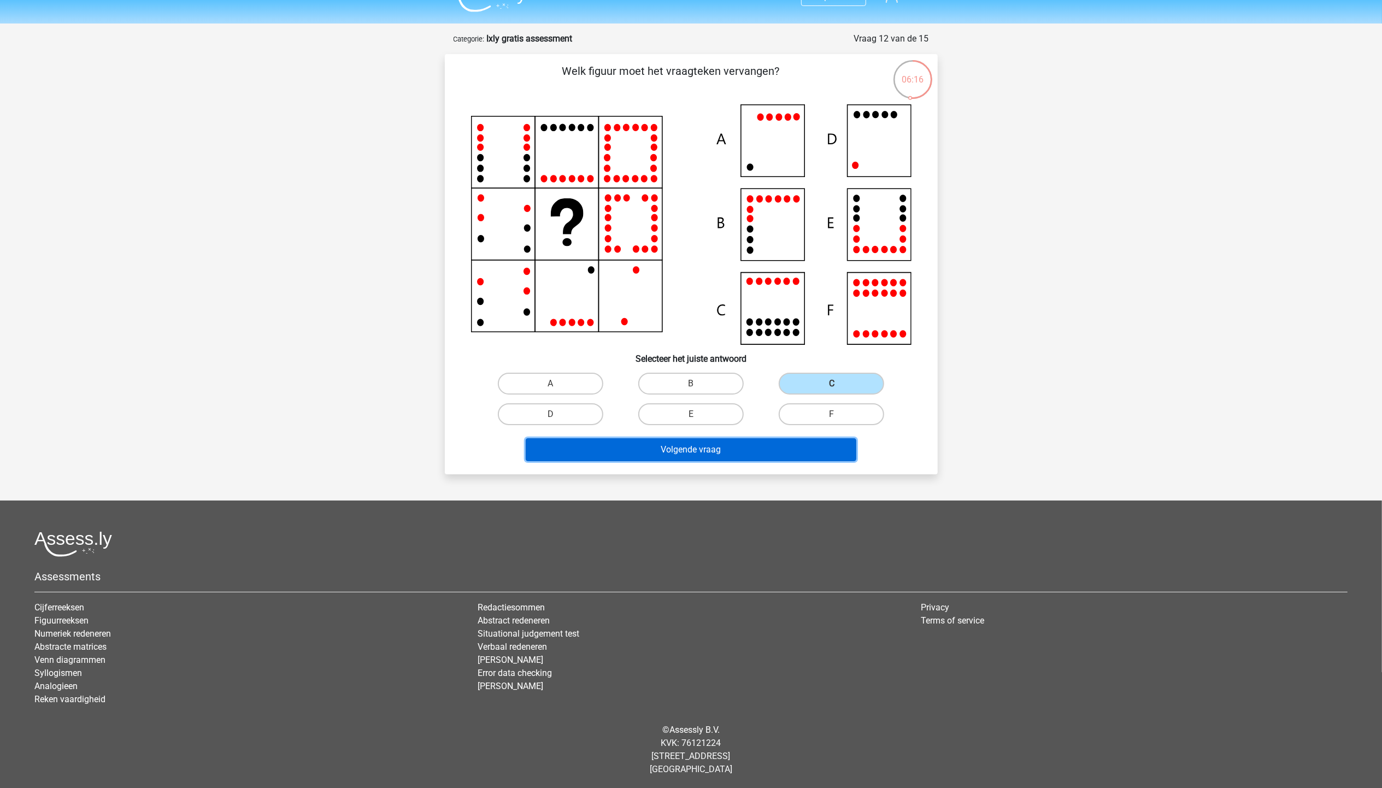
click at [770, 449] on button "Volgende vraag" at bounding box center [691, 449] width 331 height 23
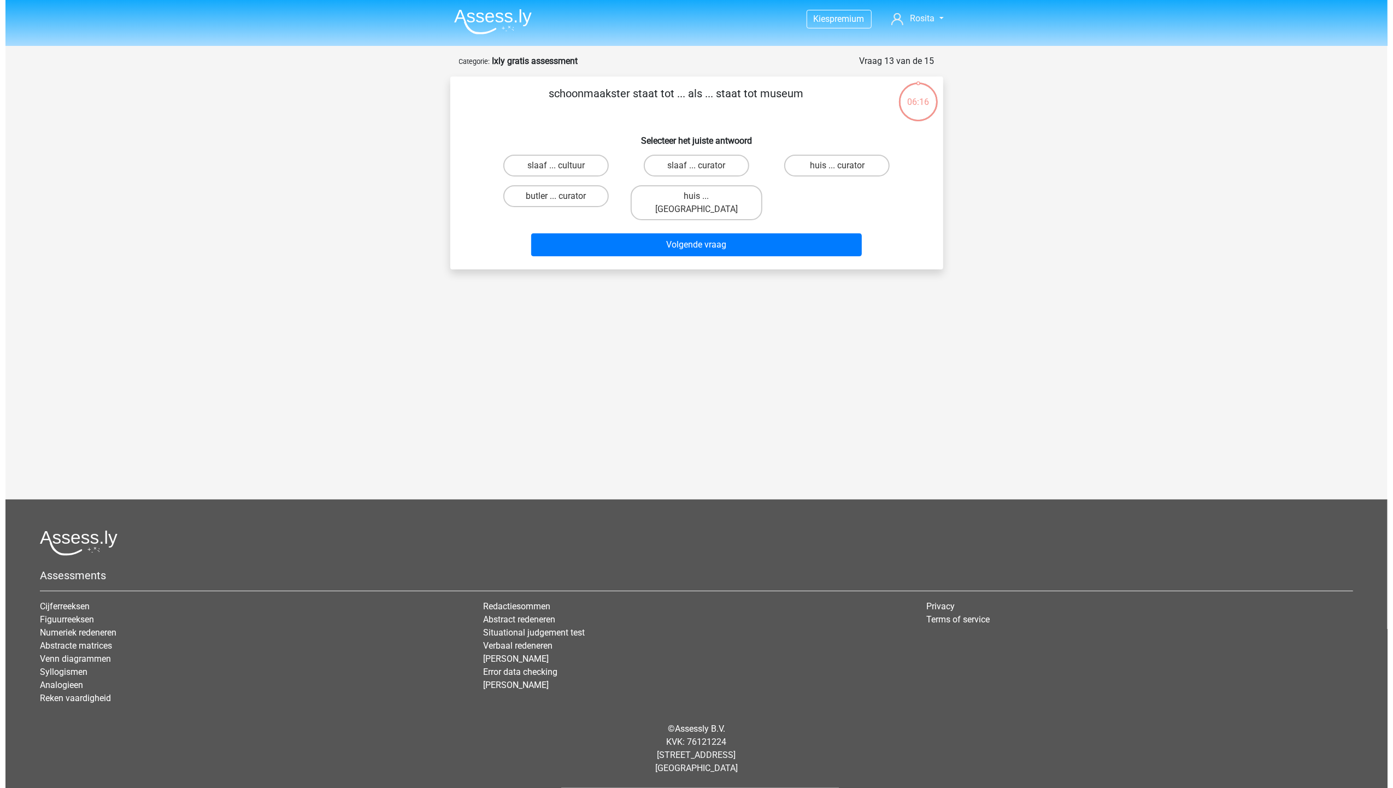
scroll to position [0, 0]
drag, startPoint x: 818, startPoint y: 169, endPoint x: 776, endPoint y: 208, distance: 57.6
click at [817, 168] on label "huis ... curator" at bounding box center [836, 166] width 105 height 22
click at [837, 168] on input "huis ... curator" at bounding box center [840, 169] width 7 height 7
radio input "true"
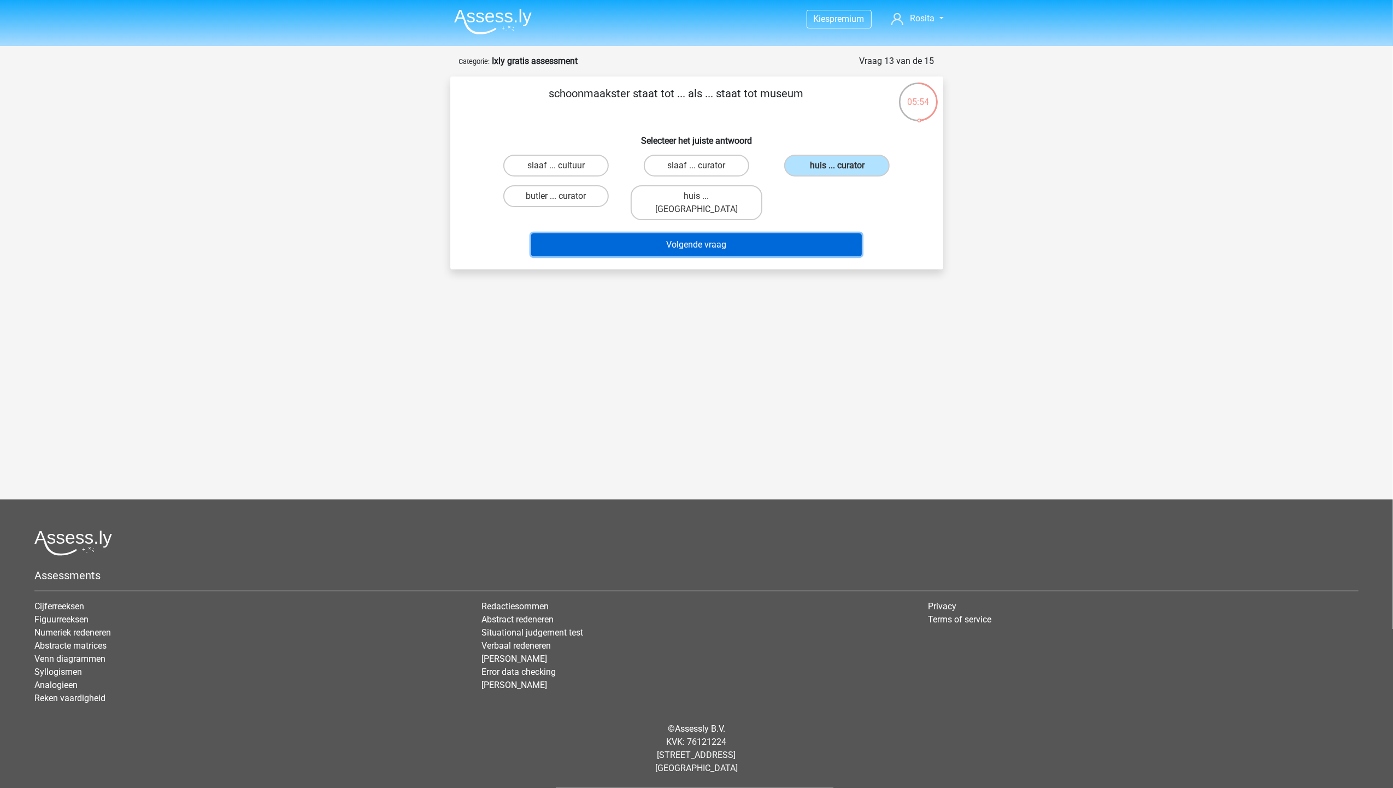
click at [779, 241] on button "Volgende vraag" at bounding box center [696, 244] width 331 height 23
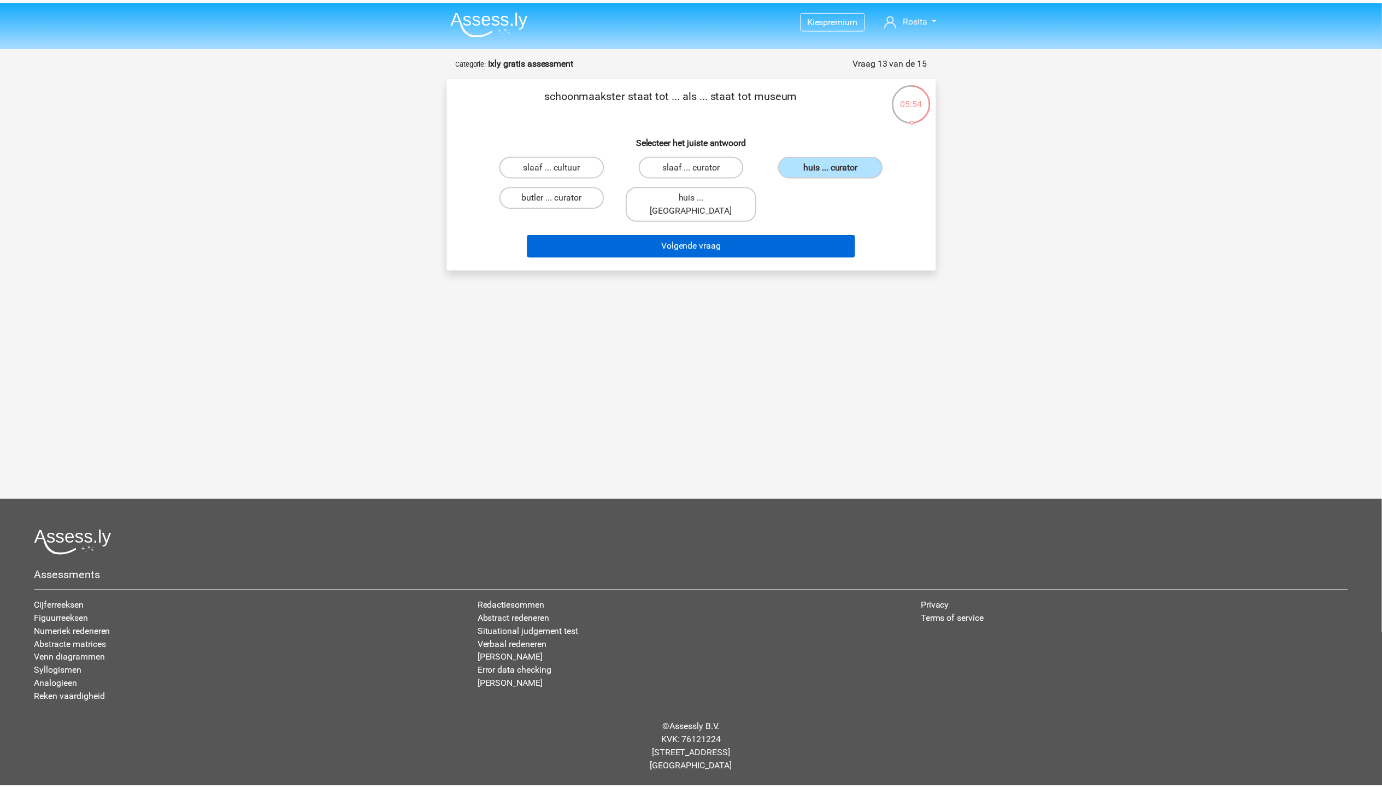
scroll to position [55, 0]
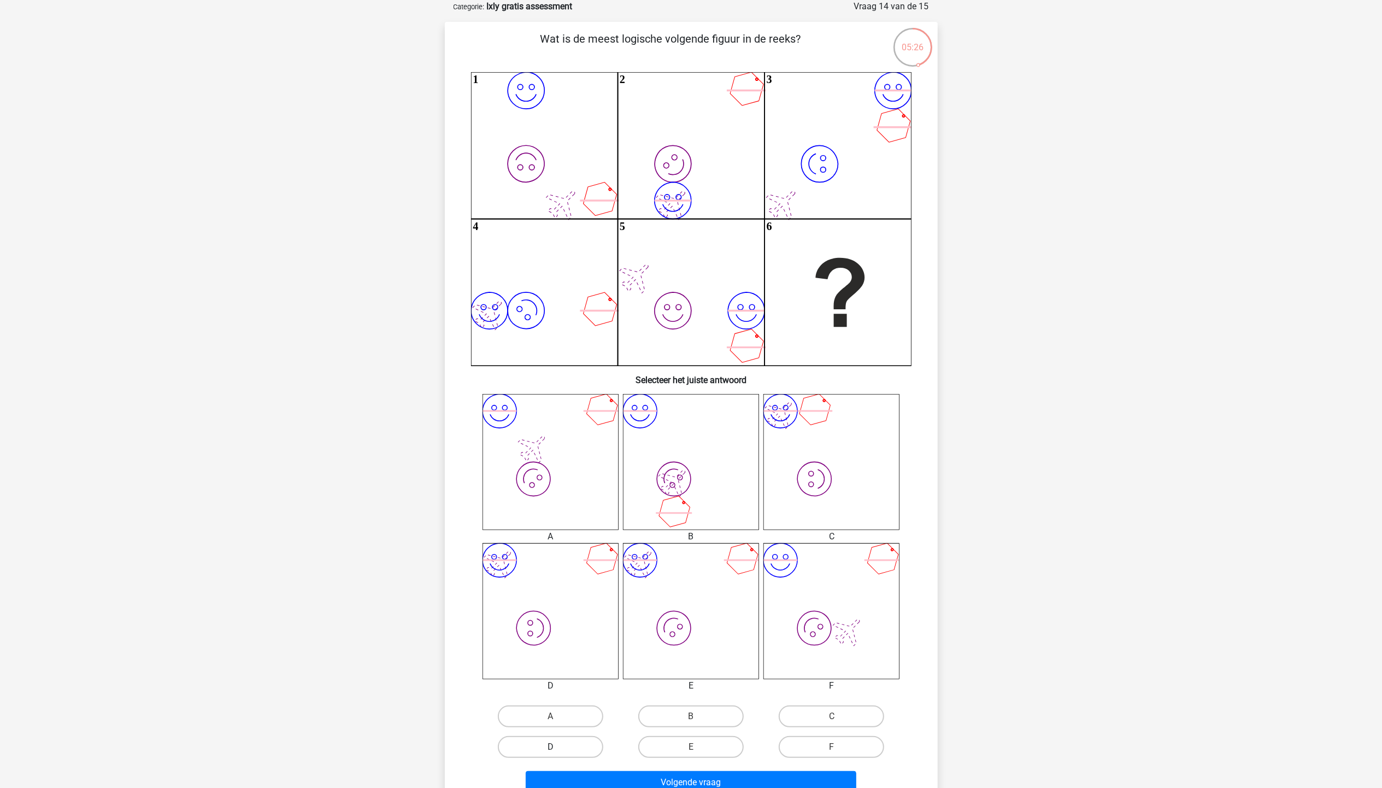
click at [539, 753] on label "D" at bounding box center [550, 747] width 105 height 22
click at [550, 753] on input "D" at bounding box center [553, 750] width 7 height 7
radio input "true"
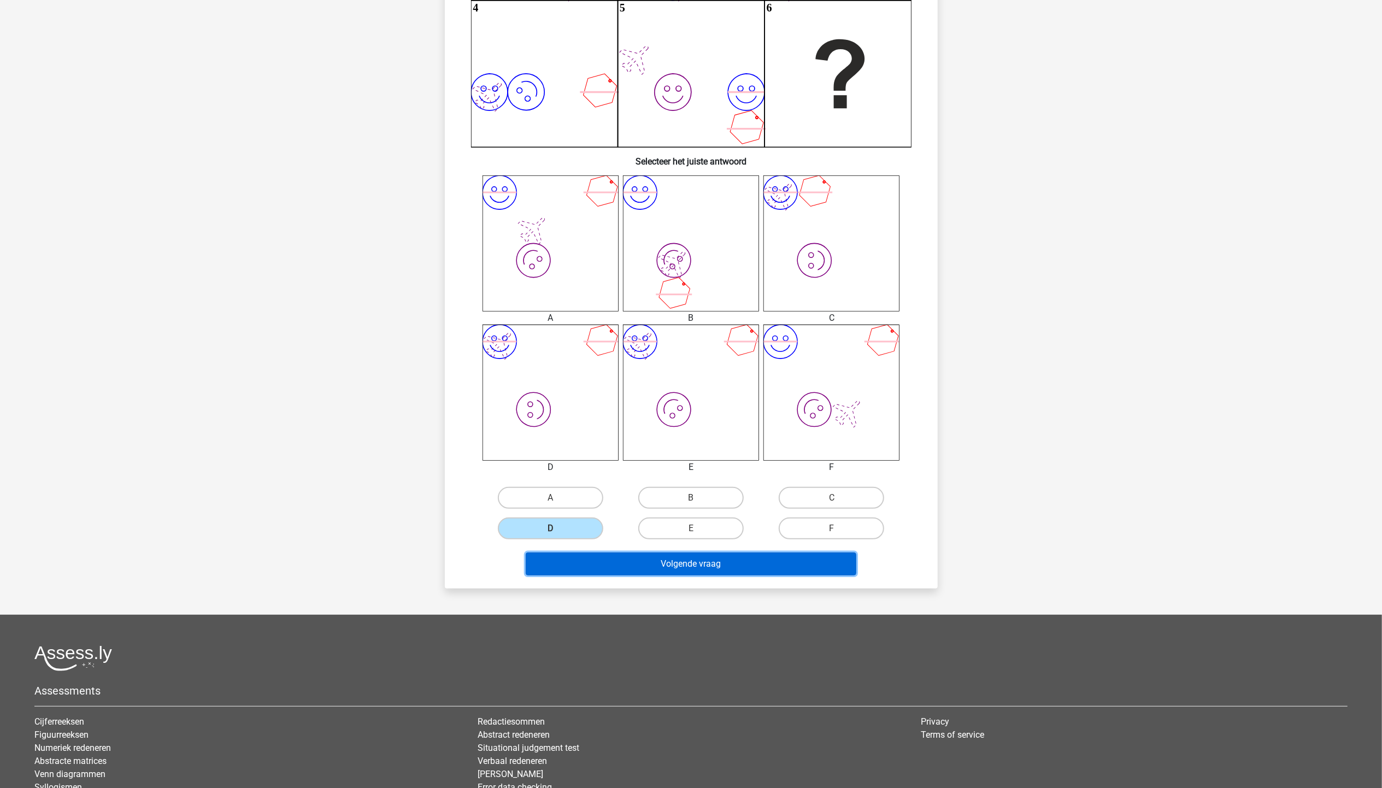
click at [696, 567] on button "Volgende vraag" at bounding box center [691, 563] width 331 height 23
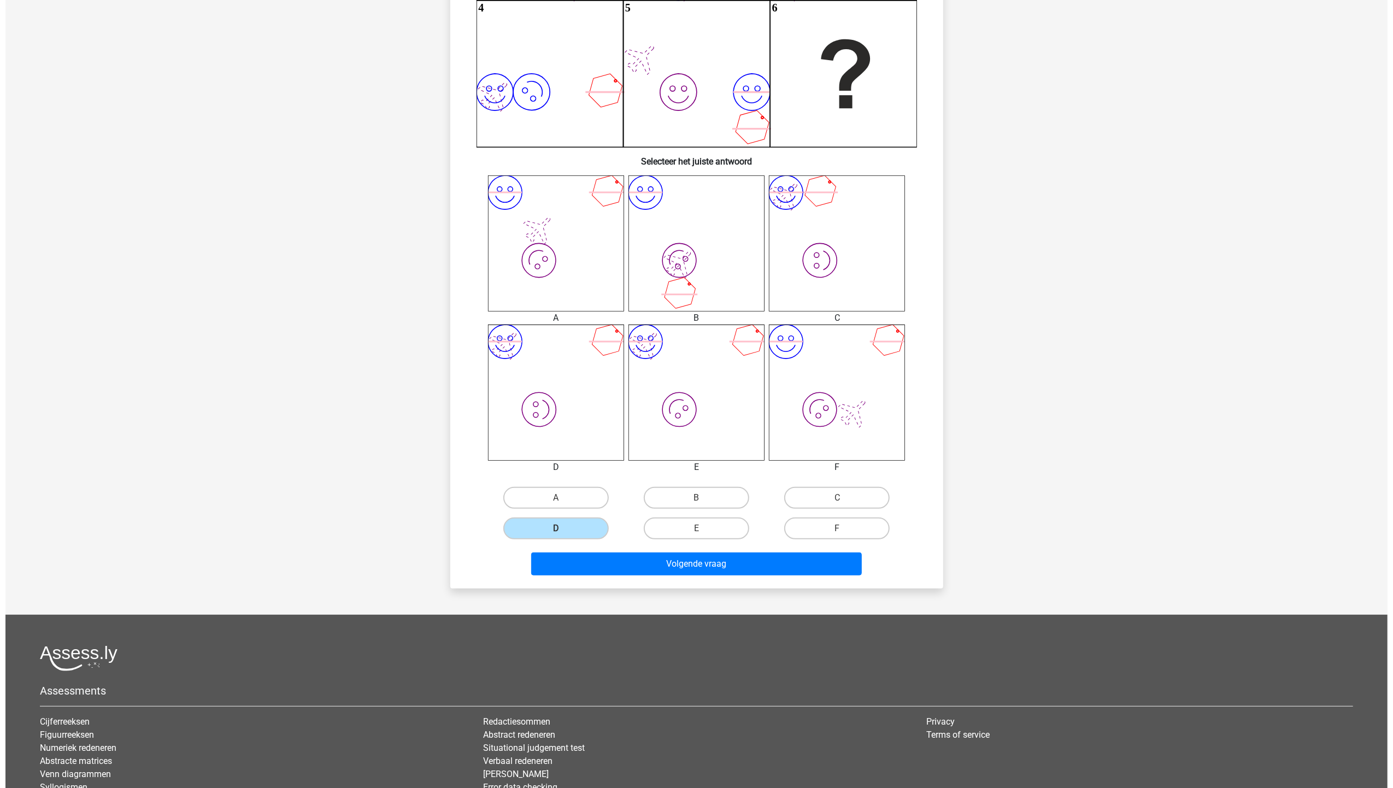
scroll to position [0, 0]
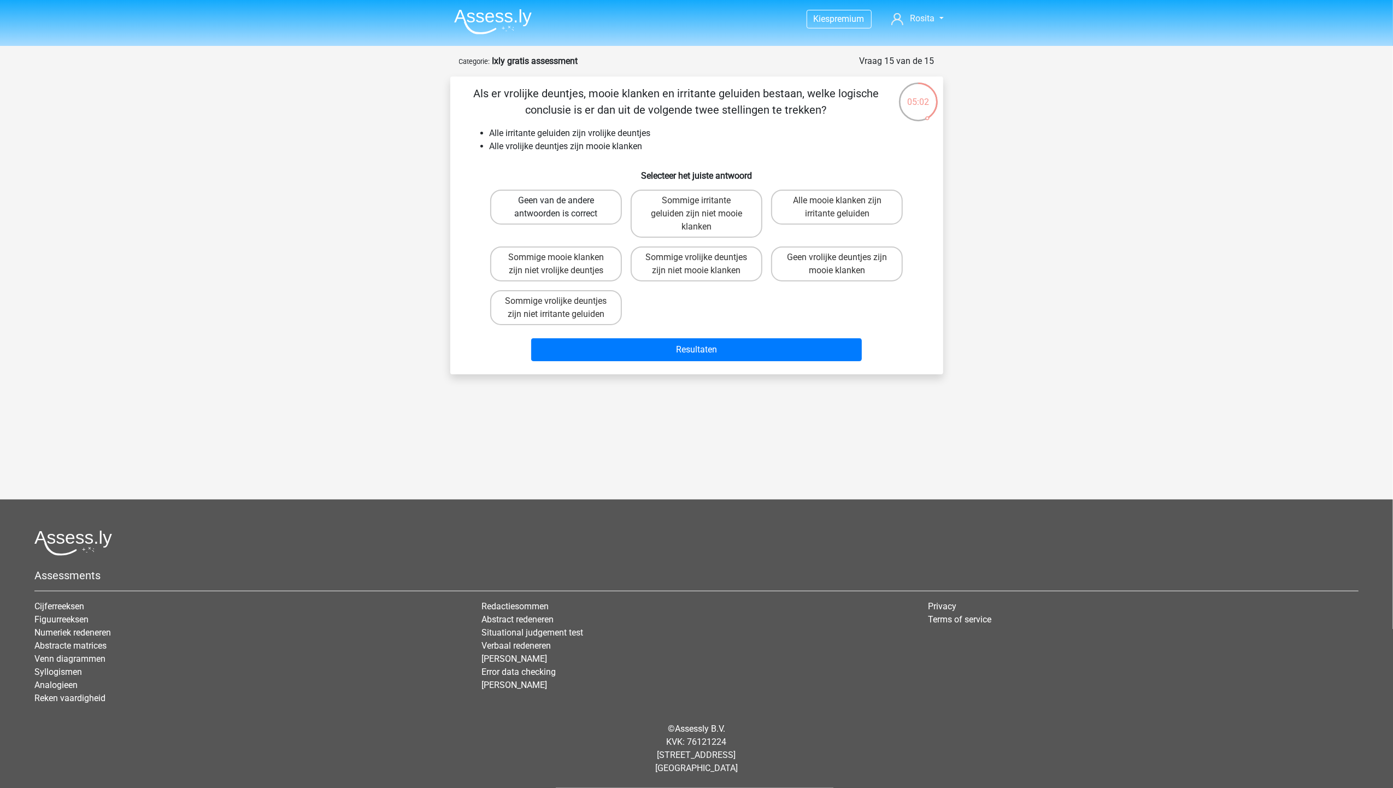
click at [557, 210] on label "Geen van de andere antwoorden is correct" at bounding box center [556, 207] width 132 height 35
click at [557, 208] on input "Geen van de andere antwoorden is correct" at bounding box center [559, 204] width 7 height 7
radio input "true"
click at [648, 344] on button "Resultaten" at bounding box center [696, 349] width 331 height 23
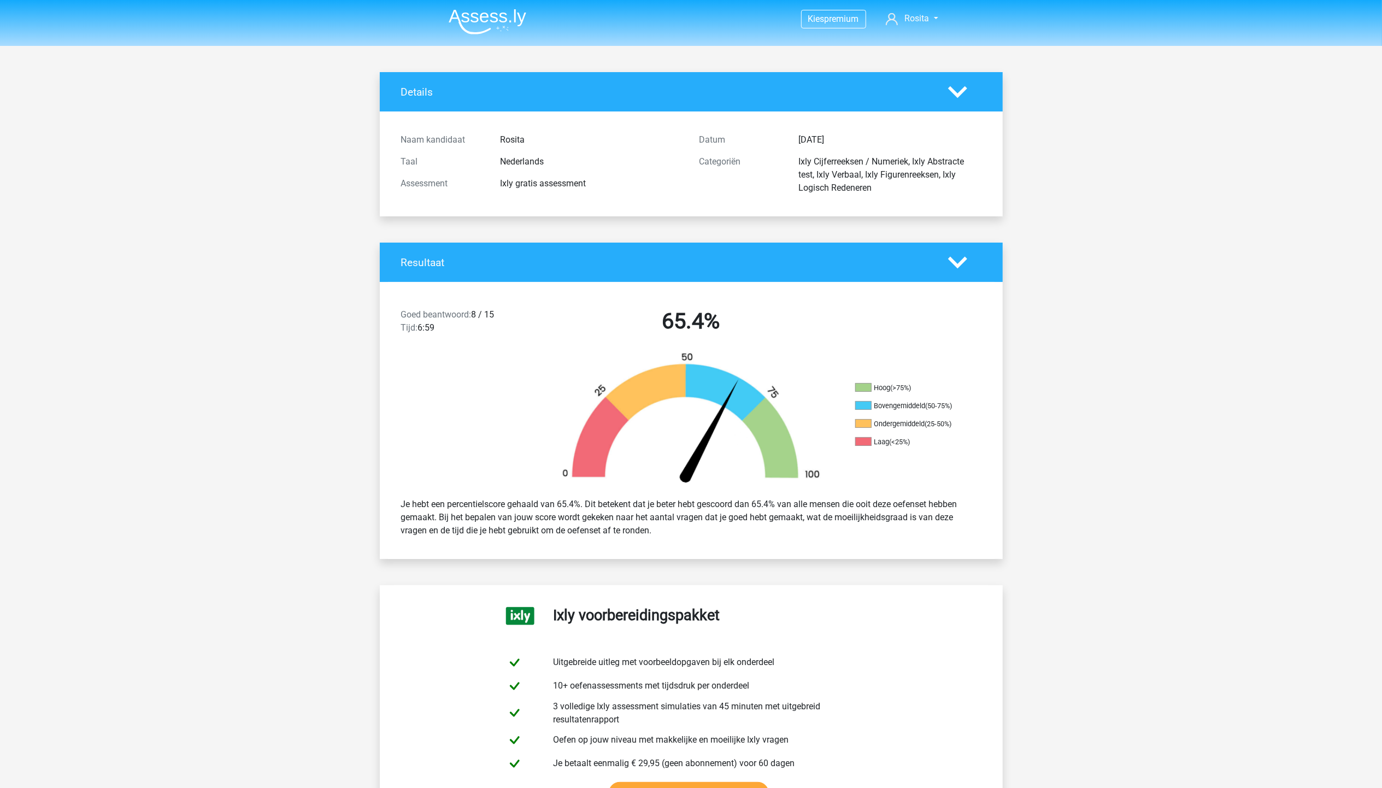
scroll to position [73, 0]
